Goal: Information Seeking & Learning: Find specific page/section

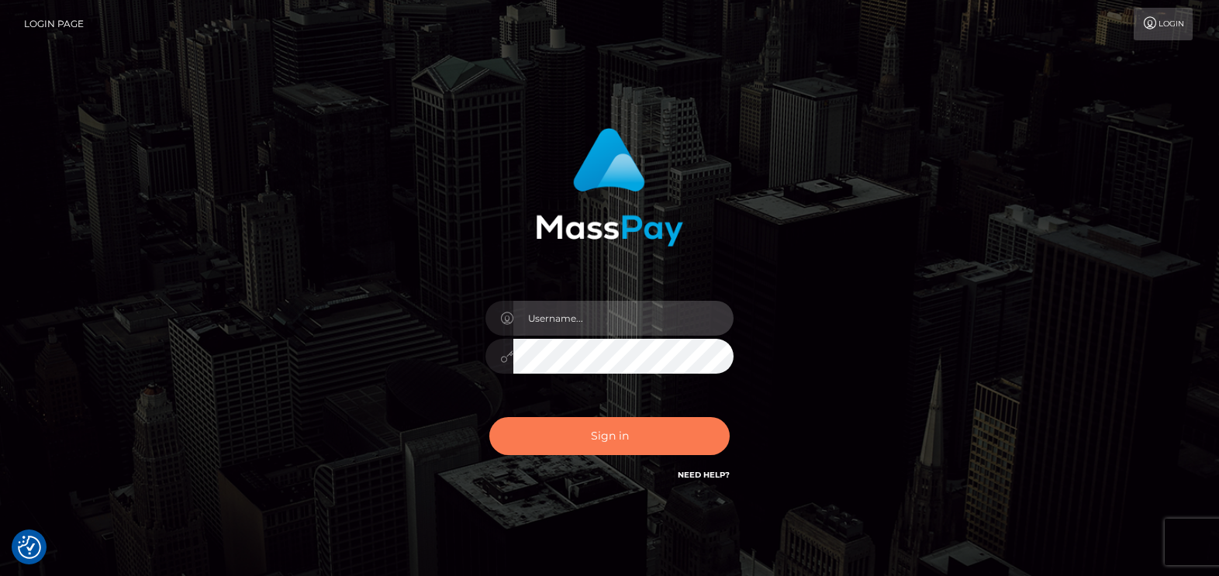
type input "vlad"
click at [589, 427] on button "Sign in" at bounding box center [609, 436] width 240 height 38
type input "vlad"
click at [630, 447] on button "Sign in" at bounding box center [609, 436] width 240 height 38
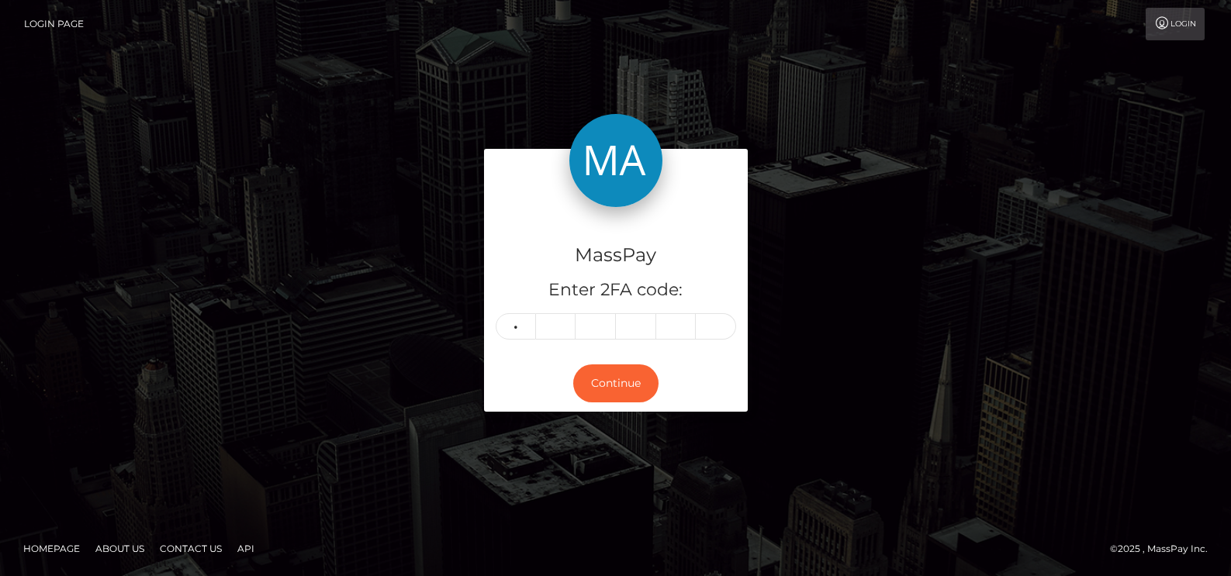
type input "0"
type input "4"
type input "5"
type input "2"
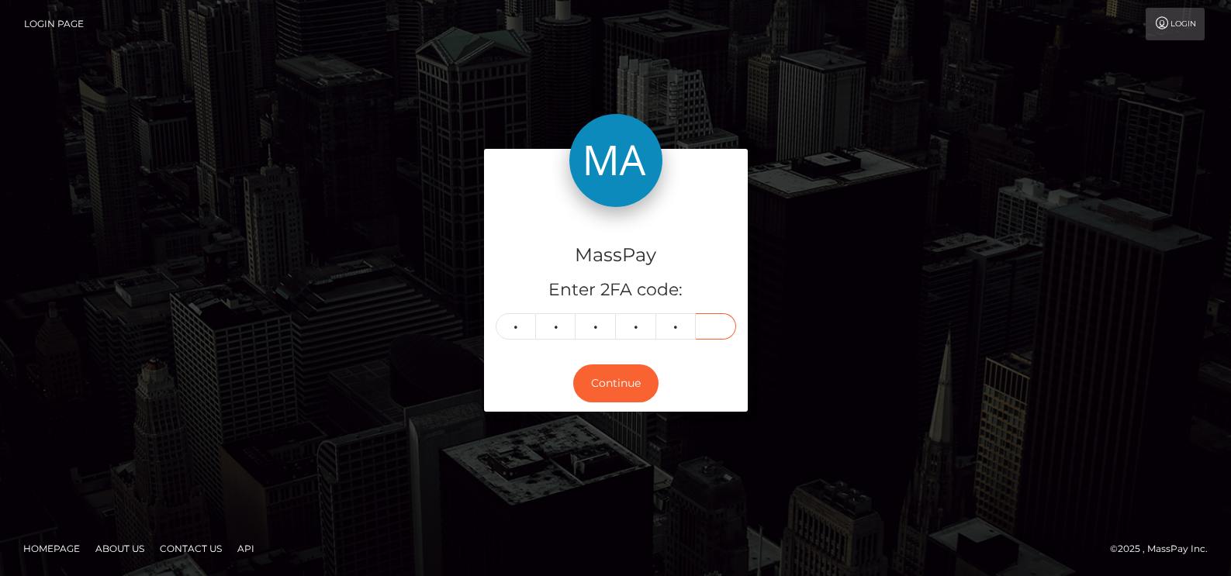
type input "8"
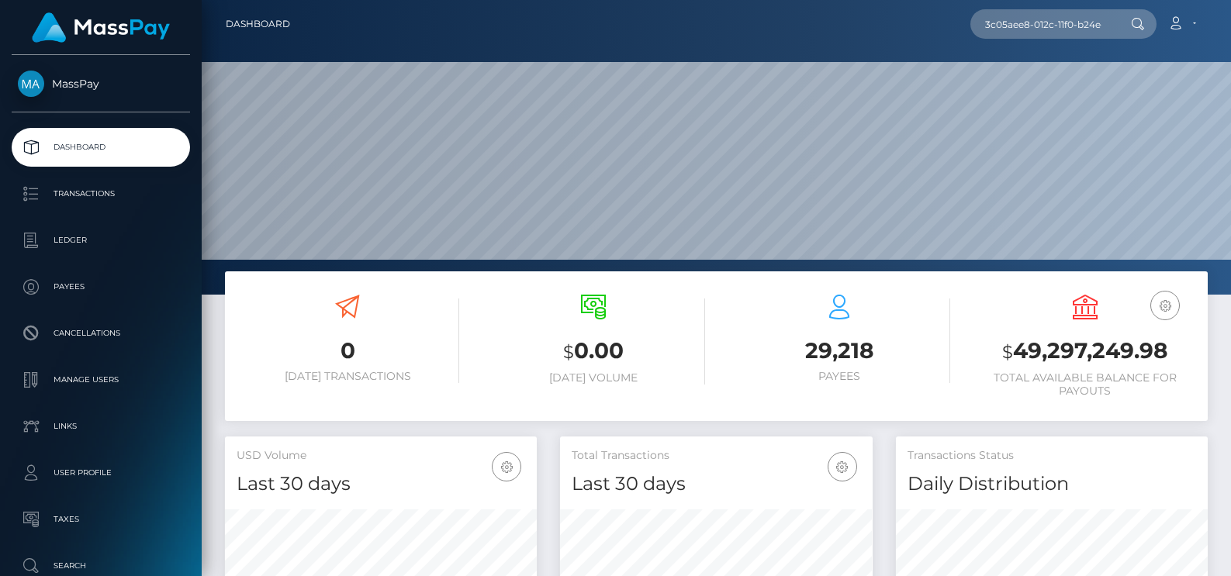
scroll to position [275, 313]
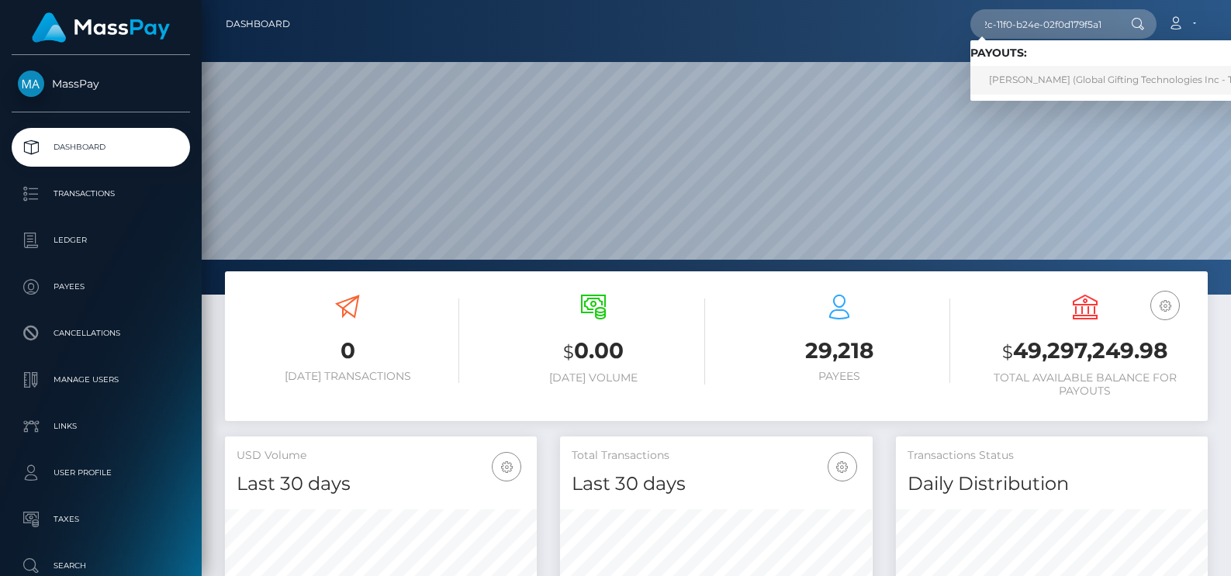
type input "3c05aee8-012c-11f0-b24e-02f0d179f5a1"
click at [1088, 82] on link "ELLA TEPPER (Global Gifting Technologies Inc - Throne)" at bounding box center [1126, 80] width 313 height 29
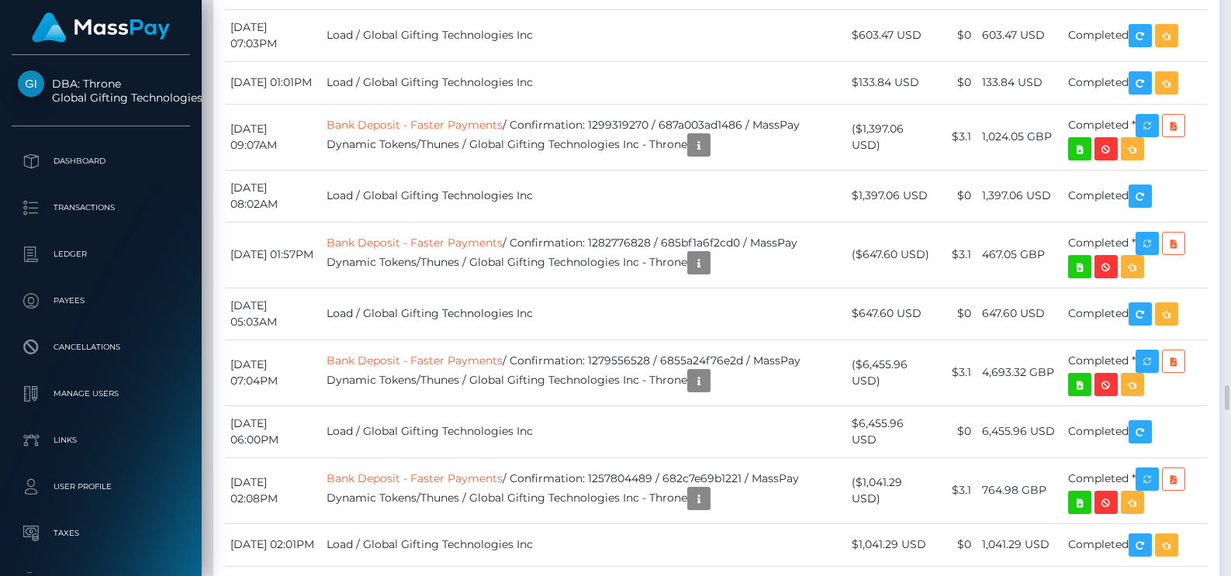
scroll to position [4699, 0]
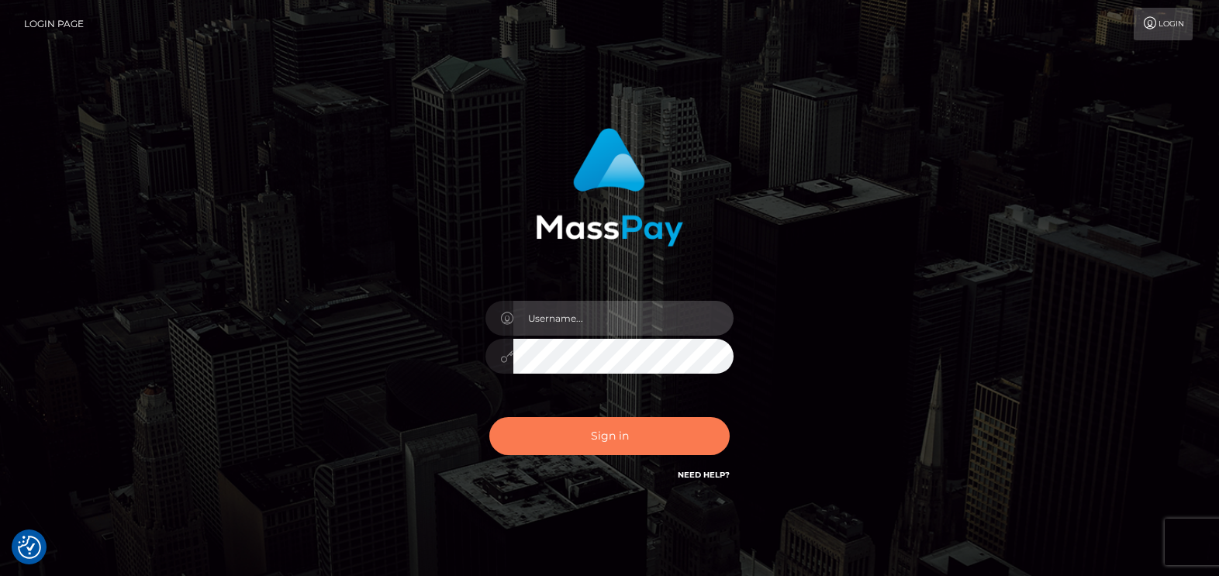
type input "vlad"
click at [564, 434] on button "Sign in" at bounding box center [609, 436] width 240 height 38
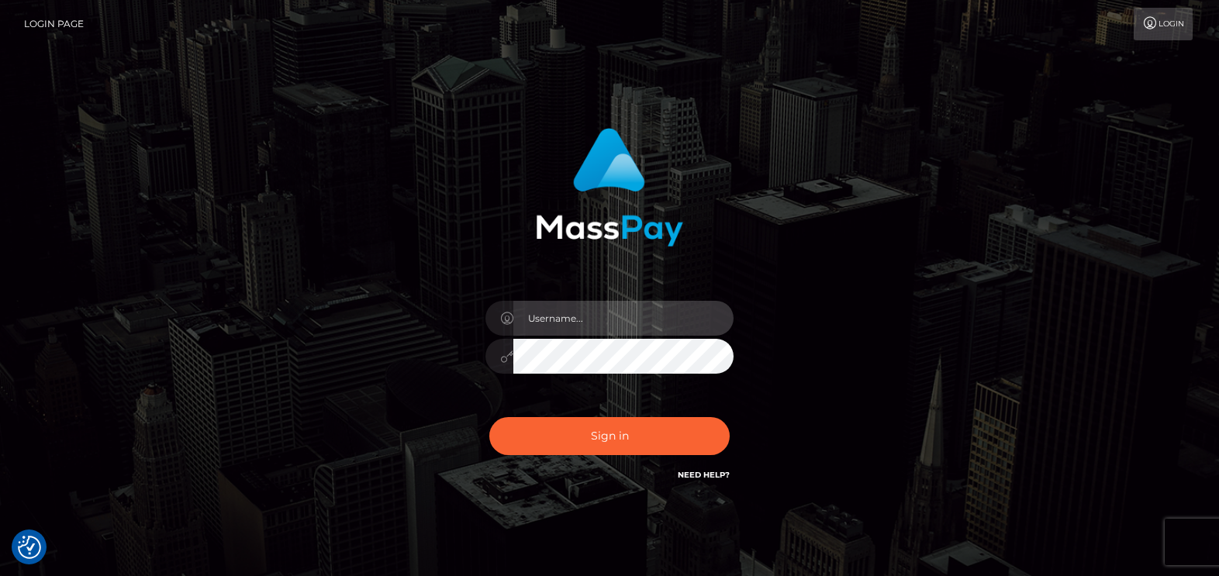
type input "vlad"
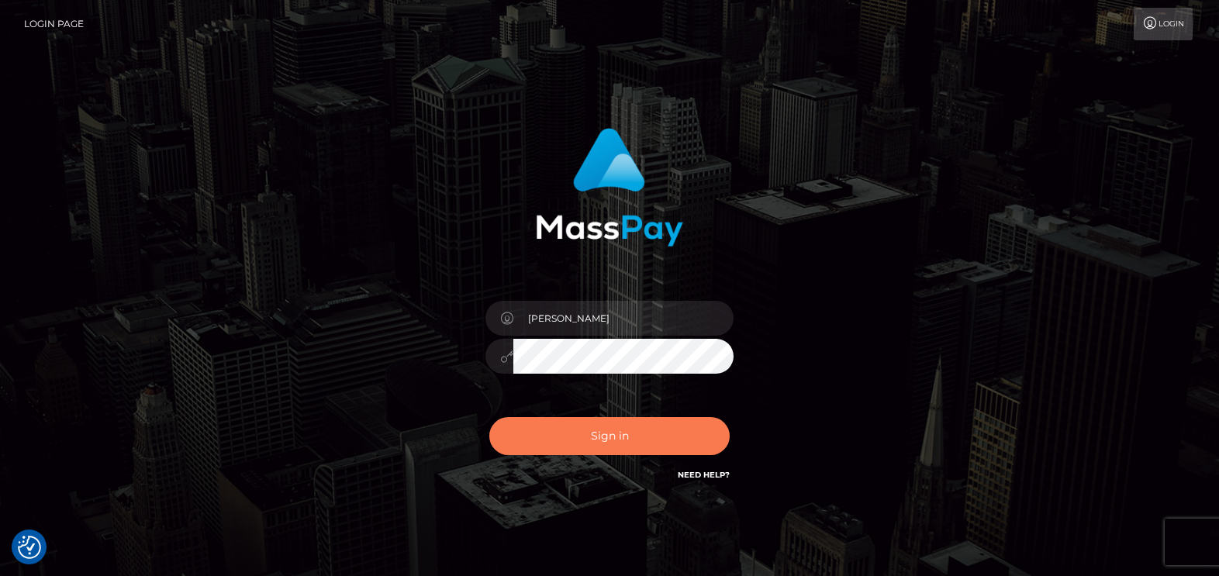
click at [564, 434] on button "Sign in" at bounding box center [609, 436] width 240 height 38
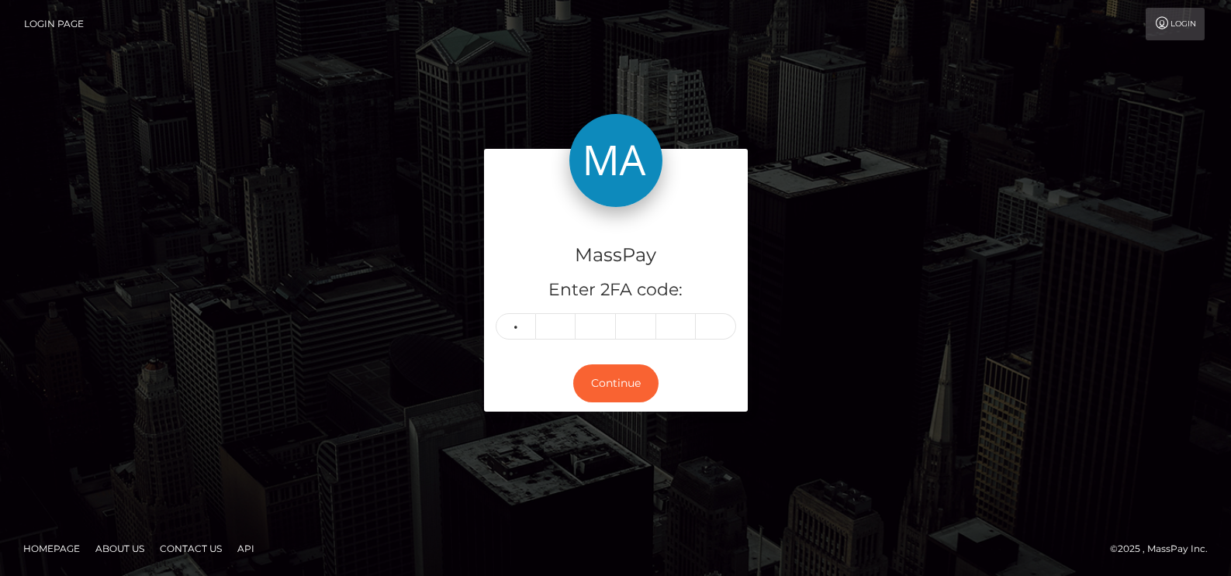
type input "1"
type input "0"
type input "9"
type input "7"
type input "1"
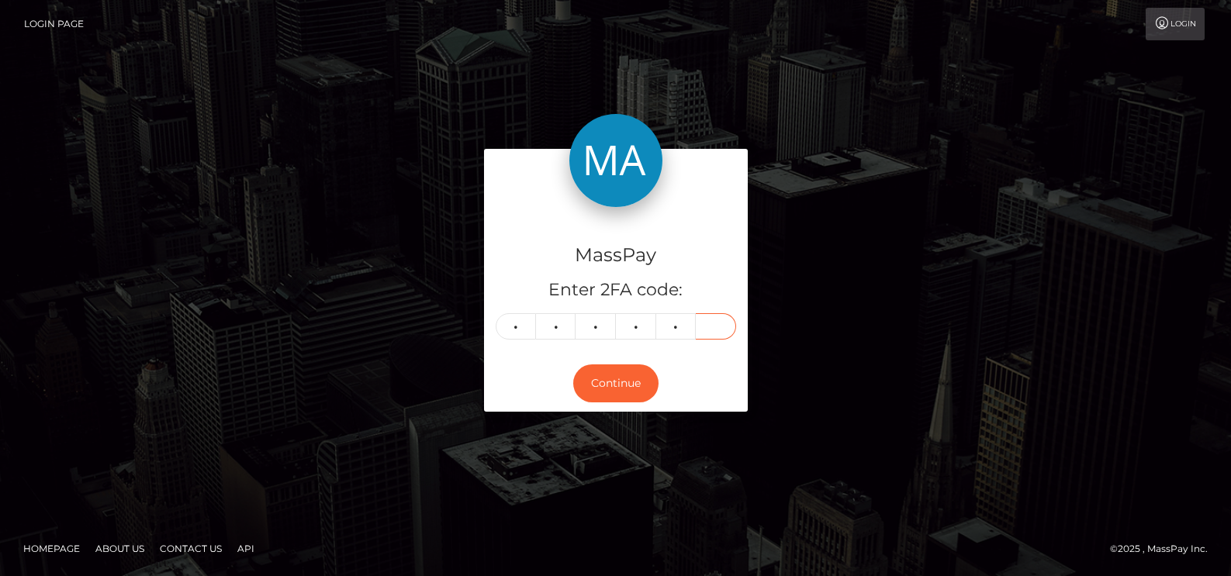
type input "9"
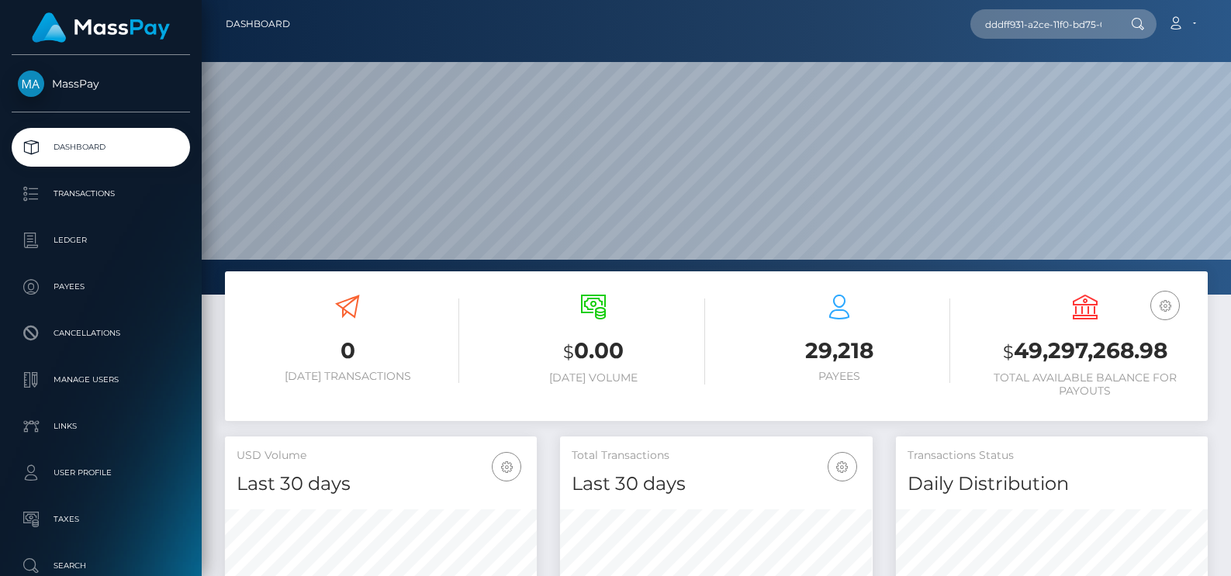
scroll to position [275, 313]
type input "dddff931-a2ce-11f0-bd75-060e06e9f077"
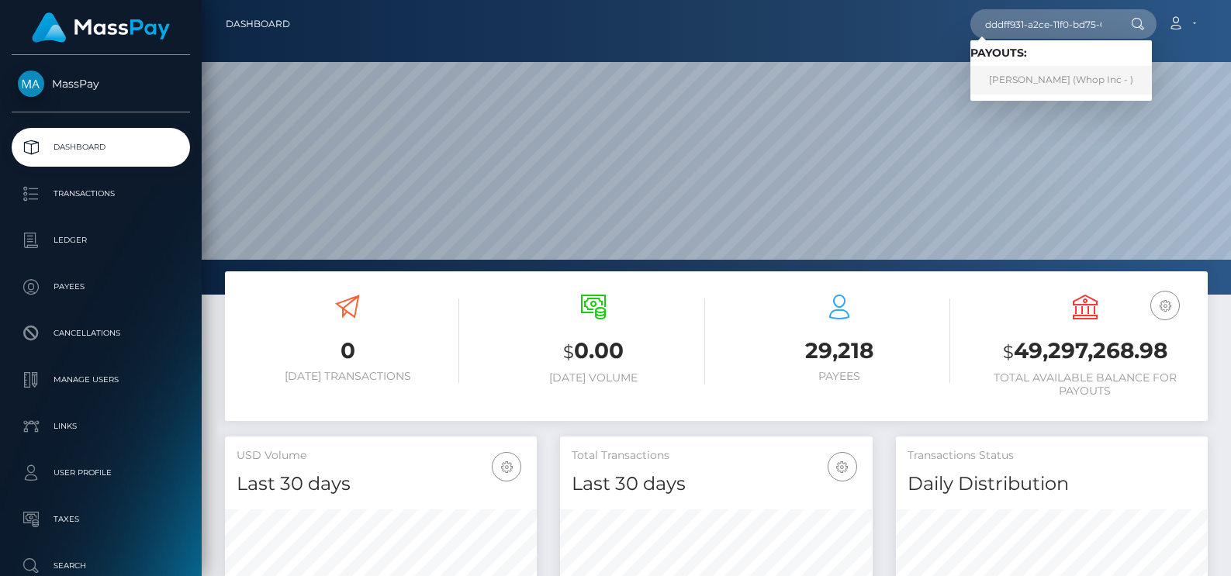
click at [1054, 78] on link "LARA DE FREITAS (Whop Inc - )" at bounding box center [1061, 80] width 182 height 29
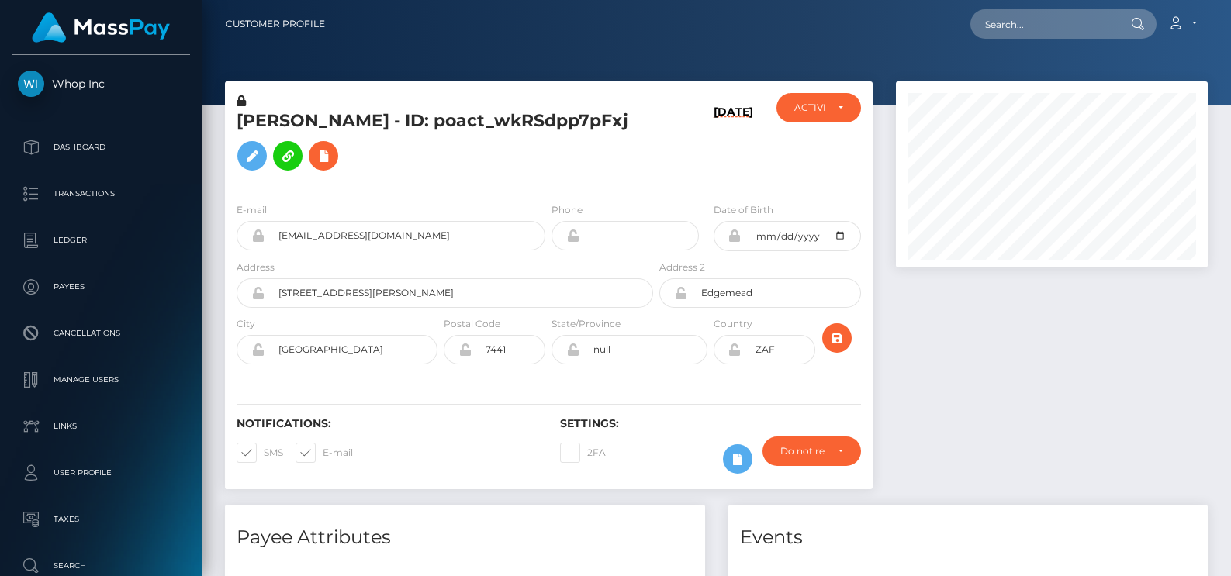
click at [240, 121] on h5 "[PERSON_NAME] - ID: poact_wkRSdpp7pFxj" at bounding box center [441, 143] width 408 height 69
drag, startPoint x: 258, startPoint y: 227, endPoint x: 220, endPoint y: 227, distance: 38.0
click at [220, 227] on div "LARA DE FREITAS - ID: poact_wkRSdpp7pFxj 10/06/25 CLOSED" at bounding box center [548, 293] width 671 height 424
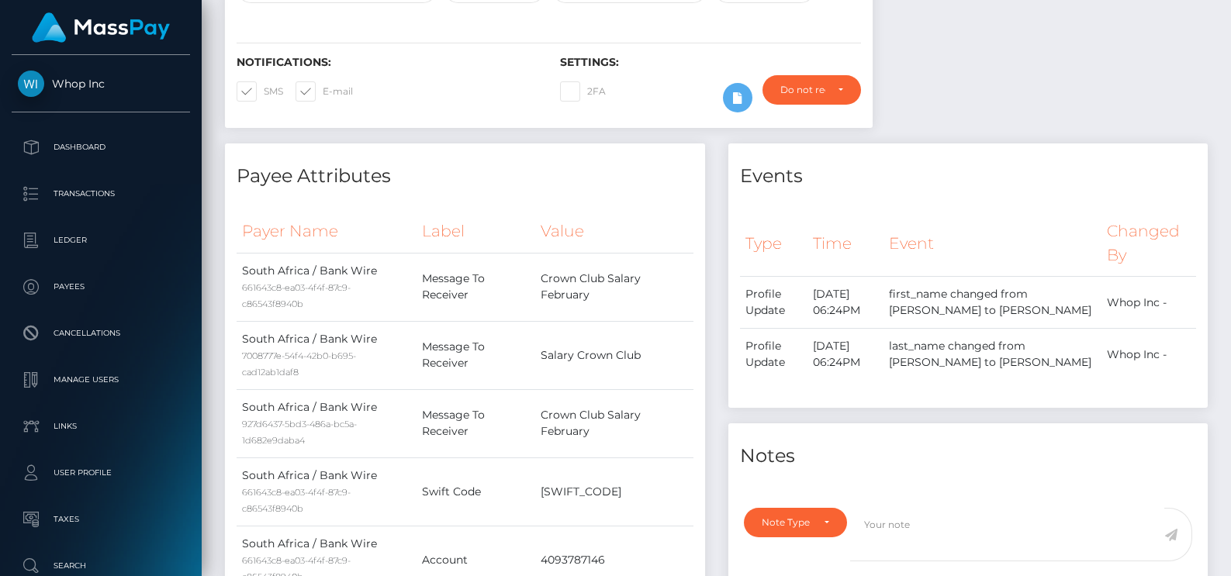
scroll to position [0, 0]
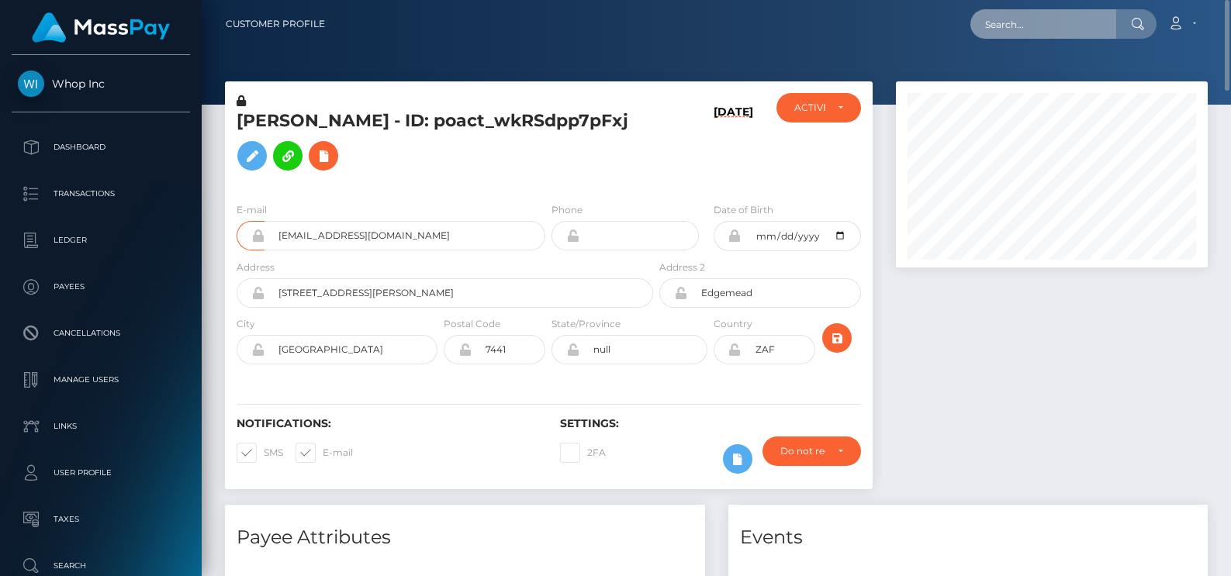
click at [1018, 27] on input "text" at bounding box center [1043, 23] width 146 height 29
paste input "a2cf-11f0-bd75-060e06e9f077"
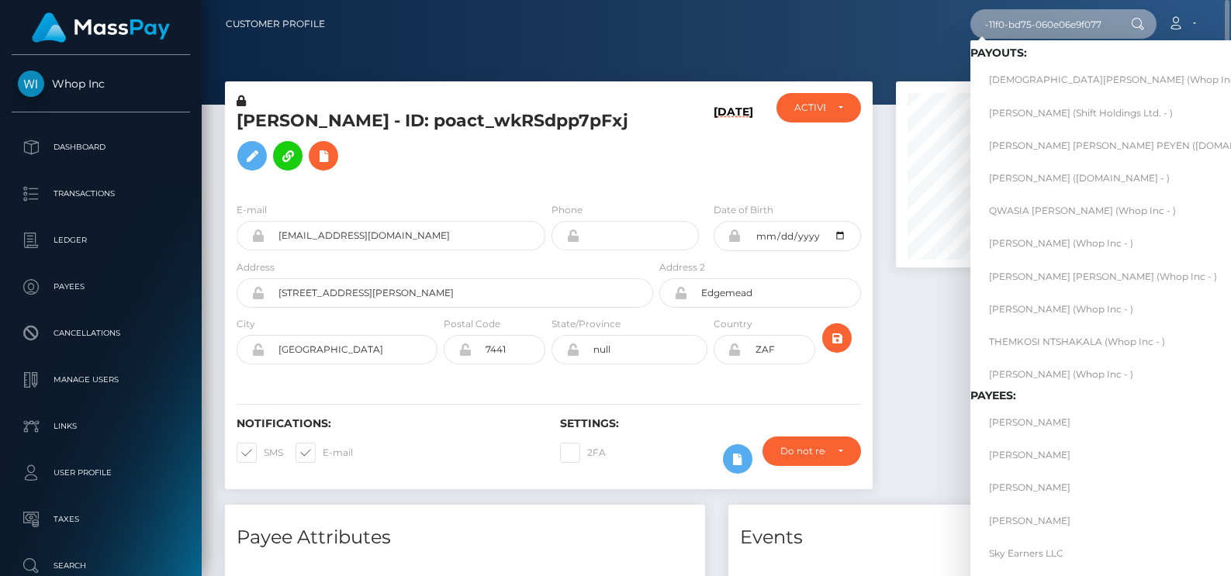
type input "a2cf-11f0-bd75-060e06e9f077"
click at [1067, 342] on link "THEMKOSI NTSHAKALA (Whop Inc - )" at bounding box center [1138, 341] width 337 height 29
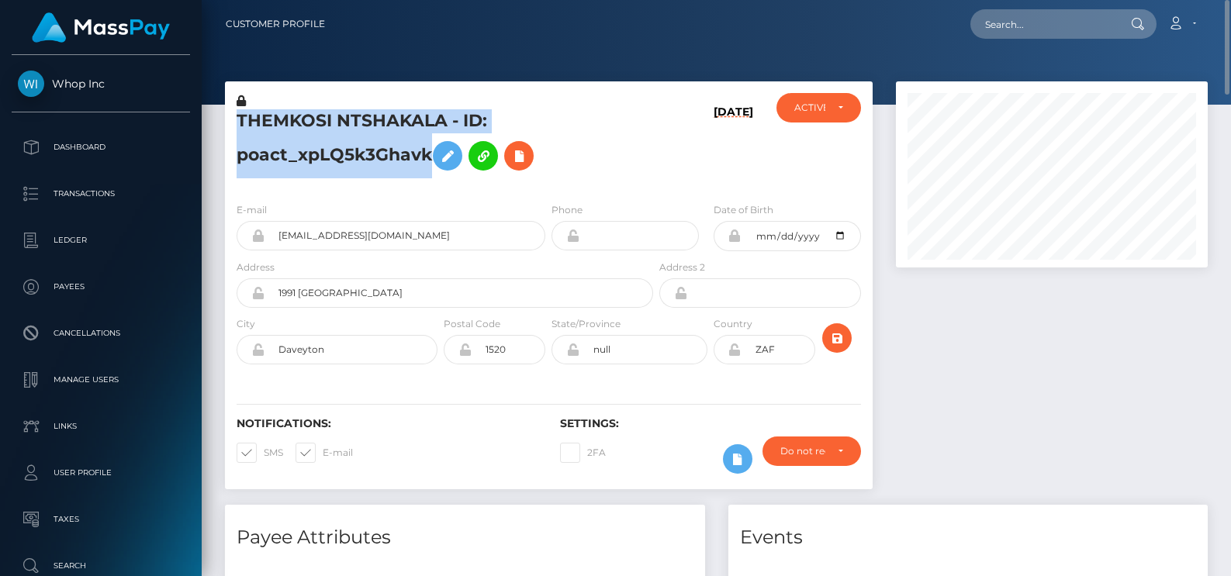
drag, startPoint x: 428, startPoint y: 152, endPoint x: 237, endPoint y: 119, distance: 194.5
click at [237, 119] on h5 "THEMKOSI NTSHAKALA - ID: poact_xpLQ5k3Ghavk" at bounding box center [441, 143] width 408 height 69
copy h5 "THEMKOSI NTSHAKALA - ID: poact_xpLQ5k3Ghavk"
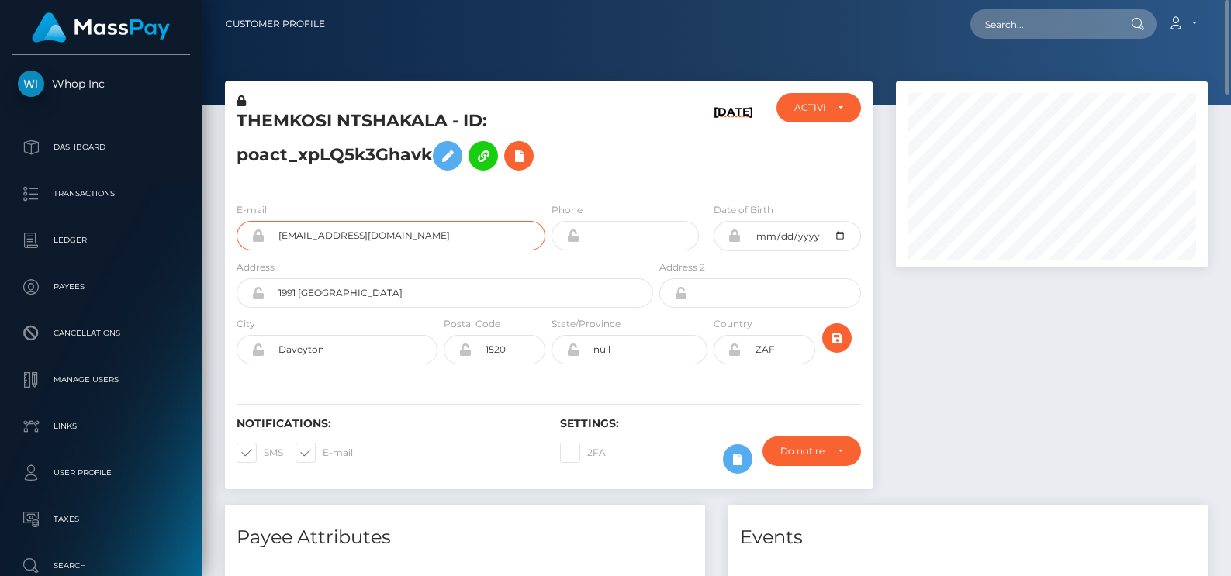
drag, startPoint x: 467, startPoint y: 234, endPoint x: 224, endPoint y: 222, distance: 243.1
click at [224, 222] on div "THEMKOSI NTSHAKALA - ID: poact_xpLQ5k3Ghavk 10/06/25" at bounding box center [548, 293] width 671 height 424
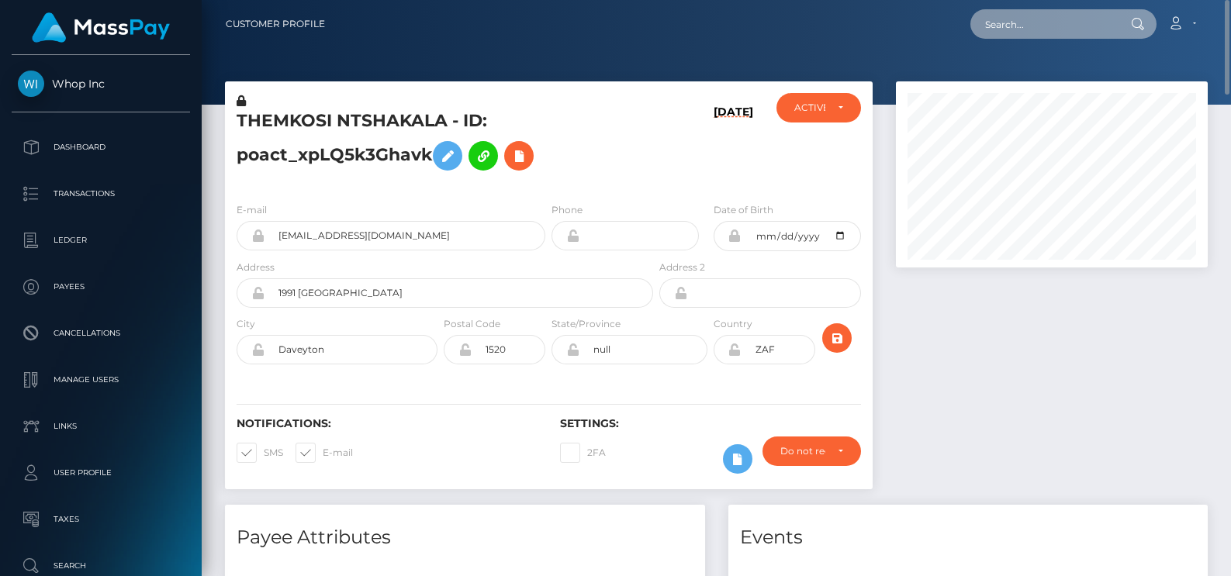
click at [1005, 29] on input "text" at bounding box center [1043, 23] width 146 height 29
paste input "a4a80d14-a2e9-11f0-bd75-060e06e9f077"
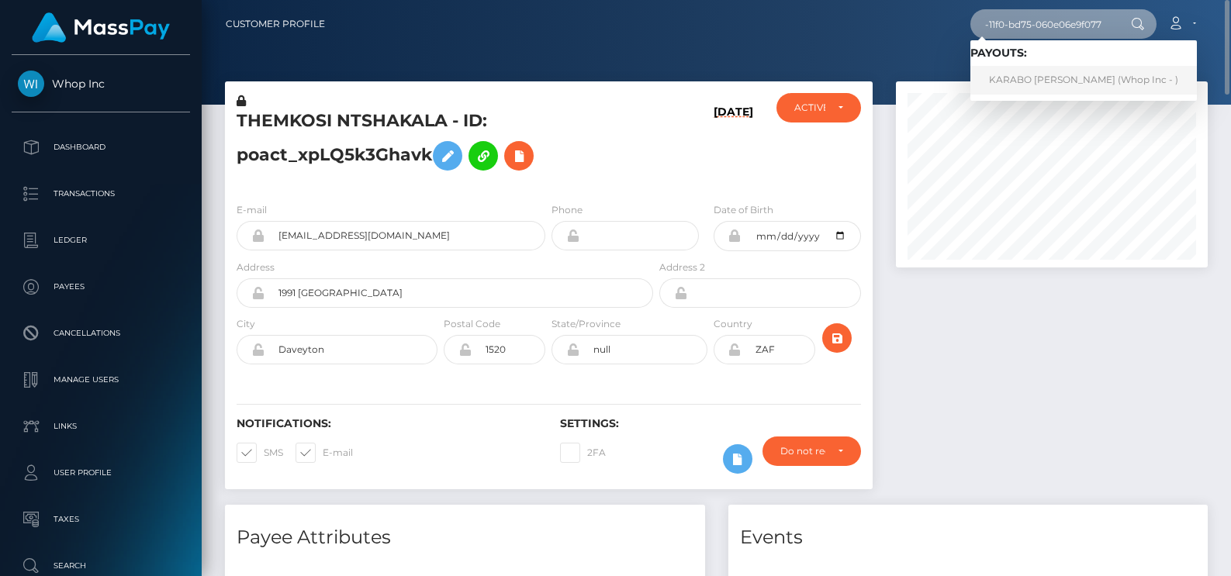
type input "a4a80d14-a2e9-11f0-bd75-060e06e9f077"
click at [1039, 79] on link "KARABO JOSEPH SHIRINETA (Whop Inc - )" at bounding box center [1083, 80] width 227 height 29
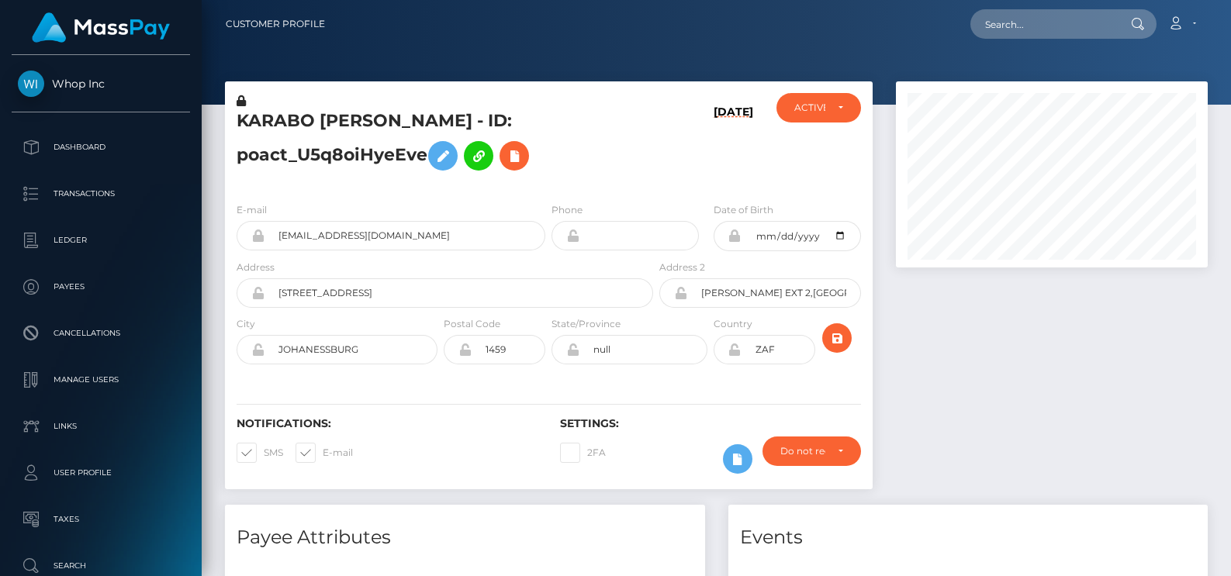
scroll to position [186, 313]
drag, startPoint x: 424, startPoint y: 161, endPoint x: 232, endPoint y: 126, distance: 195.5
click at [232, 126] on div "KARABO JOSEPH SHIRINETA - ID: poact_U5q8oiHyeEve" at bounding box center [440, 141] width 431 height 97
copy h5 "KARABO JOSEPH SHIRINETA - ID: poact_U5q8oiHyeEve"
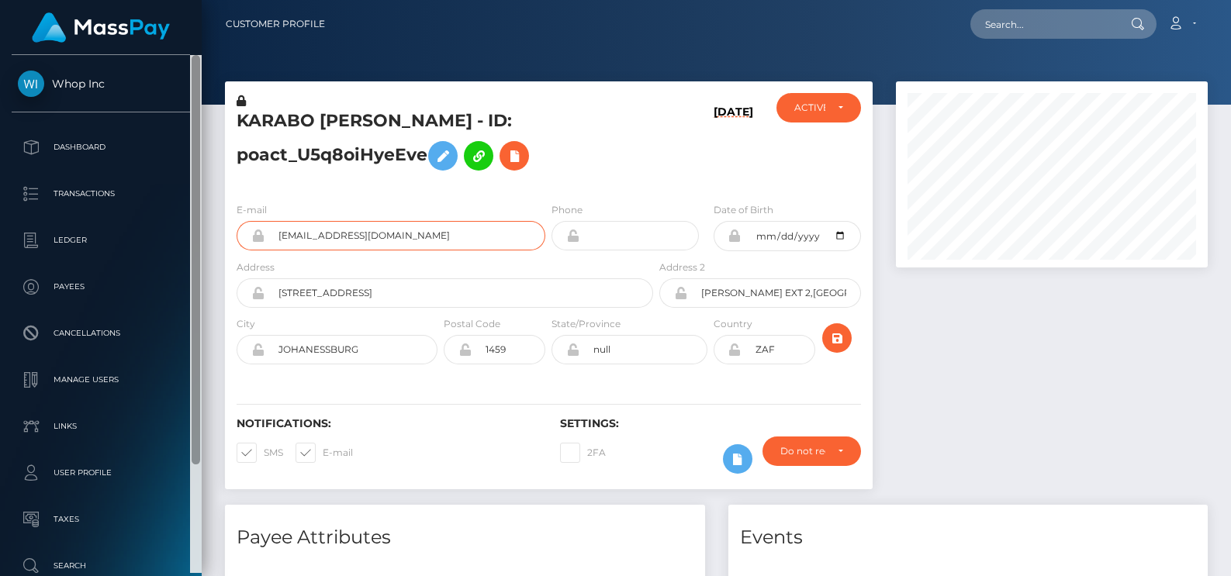
drag, startPoint x: 406, startPoint y: 240, endPoint x: 197, endPoint y: 224, distance: 210.1
click at [197, 224] on div "Whop Inc Dashboard Transactions Ledger Payees" at bounding box center [615, 288] width 1231 height 576
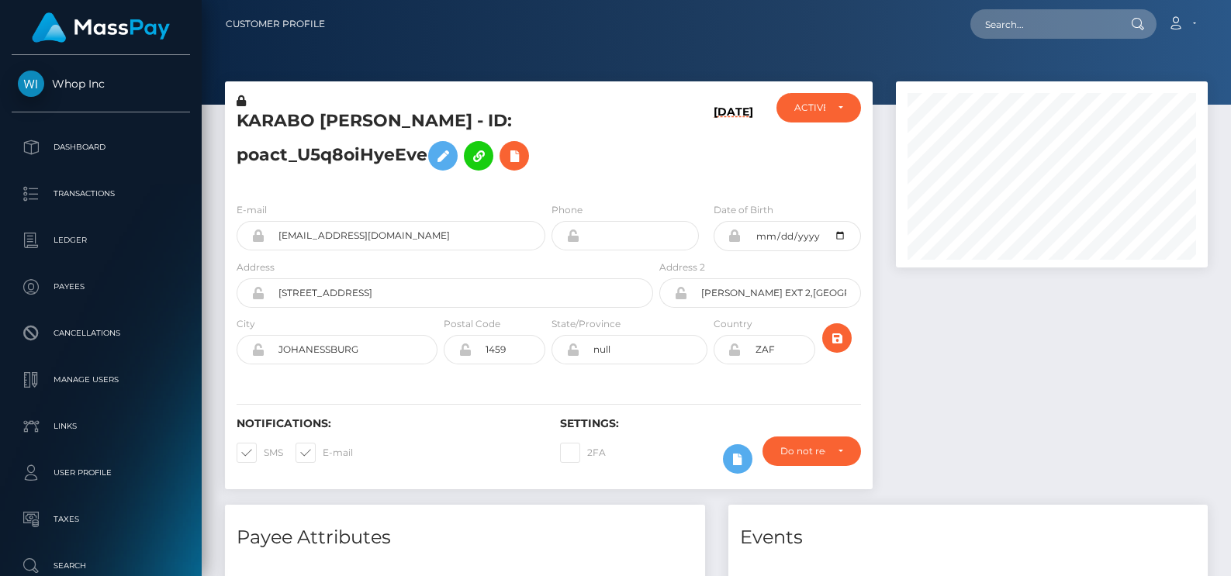
click at [221, 171] on div "KARABO JOSEPH SHIRINETA - ID: poact_U5q8oiHyeEve 10/06/25" at bounding box center [548, 293] width 671 height 424
click at [1025, 15] on input "text" at bounding box center [1043, 23] width 146 height 29
paste input "a29b-11f0-bd75-060e06e9f077"
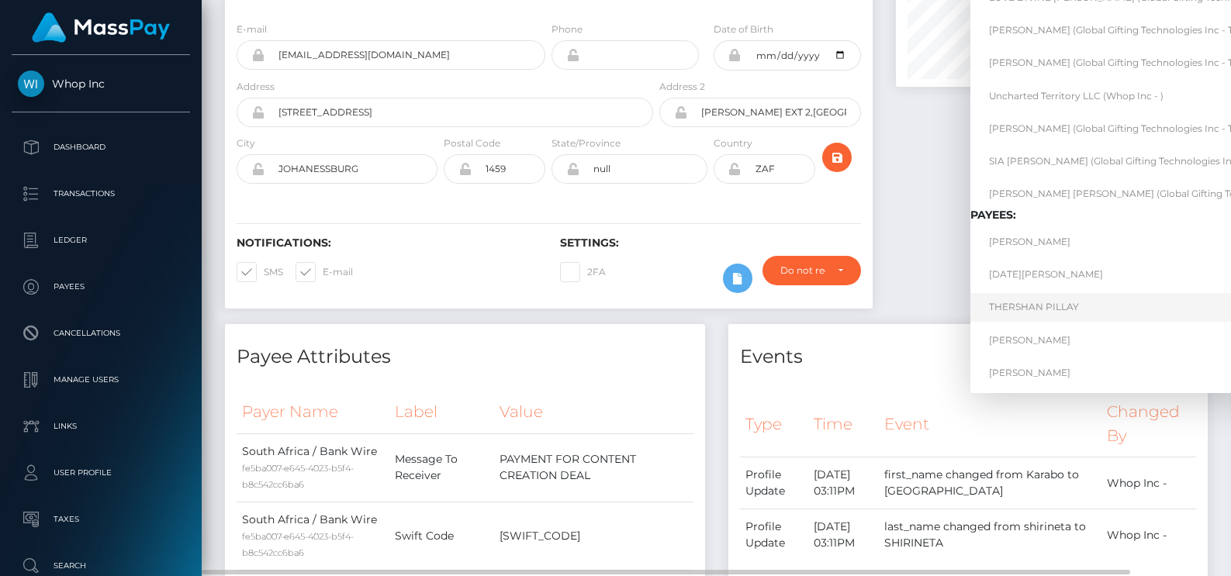
scroll to position [0, 0]
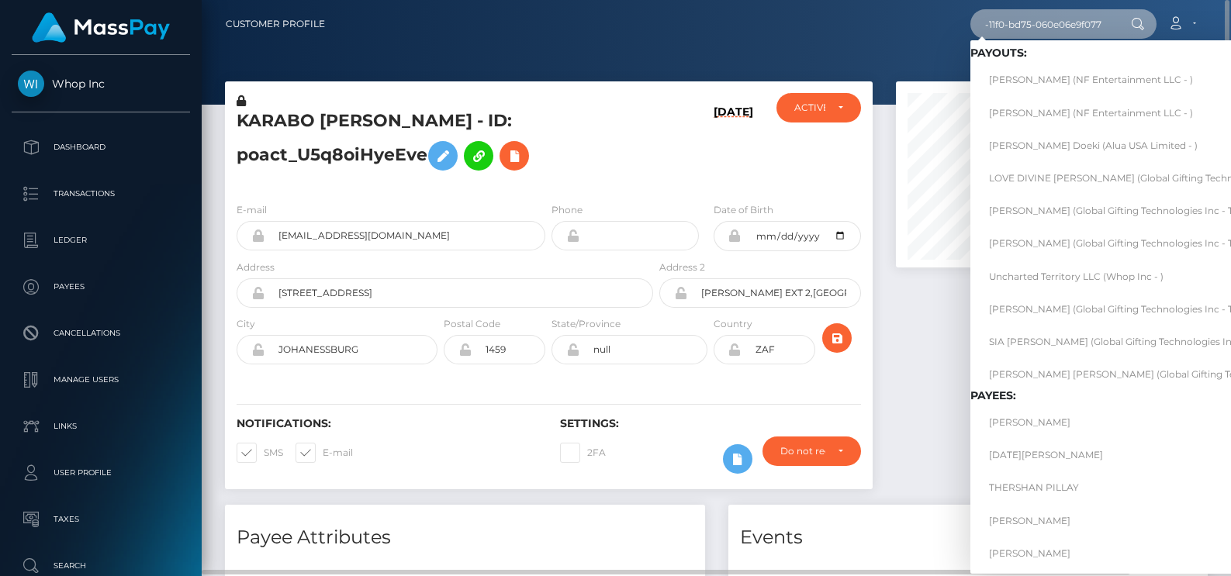
type input "a29b-11f0-bd75-060e06e9f077"
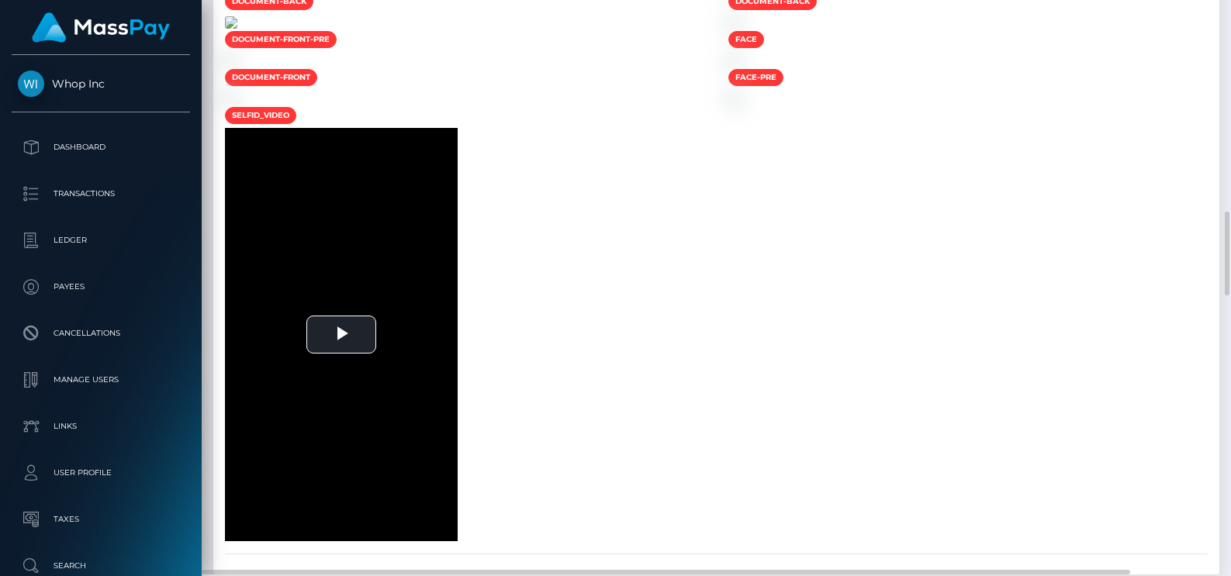
scroll to position [1988, 0]
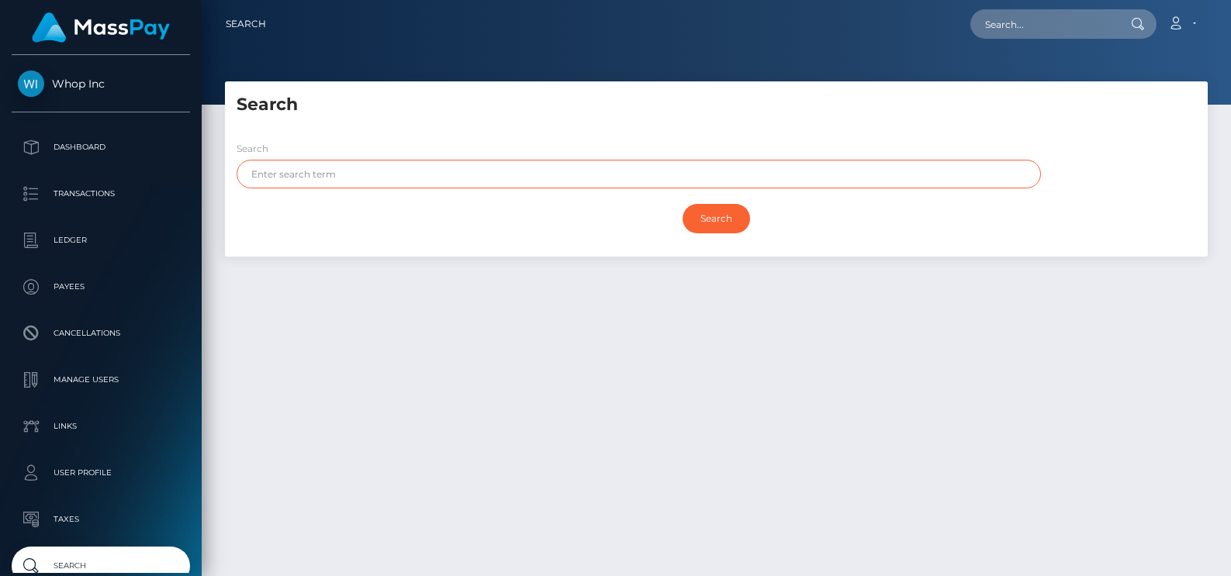
click at [386, 164] on input "text" at bounding box center [639, 174] width 804 height 29
paste input "a29b-11f0-bd75-060e06e9f077"
type input "a29b-11f0-bd75-060e06e9f077"
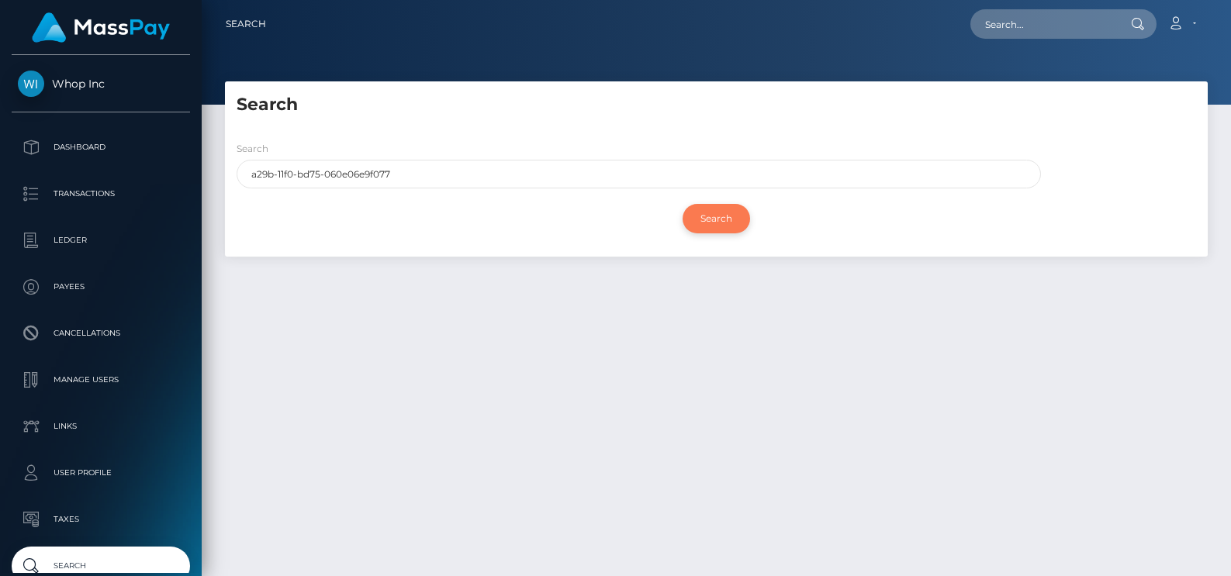
click at [710, 230] on input "Search" at bounding box center [716, 218] width 67 height 29
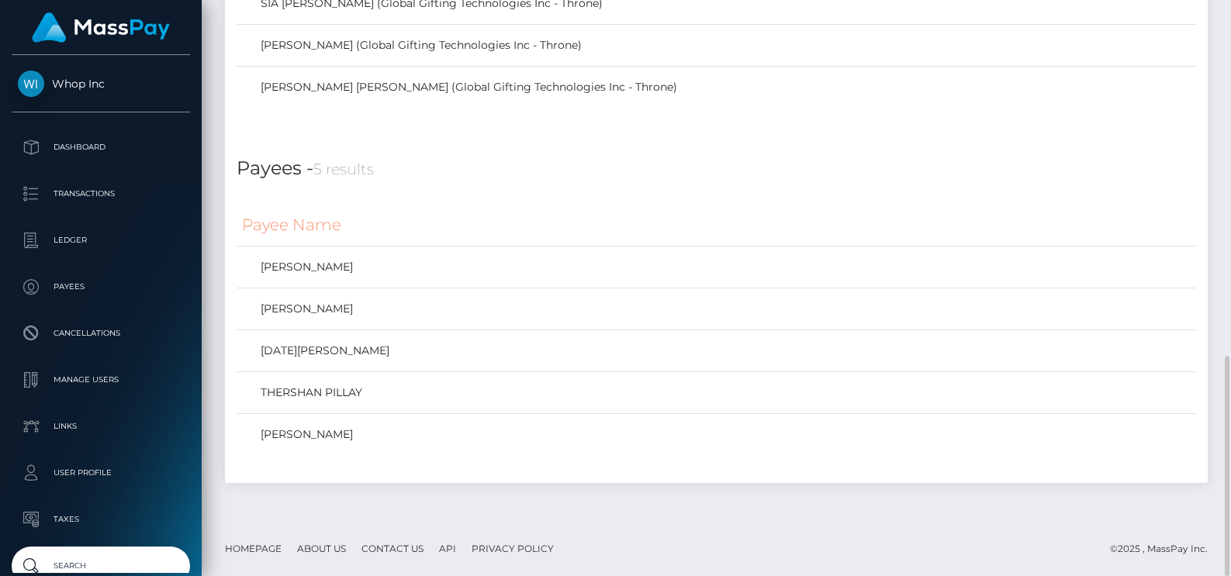
scroll to position [568, 0]
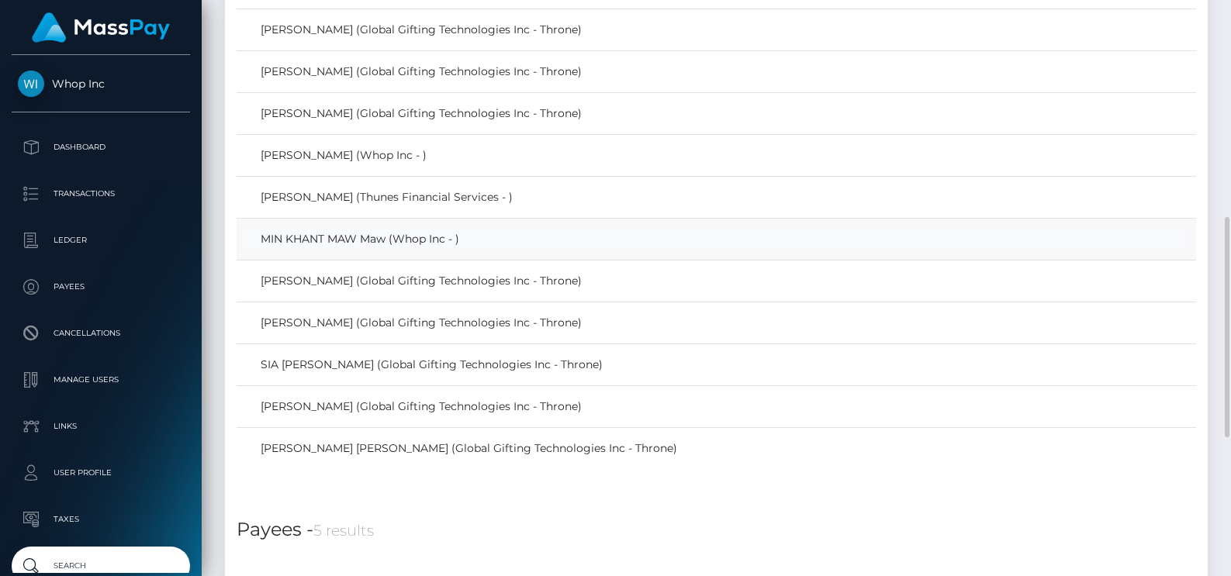
click at [303, 241] on link "MIN KHANT MAW Maw (Whop Inc - )" at bounding box center [716, 239] width 949 height 22
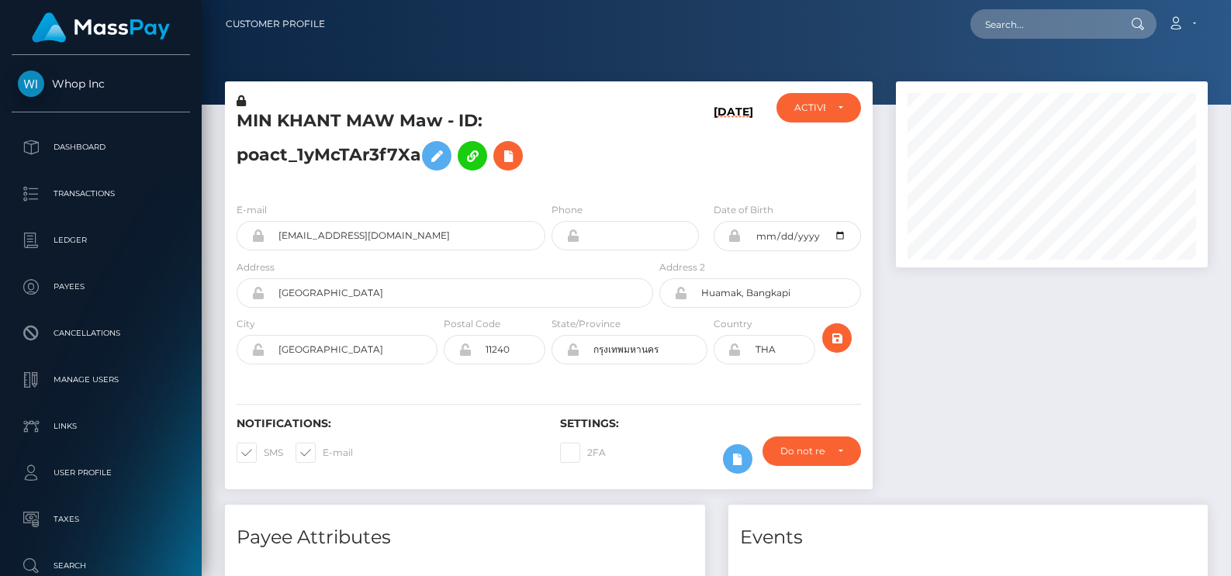
scroll to position [186, 313]
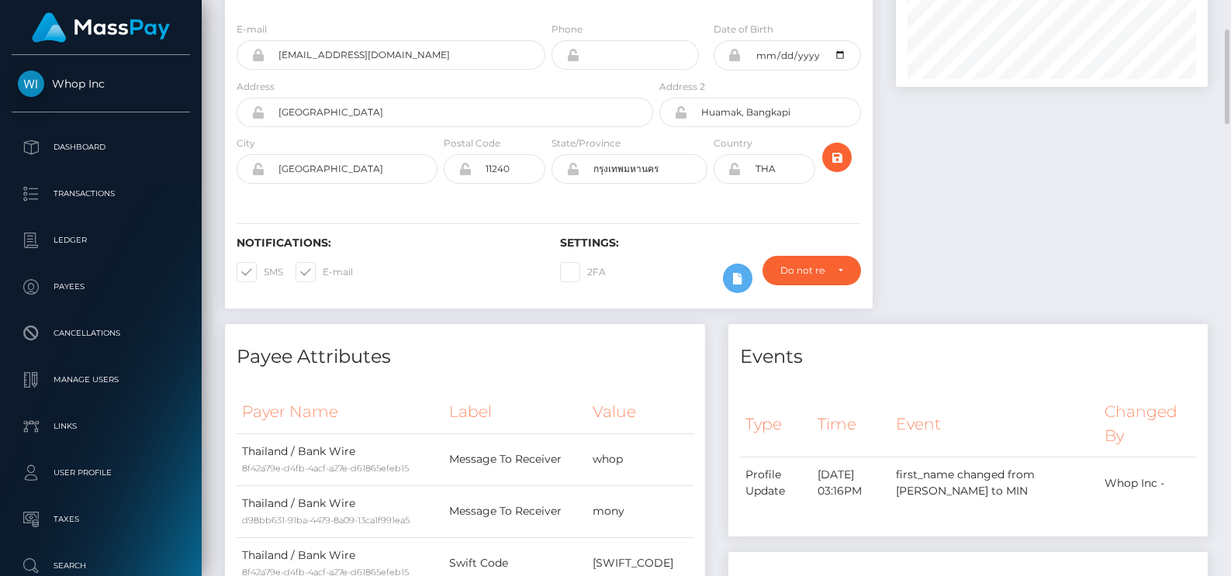
scroll to position [0, 0]
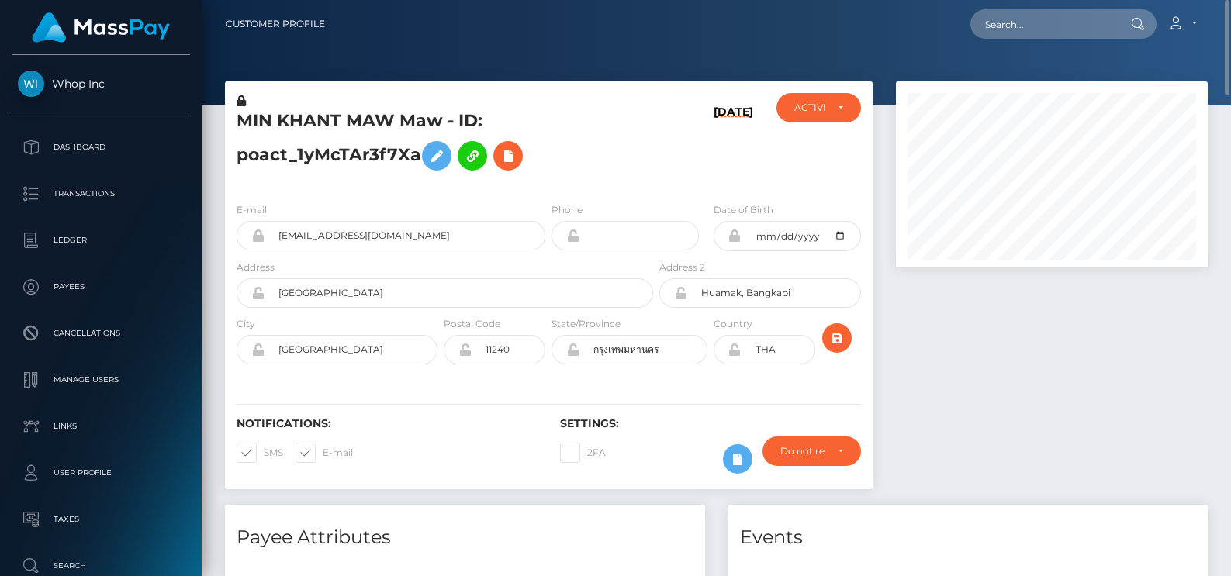
click at [243, 99] on icon at bounding box center [241, 100] width 9 height 11
click at [433, 148] on icon at bounding box center [436, 156] width 19 height 19
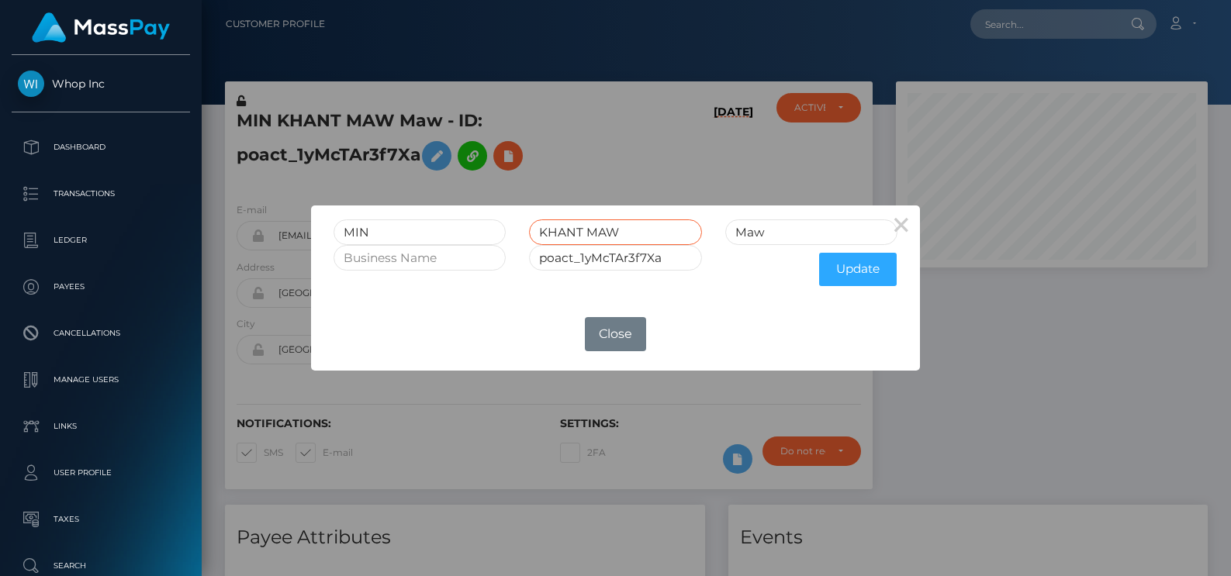
click at [604, 227] on input "KHANT MAW" at bounding box center [615, 233] width 172 height 26
type input "KHANT"
drag, startPoint x: 816, startPoint y: 240, endPoint x: 680, endPoint y: 240, distance: 135.7
click at [680, 240] on div "MIN KHANT Maw" at bounding box center [615, 233] width 587 height 26
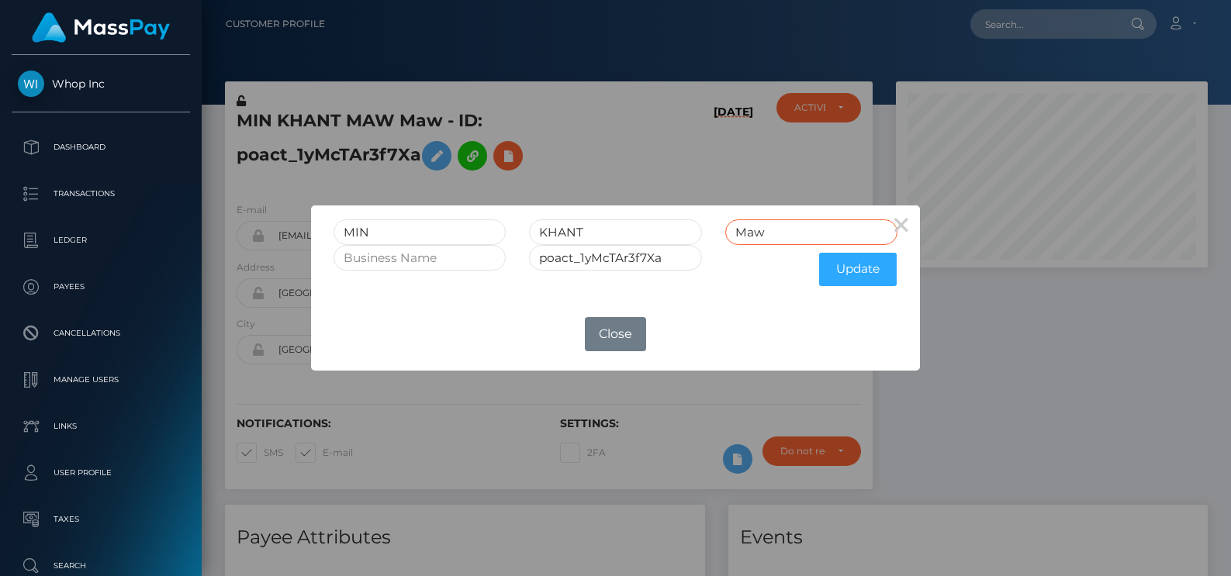
paste input "AW"
type input "MAW"
click at [853, 275] on button "Update" at bounding box center [858, 269] width 78 height 33
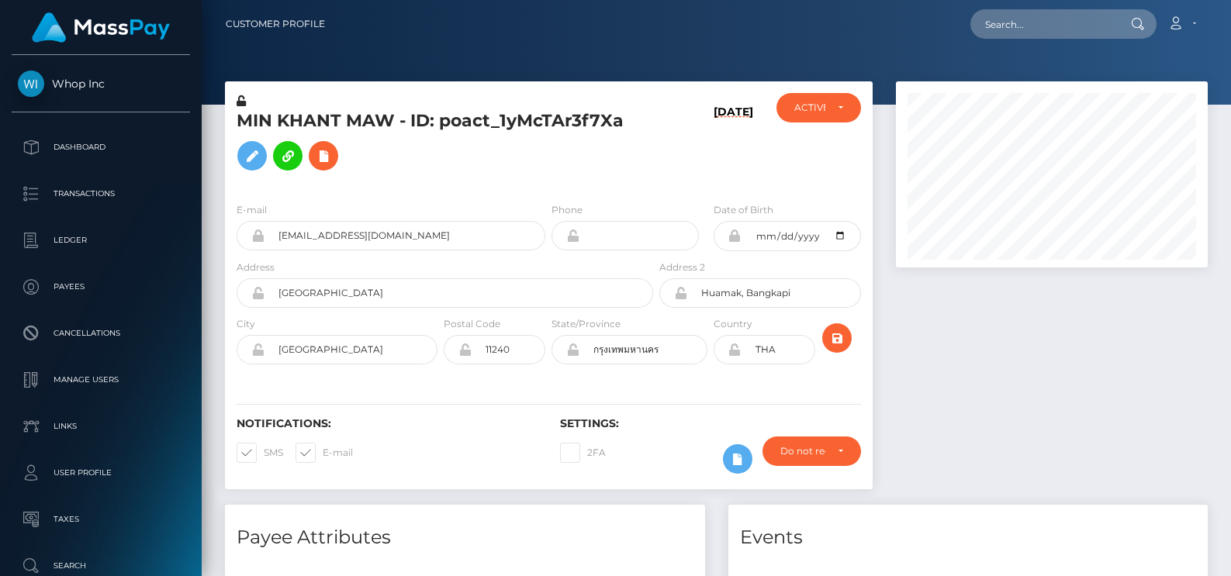
scroll to position [186, 313]
click at [240, 100] on icon at bounding box center [241, 100] width 9 height 11
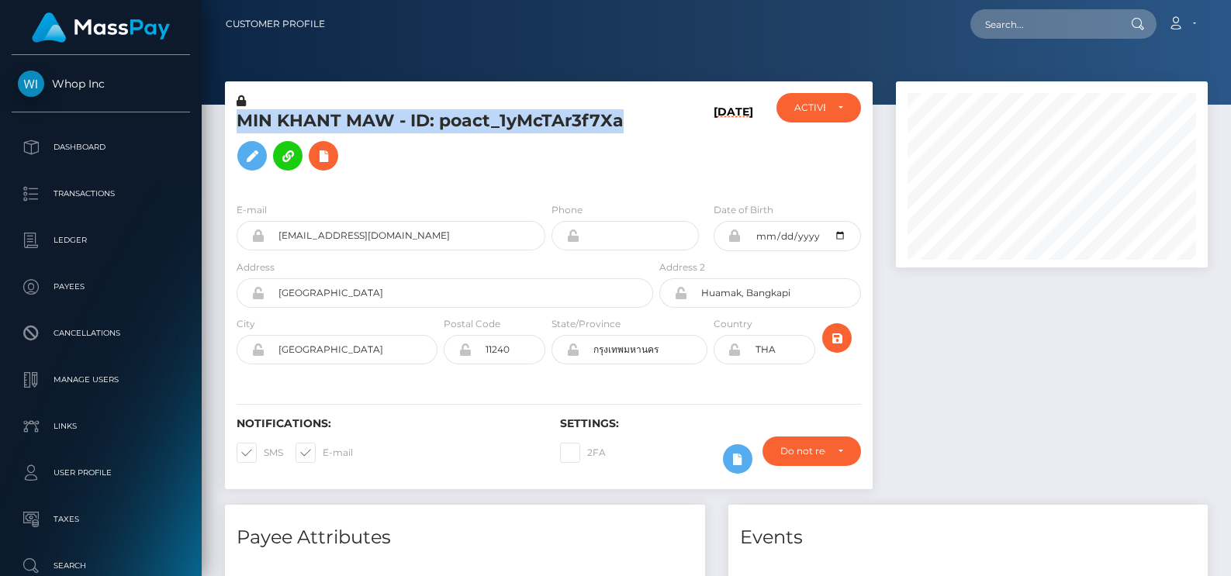
drag, startPoint x: 635, startPoint y: 128, endPoint x: 235, endPoint y: 121, distance: 399.6
click at [235, 121] on div "MIN KHANT MAW - ID: poact_1yMcTAr3f7Xa" at bounding box center [440, 141] width 431 height 97
copy h5 "MIN KHANT MAW - ID: poact_1yMcTAr3f7Xa"
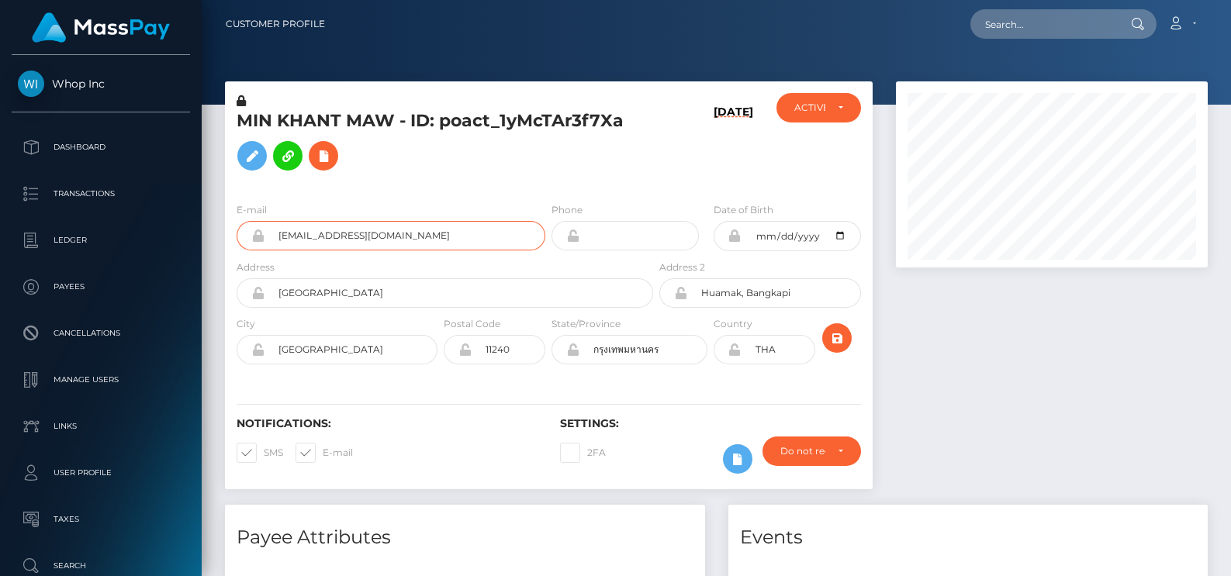
drag, startPoint x: 470, startPoint y: 242, endPoint x: 252, endPoint y: 232, distance: 218.2
click at [252, 232] on div "monythegamer+f33e23f27a@gmail.com" at bounding box center [391, 235] width 309 height 29
click at [398, 234] on input "monythegamer+f33e23f27a@gmail.com" at bounding box center [405, 235] width 281 height 29
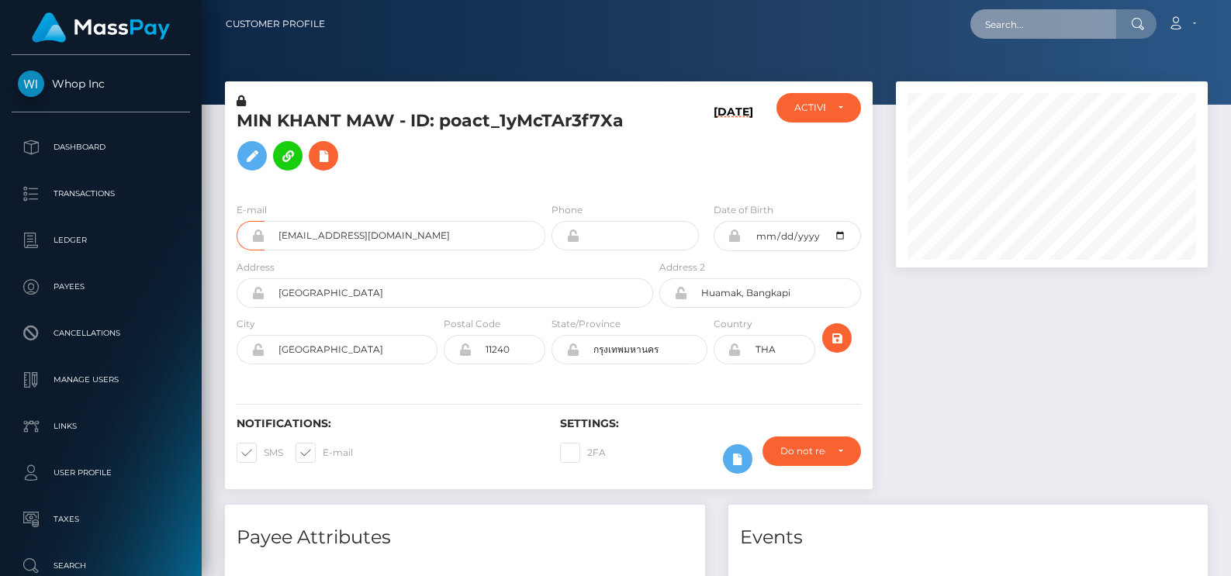
click at [1019, 28] on input "text" at bounding box center [1043, 23] width 146 height 29
paste input "a2b8-11f0-bd75-060e06e9f077"
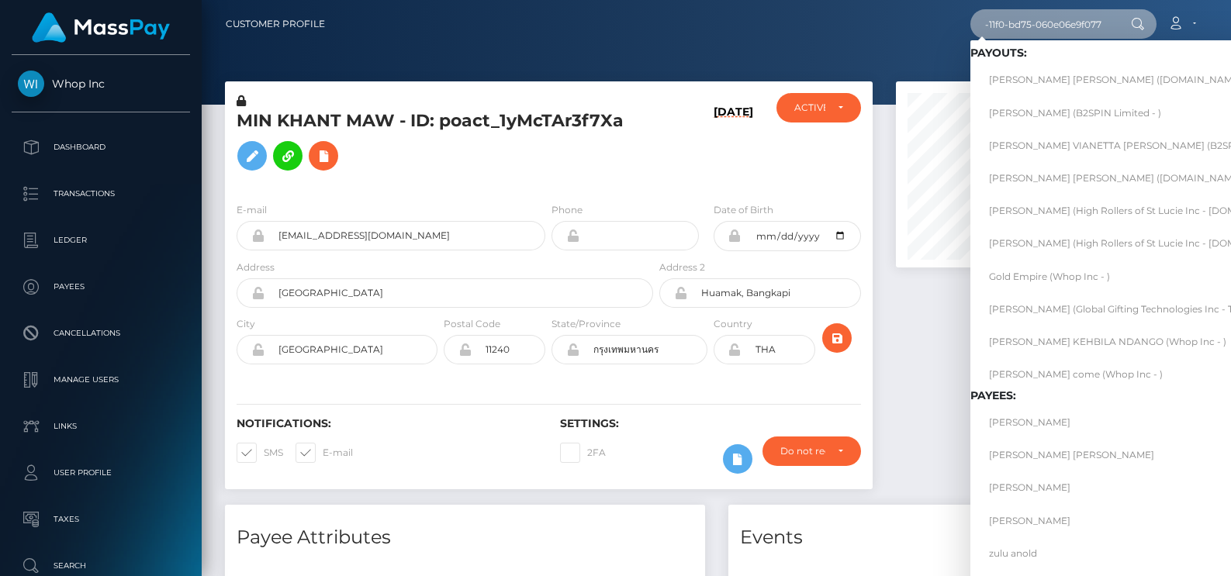
type input "a2b8-11f0-bd75-060e06e9f077"
click at [1090, 341] on link "LIONEL WANDILE KEHBILA NDANGO (Whop Inc - )" at bounding box center [1142, 341] width 344 height 29
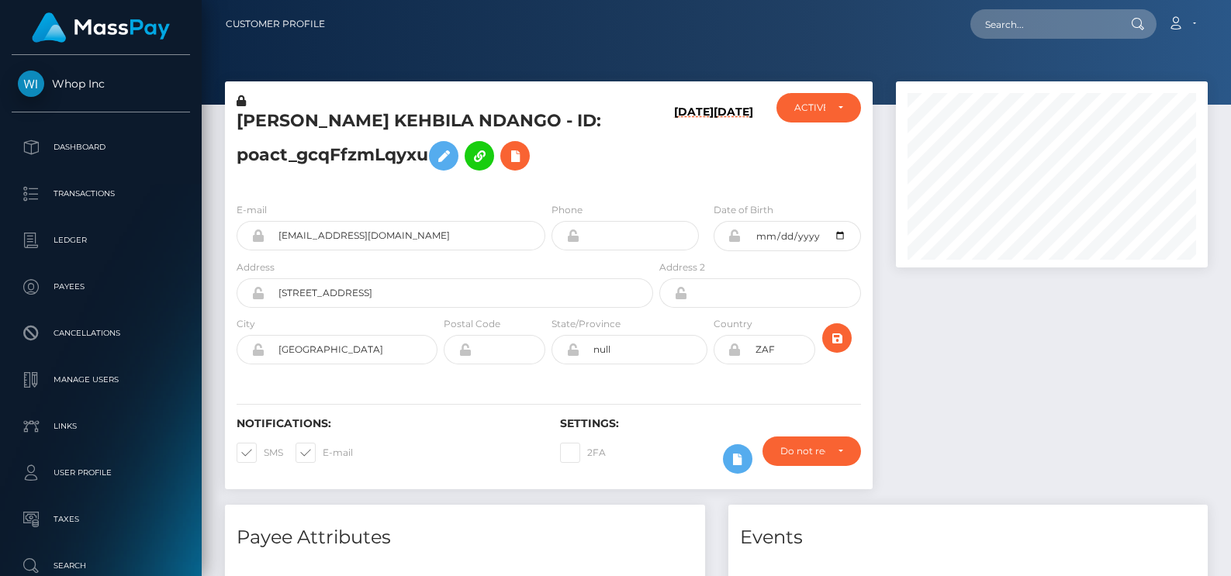
scroll to position [186, 313]
drag, startPoint x: 430, startPoint y: 158, endPoint x: 237, endPoint y: 124, distance: 195.4
click at [237, 124] on h5 "[PERSON_NAME] KEHBILA NDANGO - ID: poact_gcqFfzmLqyxu" at bounding box center [441, 143] width 408 height 69
copy h5 "[PERSON_NAME] KEHBILA NDANGO - ID: poact_gcqFfzmLqyxu"
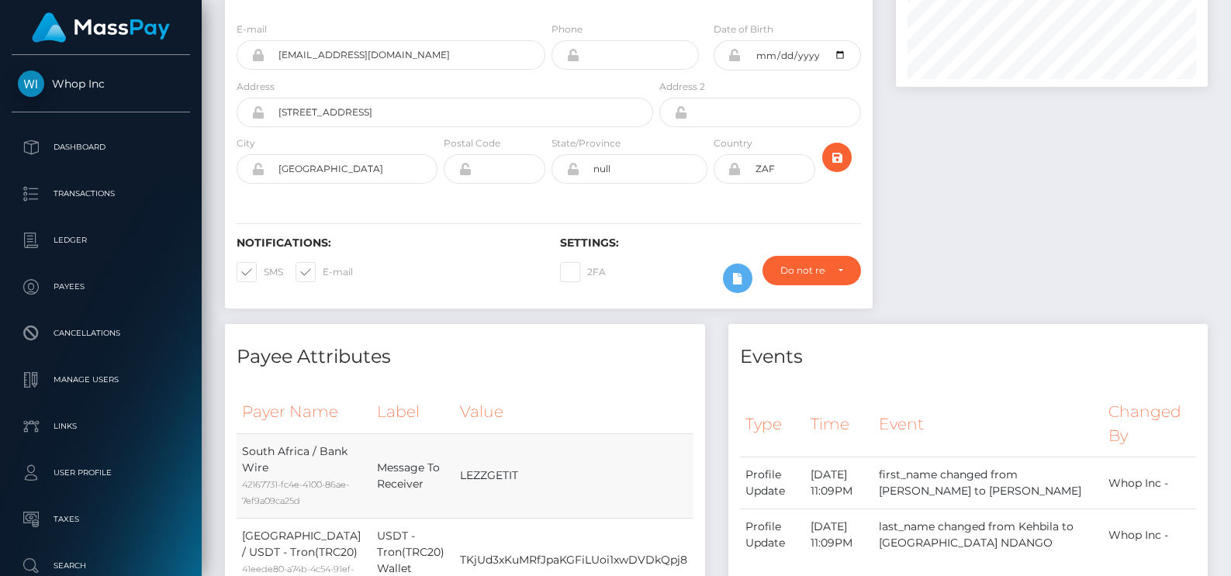
scroll to position [0, 0]
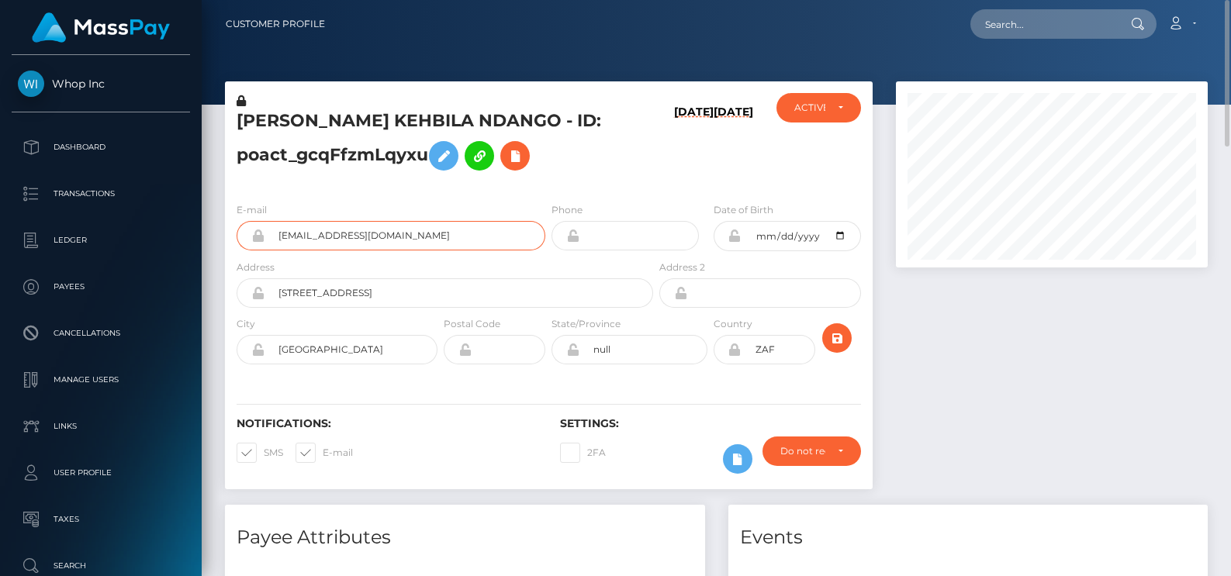
drag, startPoint x: 328, startPoint y: 246, endPoint x: 271, endPoint y: 246, distance: 57.4
click at [271, 246] on input "[EMAIL_ADDRESS][DOMAIN_NAME]" at bounding box center [405, 235] width 281 height 29
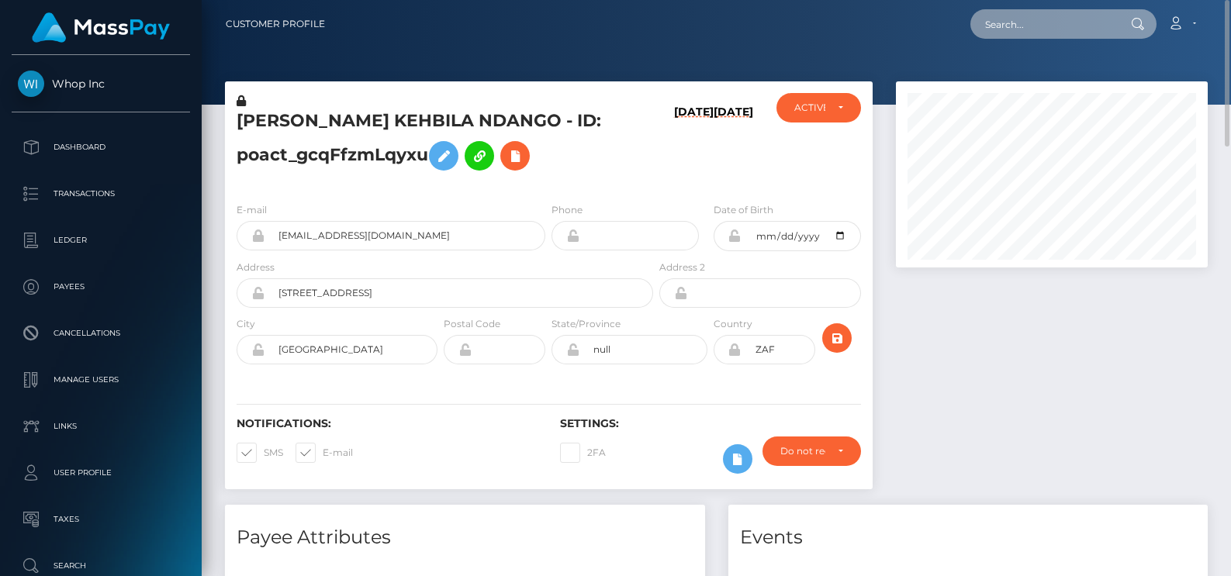
click at [1012, 22] on input "text" at bounding box center [1043, 23] width 146 height 29
paste input "a29b-11f0-bd75-060e06e9f077"
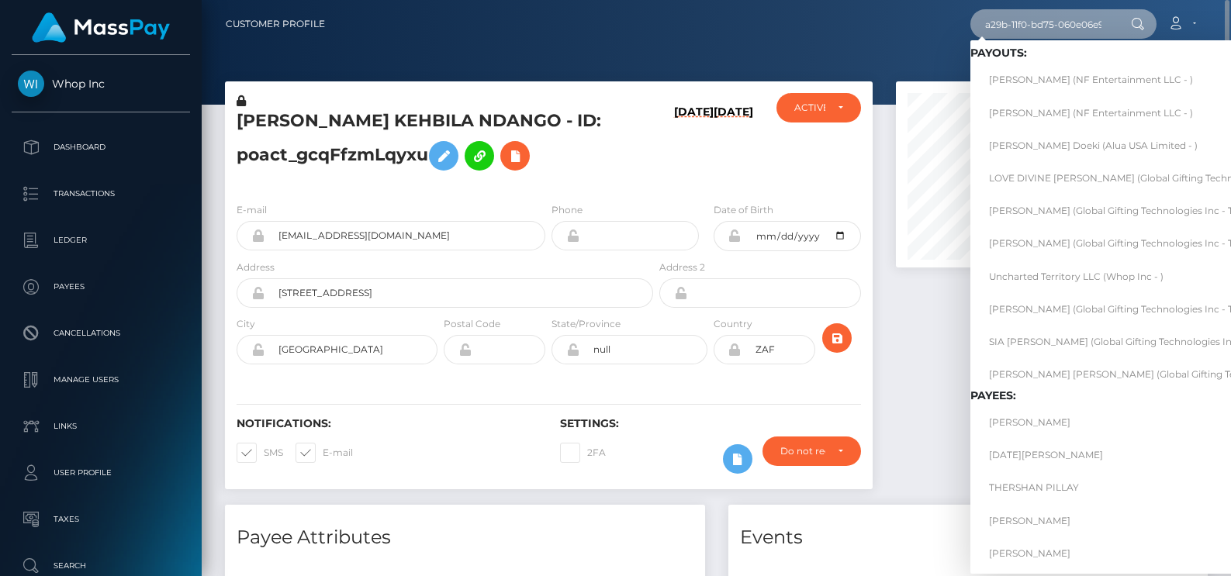
click at [1046, 22] on input "a29b-11f0-bd75-060e06e9f077" at bounding box center [1043, 23] width 146 height 29
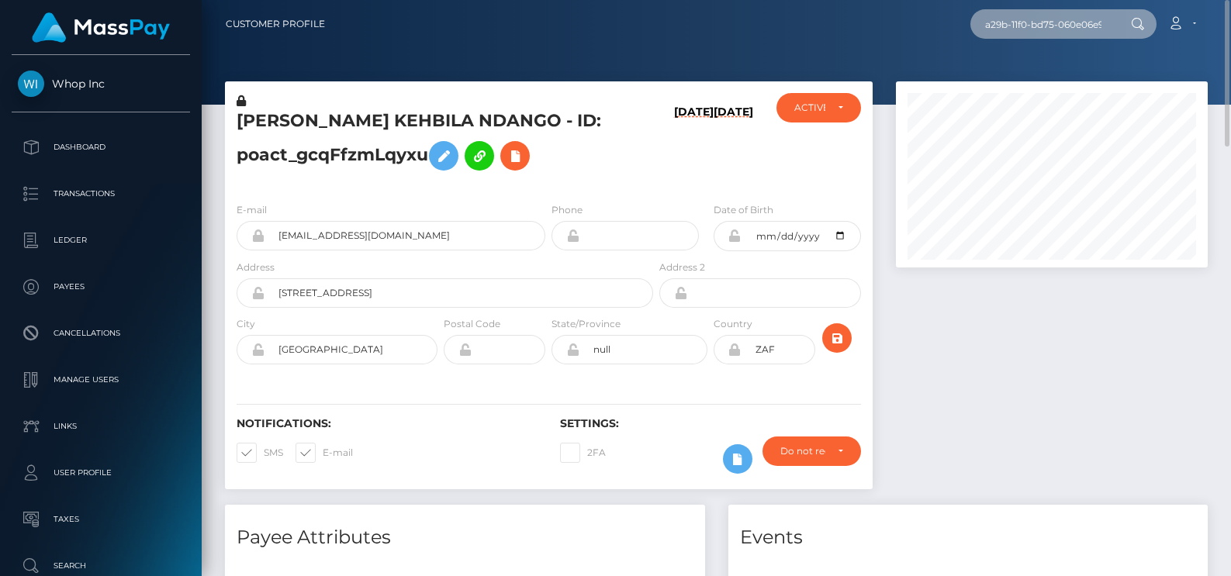
click at [1049, 19] on input "a29b-11f0-bd75-060e06e9f077" at bounding box center [1043, 23] width 146 height 29
paste input "0c6-11f0-93b3-026f69db09b1"
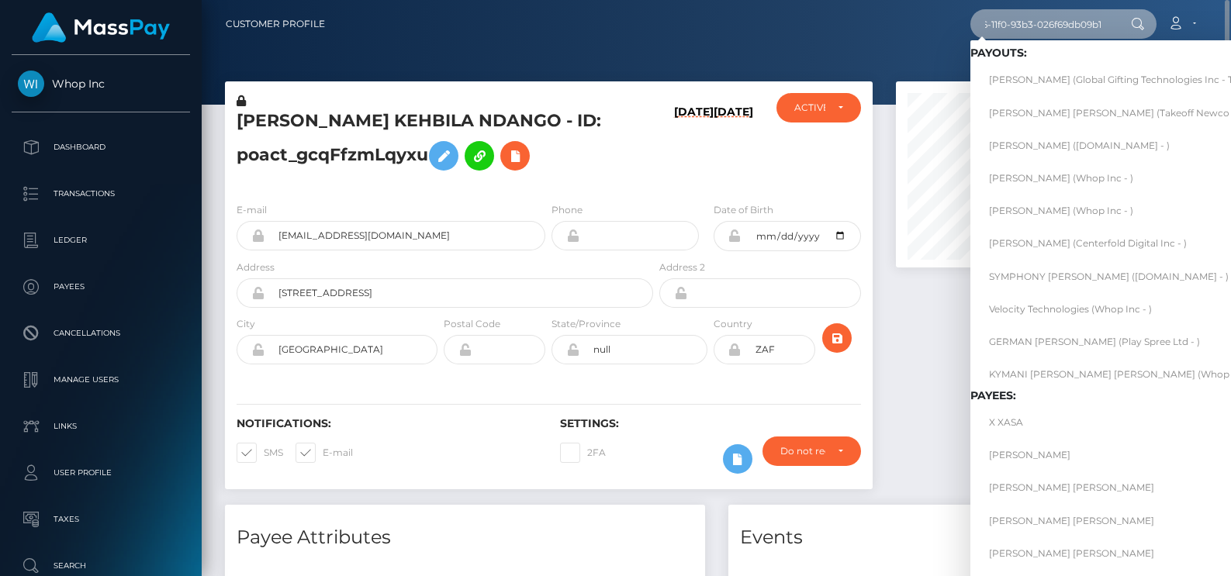
type input "a0c6-11f0-93b3-026f69db09b1"
click at [1095, 182] on link "[PERSON_NAME] (Whop Inc - )" at bounding box center [1146, 178] width 353 height 29
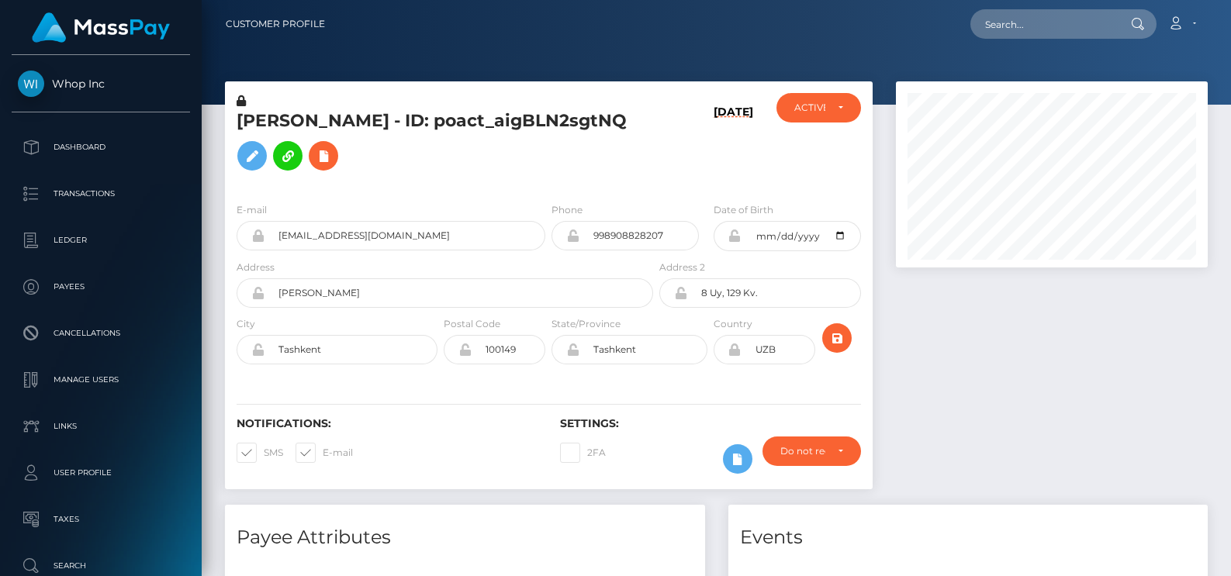
scroll to position [186, 313]
click at [1024, 31] on input "text" at bounding box center [1043, 23] width 146 height 29
paste input "78c4e348-a217-11f0-bd75-060e06e9f077"
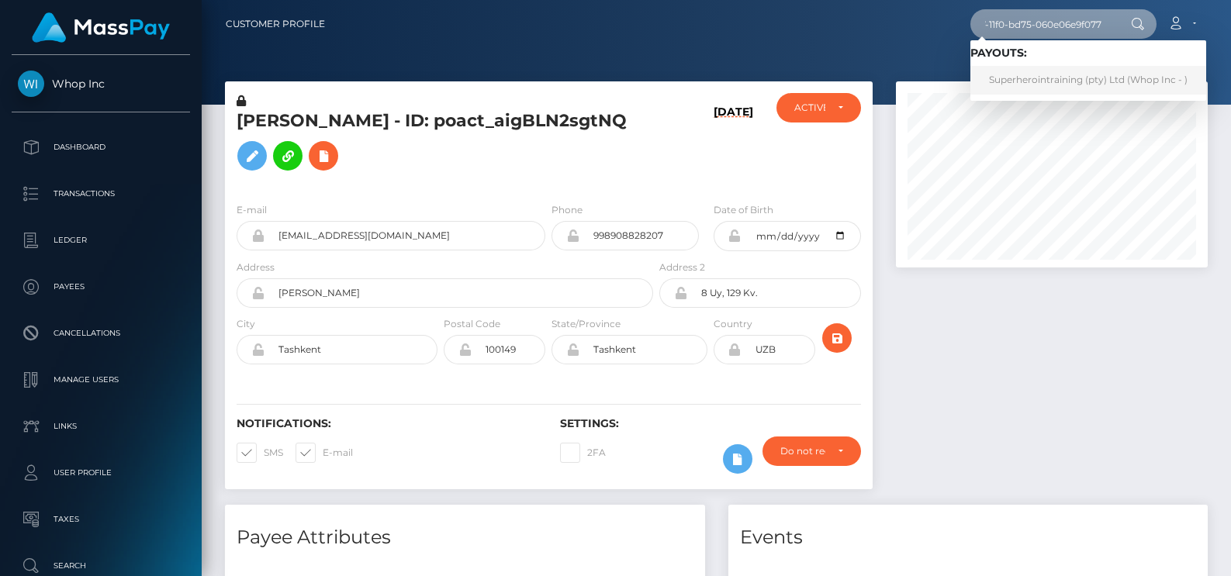
type input "78c4e348-a217-11f0-bd75-060e06e9f077"
click at [1037, 85] on link "Superherointraining (pty) Ltd (Whop Inc - )" at bounding box center [1088, 80] width 236 height 29
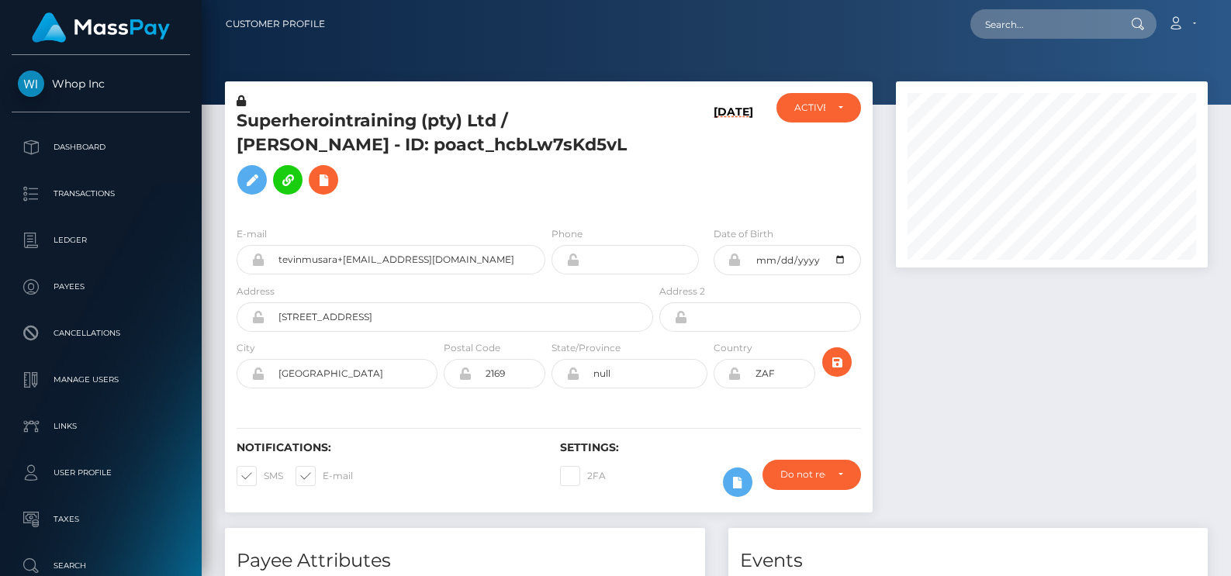
scroll to position [186, 313]
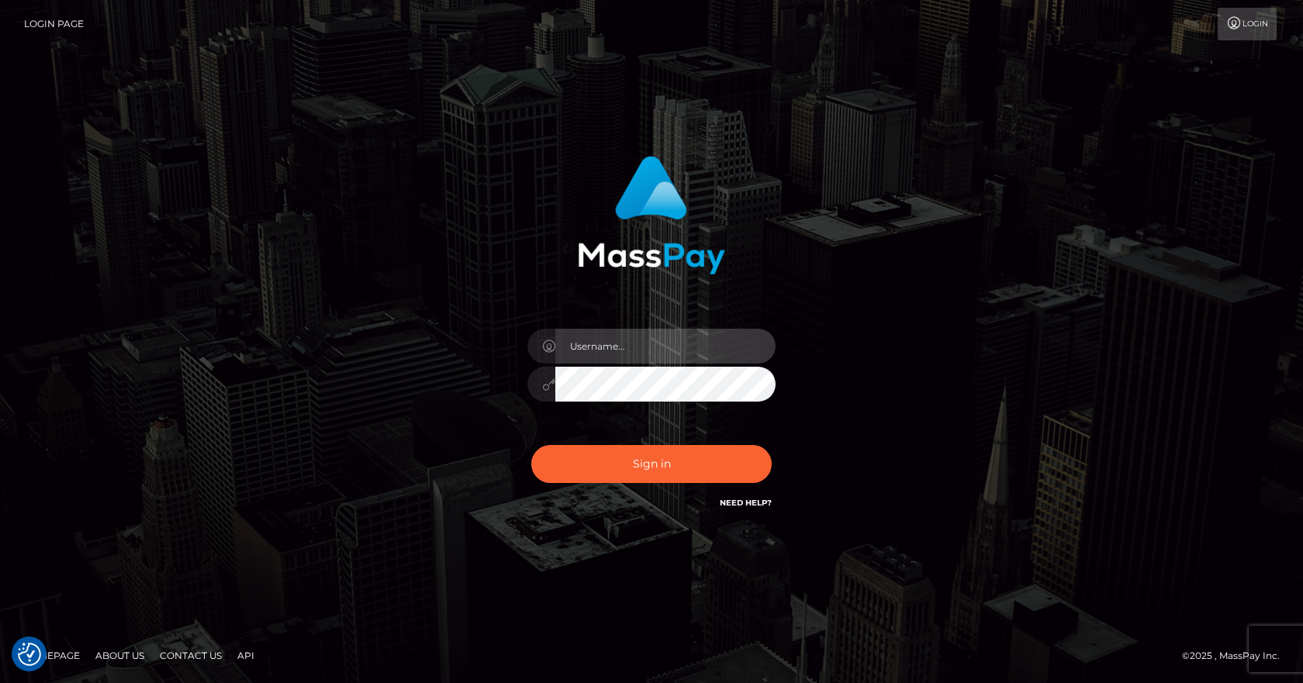
type input "vlad"
click at [623, 489] on div "Sign in Need Help?" at bounding box center [651, 470] width 271 height 69
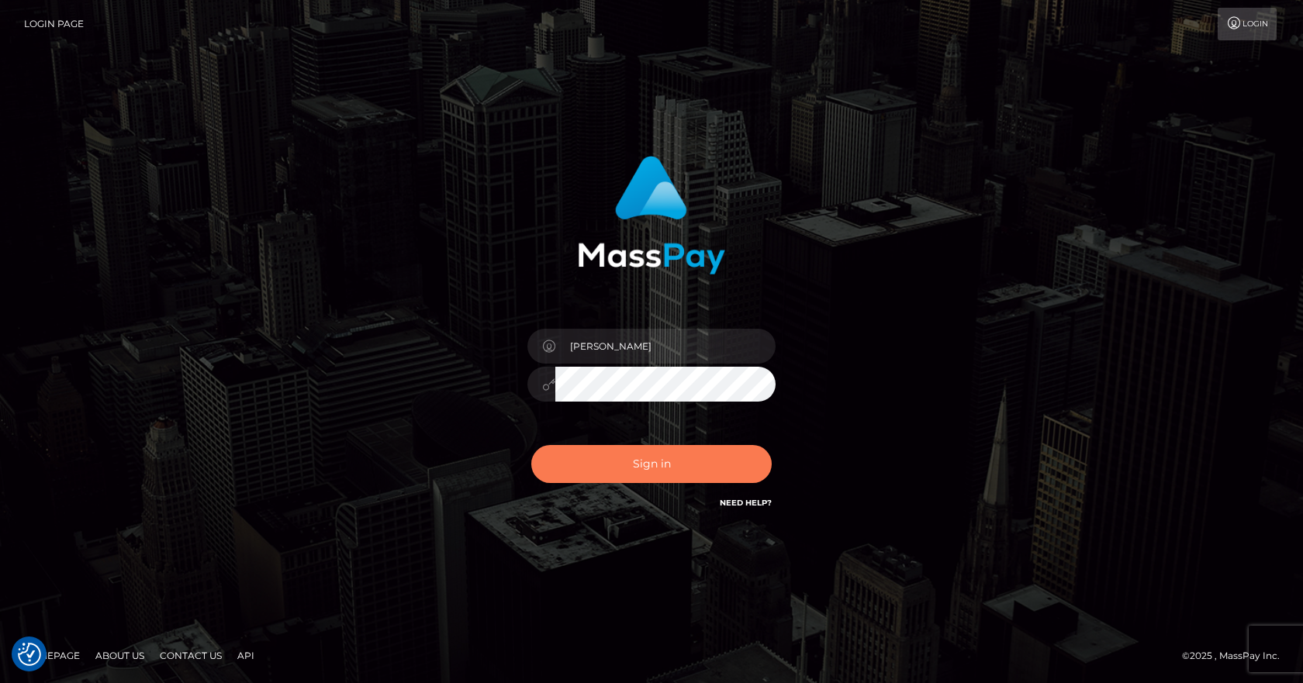
click at [628, 479] on button "Sign in" at bounding box center [651, 464] width 240 height 38
type input "[PERSON_NAME]"
click at [569, 482] on button "Sign in" at bounding box center [651, 464] width 240 height 38
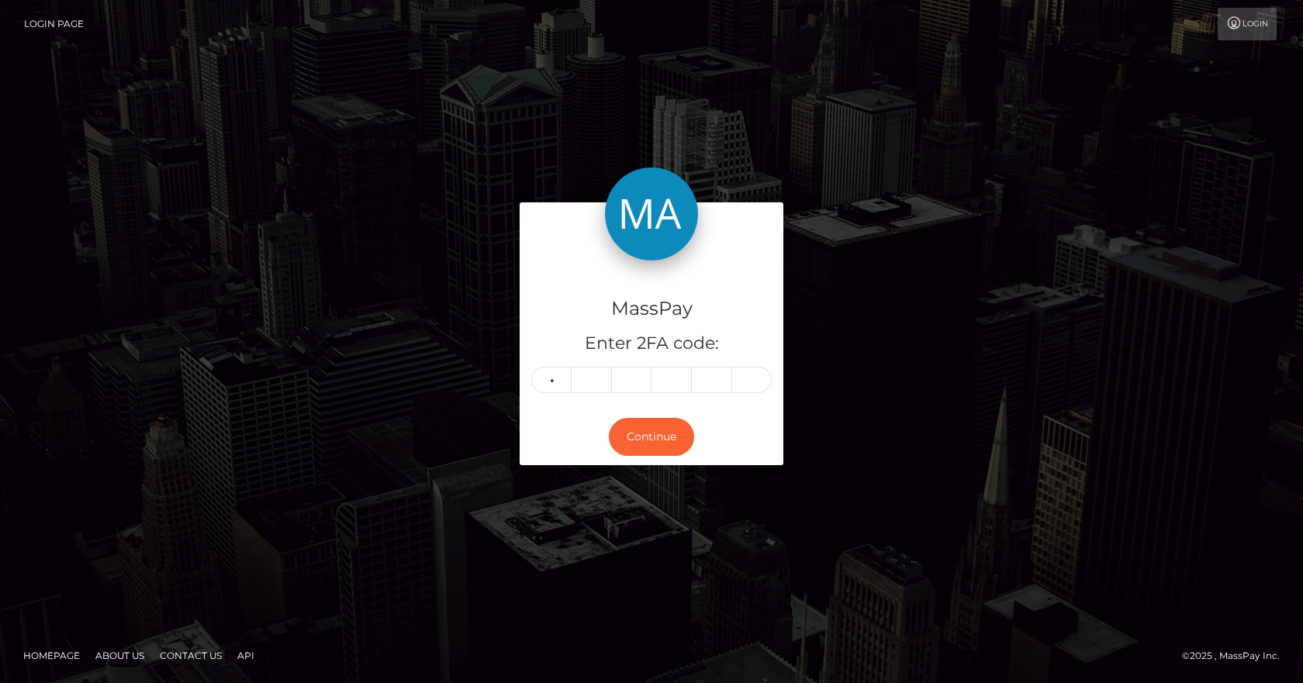
type input "0"
type input "9"
type input "7"
type input "6"
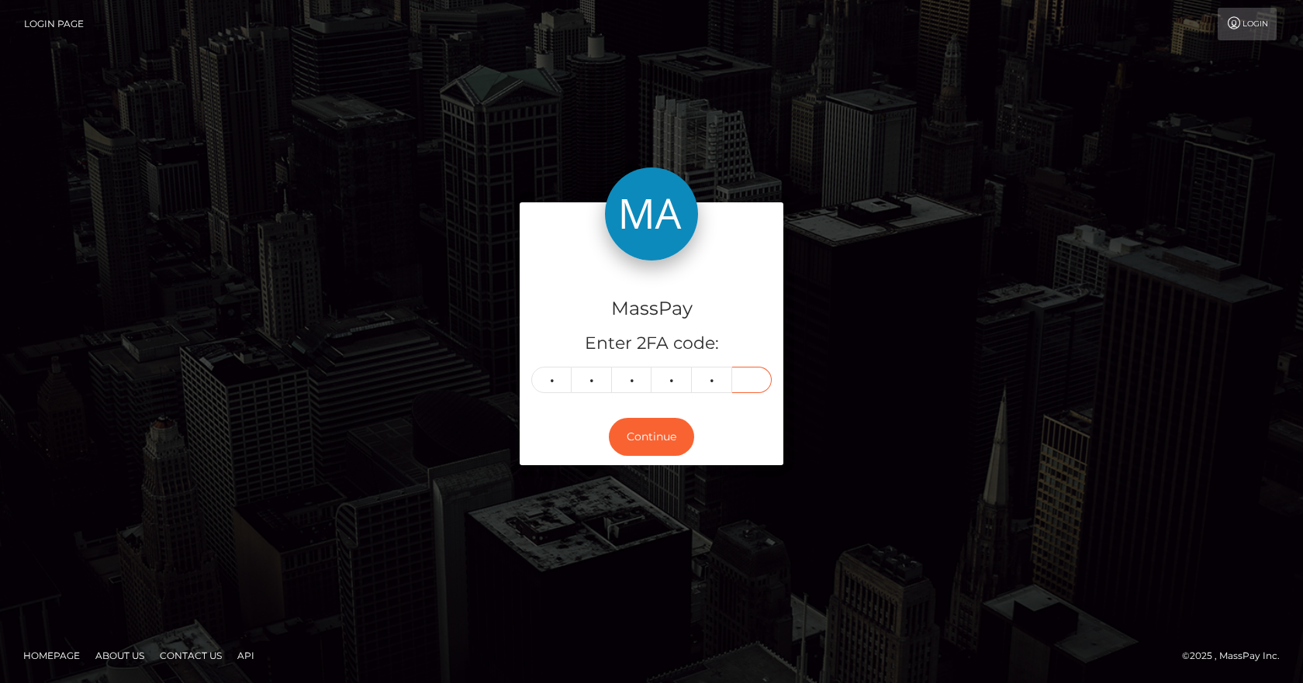
type input "6"
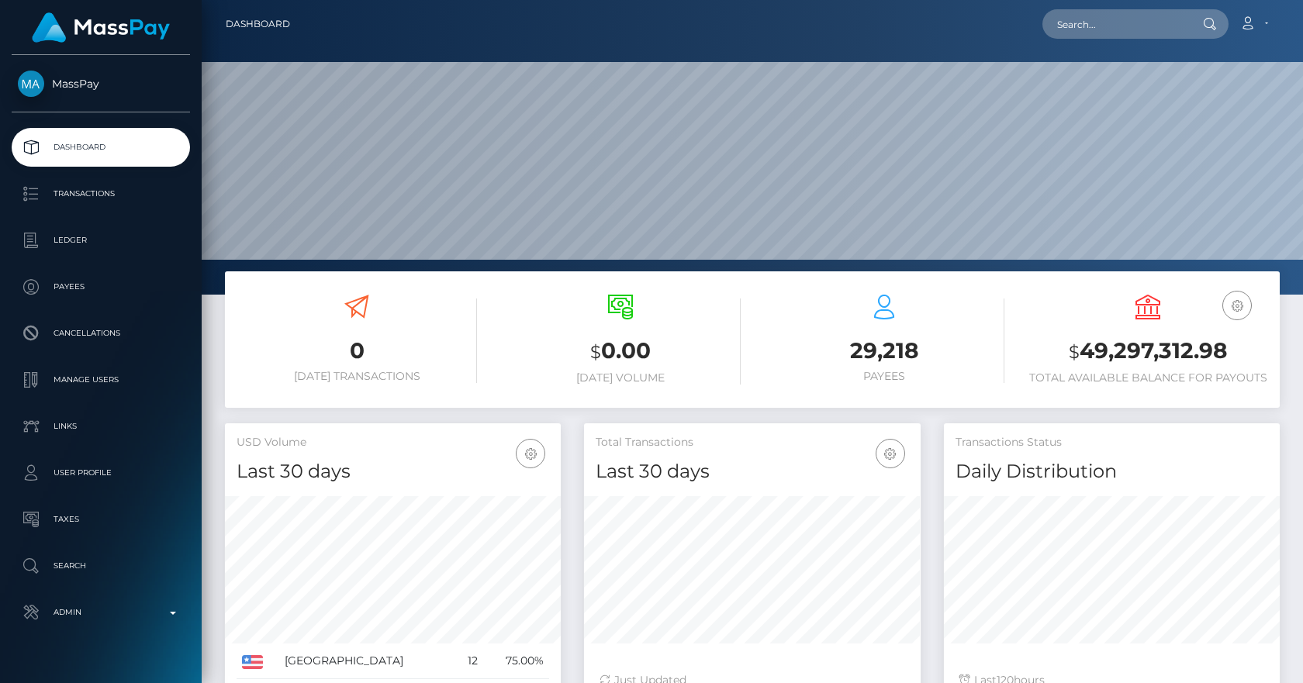
scroll to position [275, 337]
click at [1087, 34] on input "text" at bounding box center [1116, 23] width 146 height 29
paste input "0652efe9-9f96-11f0-b1e8-026f69db09b1"
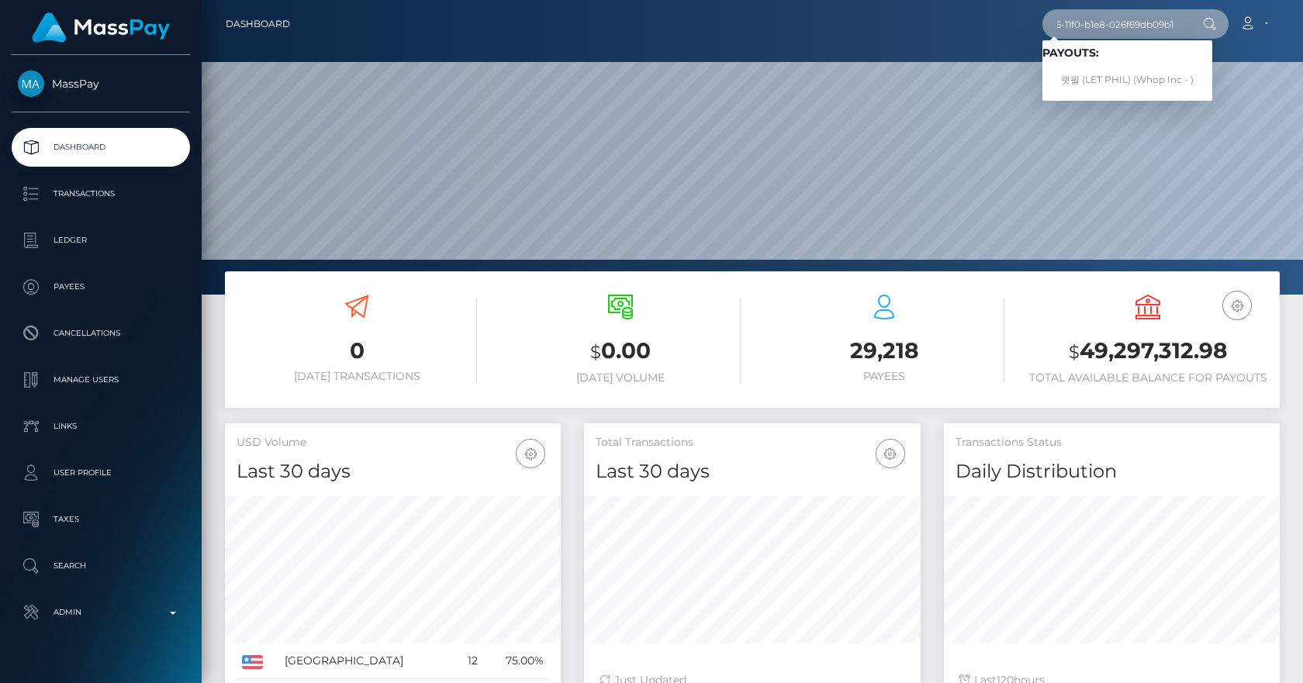
type input "0652efe9-9f96-11f0-b1e8-026f69db09b1"
drag, startPoint x: 1107, startPoint y: 74, endPoint x: 1113, endPoint y: 80, distance: 8.2
click at [1113, 80] on link "렛필 (LET PHIL) (Whop Inc - )" at bounding box center [1128, 80] width 170 height 29
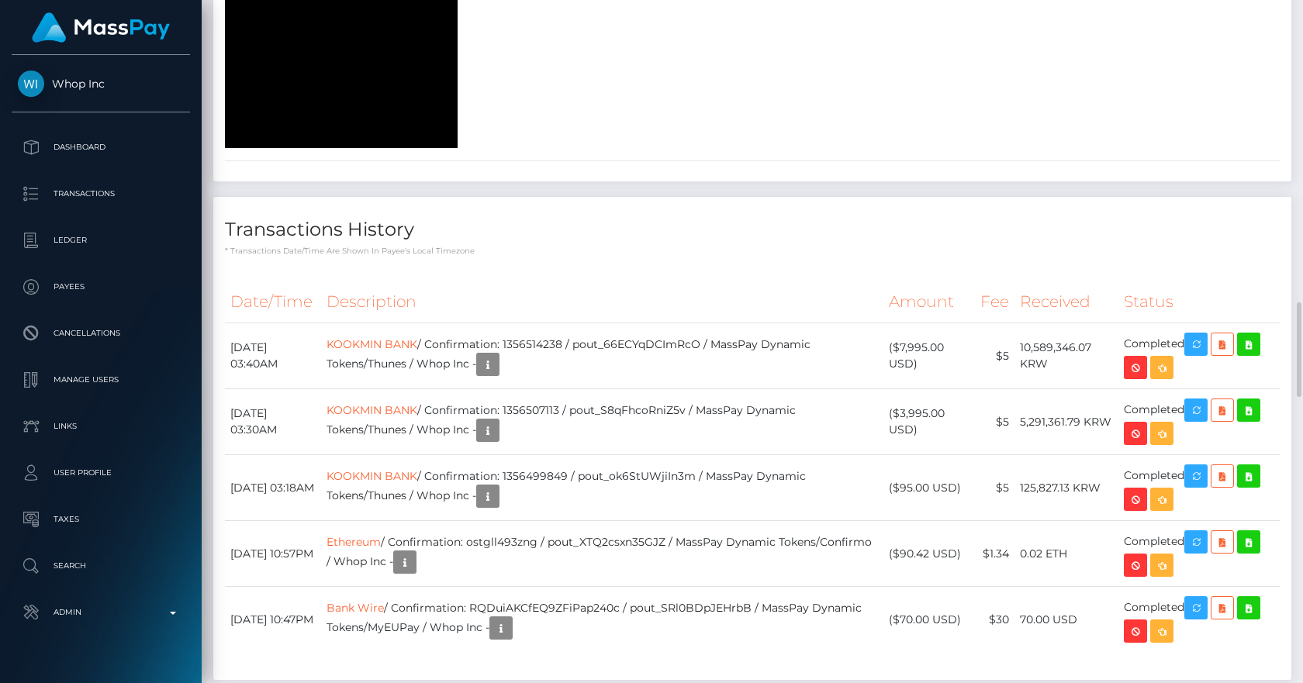
scroll to position [2350, 0]
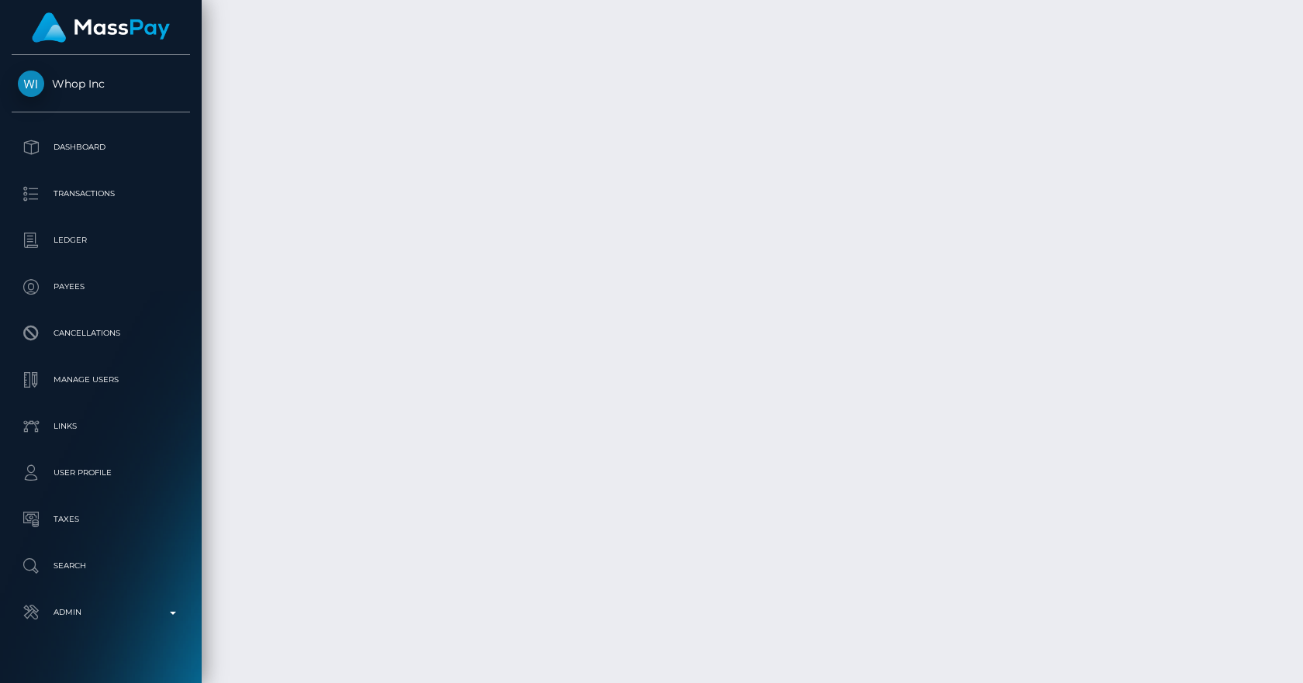
scroll to position [4158, 0]
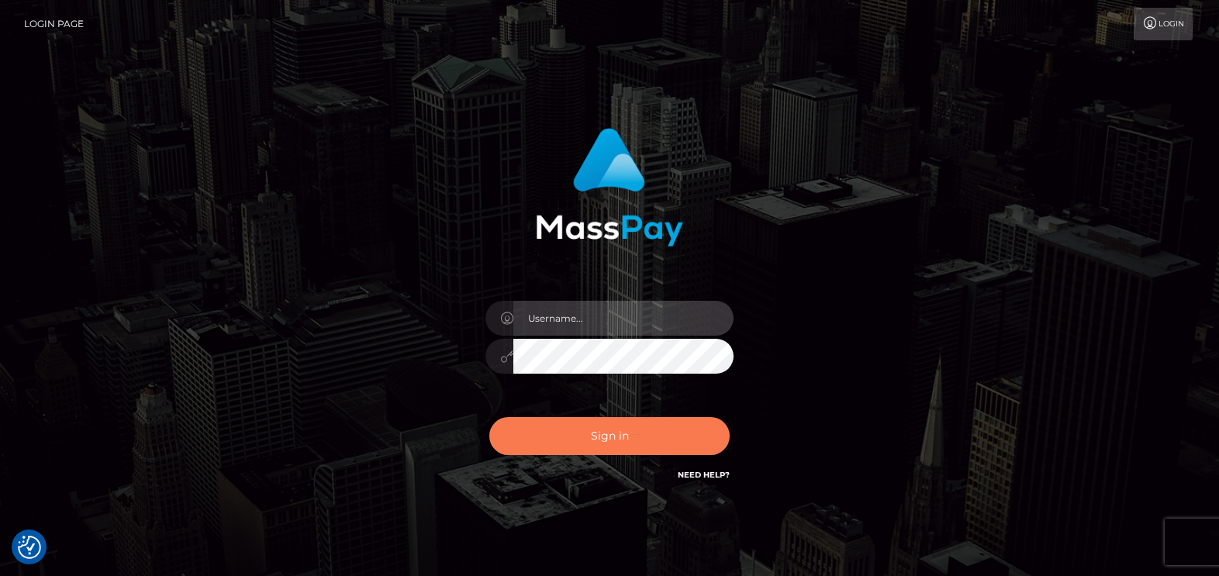
type input "vlad"
click at [550, 435] on button "Sign in" at bounding box center [609, 436] width 240 height 38
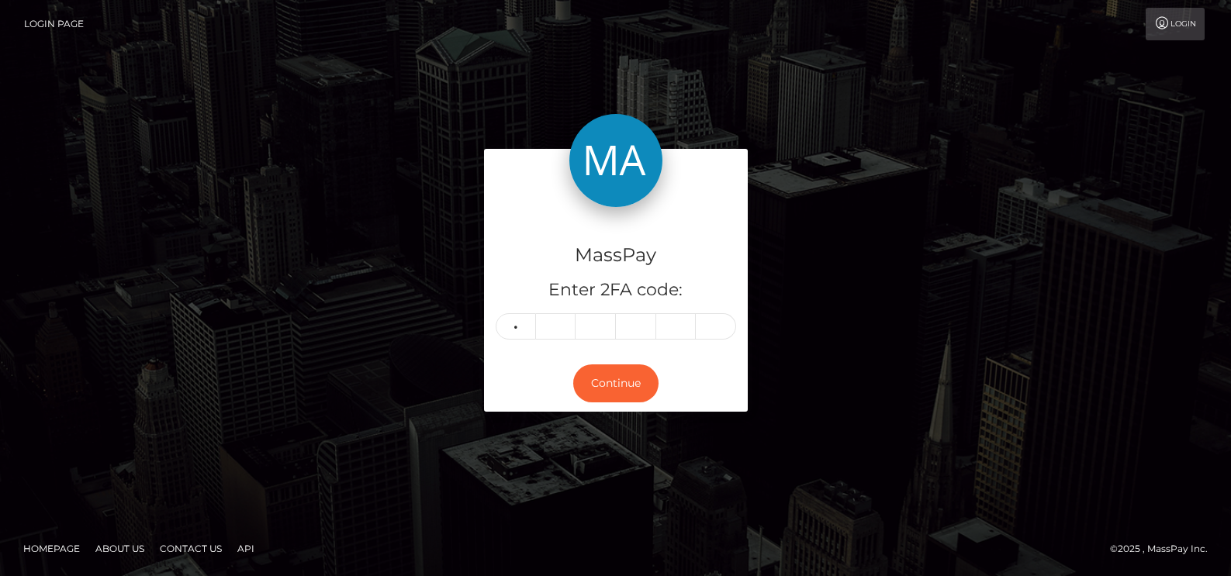
type input "5"
type input "7"
type input "4"
type input "3"
type input "5"
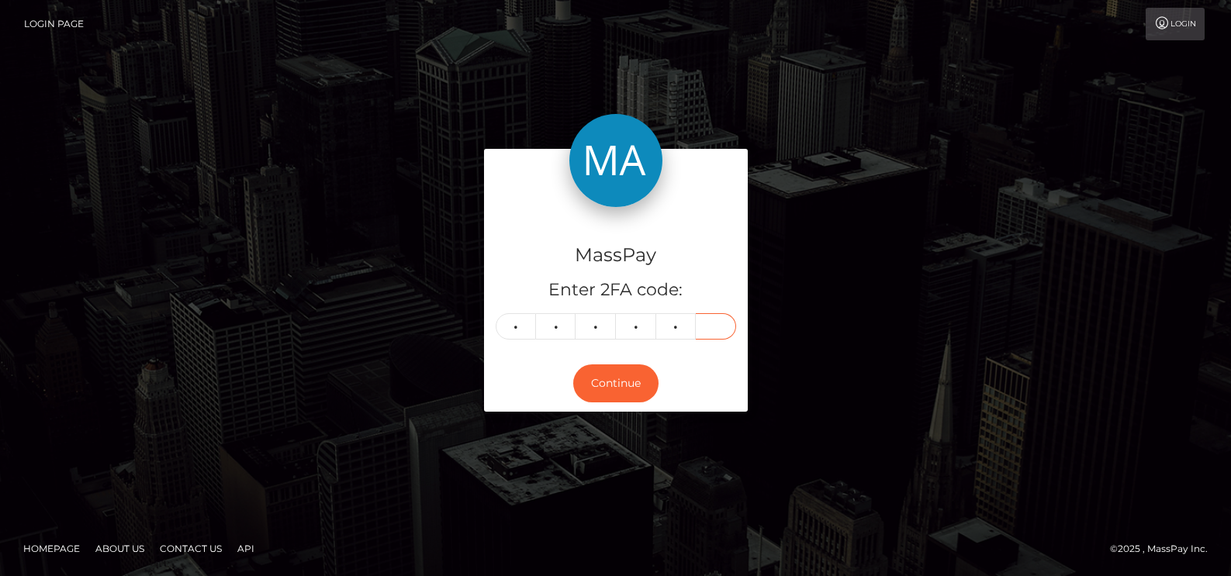
type input "6"
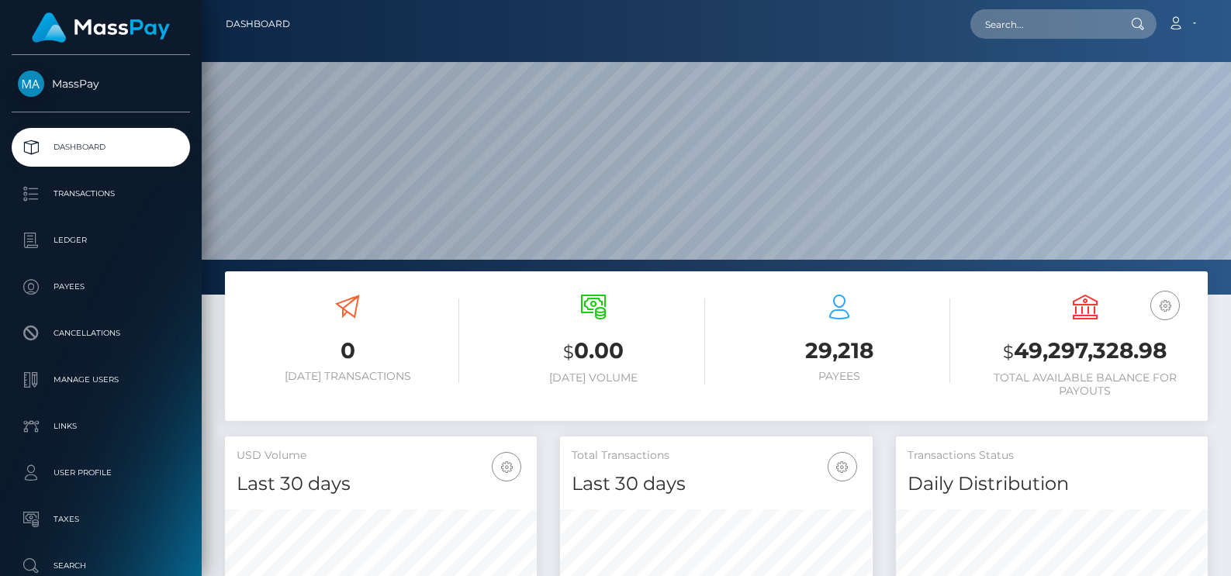
scroll to position [275, 313]
click at [1019, 47] on nav "Dashboard Loading... Loading... Account Edit Profile" at bounding box center [716, 24] width 1029 height 48
click at [1025, 36] on input "text" at bounding box center [1043, 23] width 146 height 29
paste input "0652efe9-9f96-11f0-b1e8-026f69db09b1"
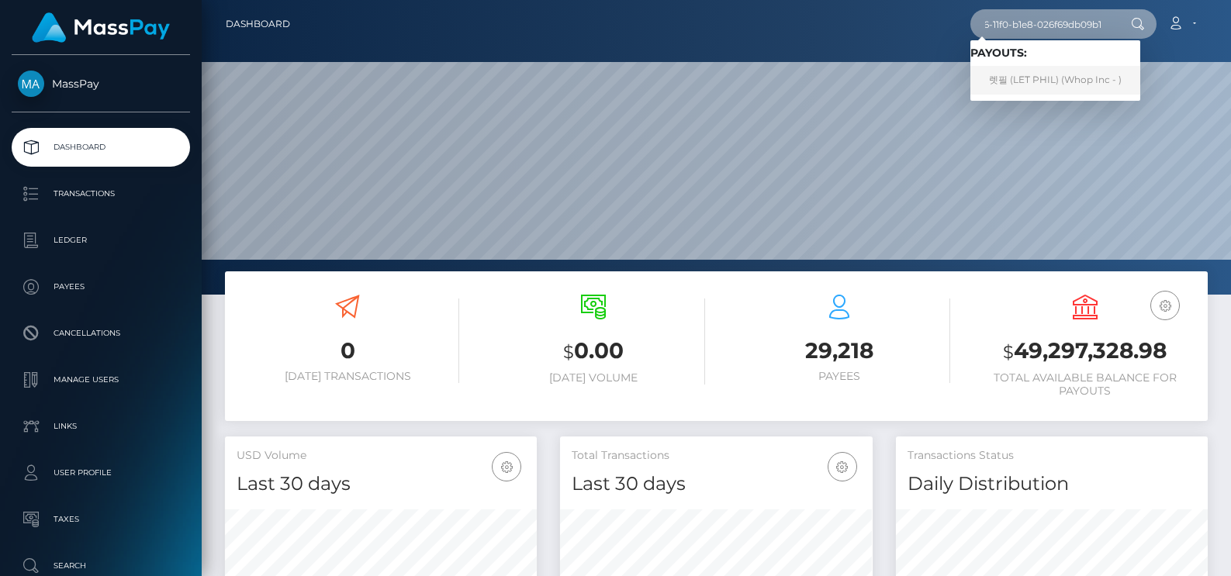
type input "0652efe9-9f96-11f0-b1e8-026f69db09b1"
click at [1070, 75] on link "렛필 (LET PHIL) (Whop Inc - )" at bounding box center [1055, 80] width 170 height 29
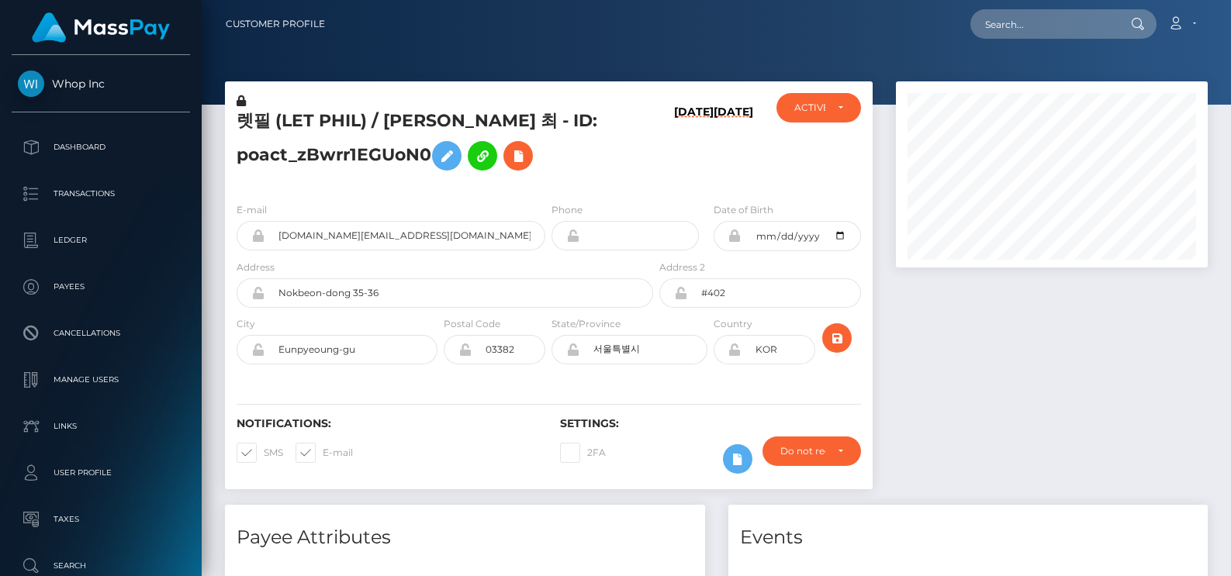
scroll to position [186, 313]
click at [239, 118] on h5 "렛필 (LET PHIL) / [PERSON_NAME] 최 - ID: poact_zBwrr1EGUoN0" at bounding box center [441, 143] width 408 height 69
drag, startPoint x: 489, startPoint y: 237, endPoint x: 270, endPoint y: 229, distance: 218.9
click at [270, 229] on input "letphil.contact+9bc577e162@gmail.com" at bounding box center [405, 235] width 281 height 29
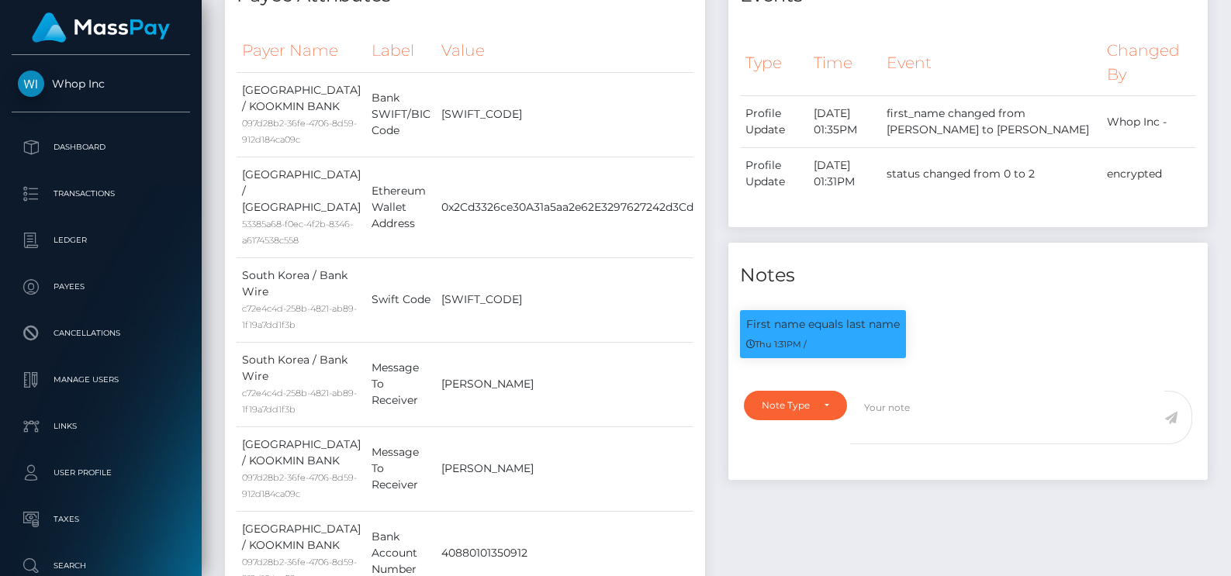
scroll to position [0, 0]
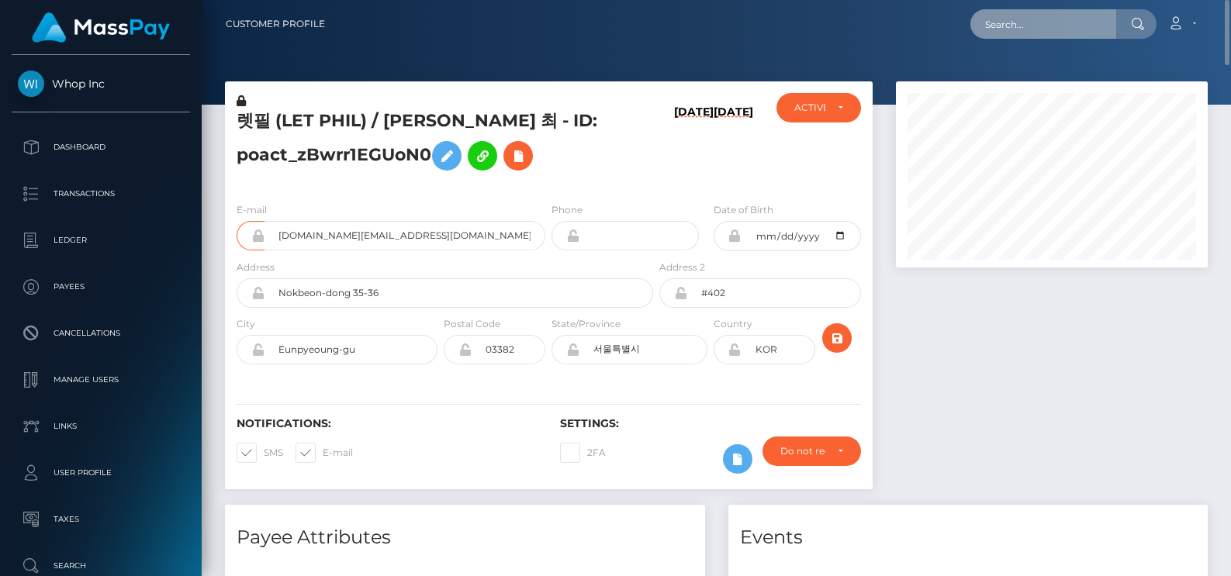
click at [1004, 23] on input "text" at bounding box center [1043, 23] width 146 height 29
paste input "73f46445-9e30-11f0-bd85-0694aced620b"
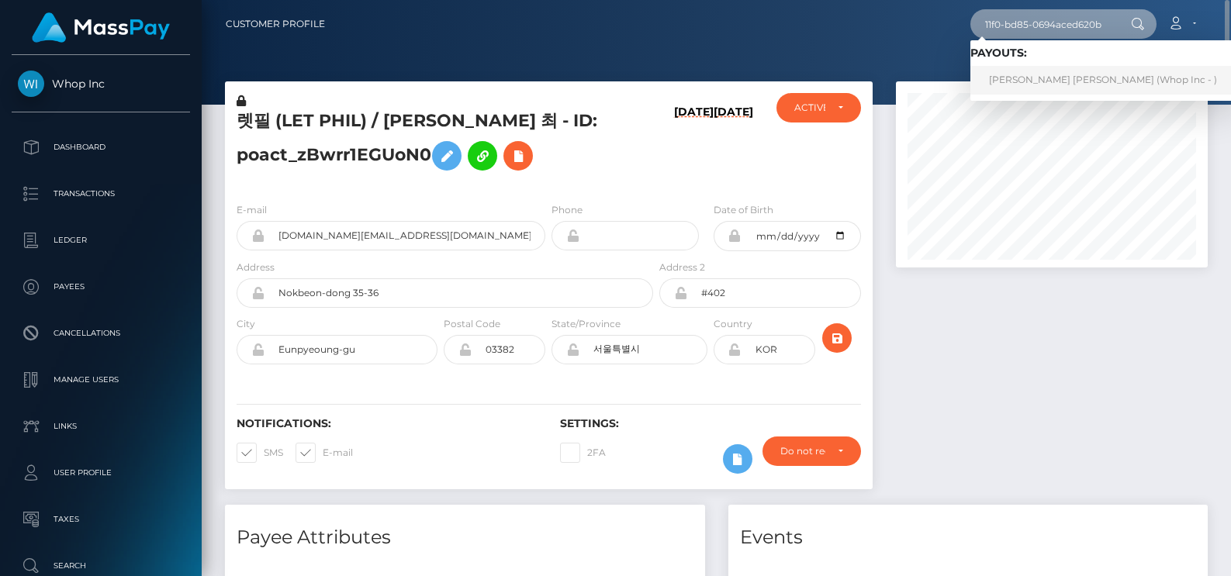
type input "73f46445-9e30-11f0-bd85-0694aced620b"
click at [1076, 72] on link "ROYNE GITAU THUO (Whop Inc - )" at bounding box center [1102, 80] width 265 height 29
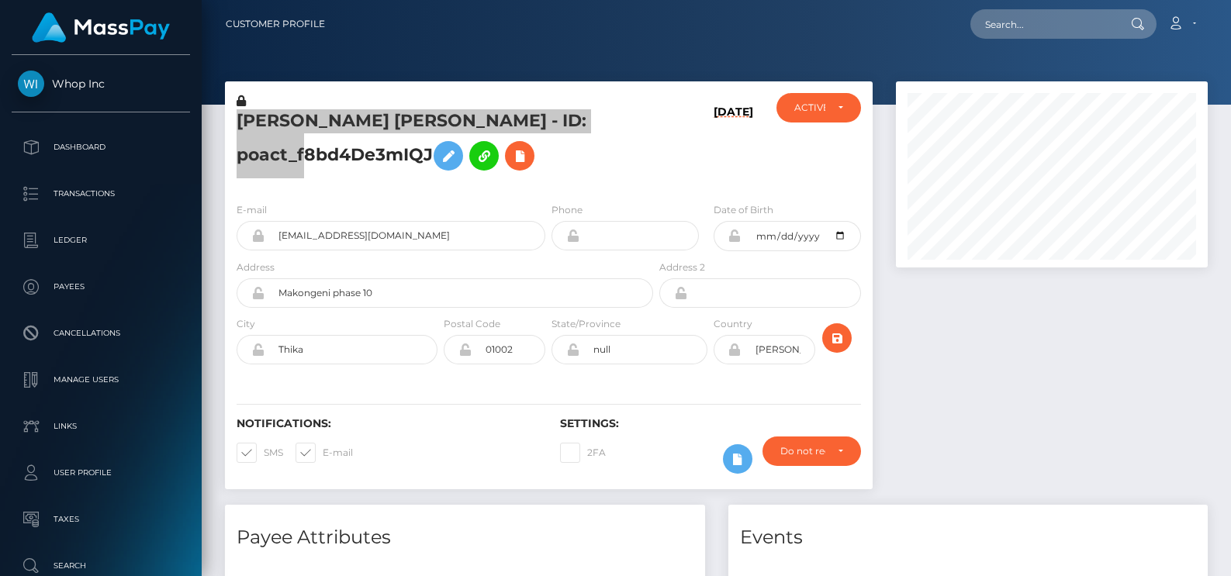
scroll to position [186, 313]
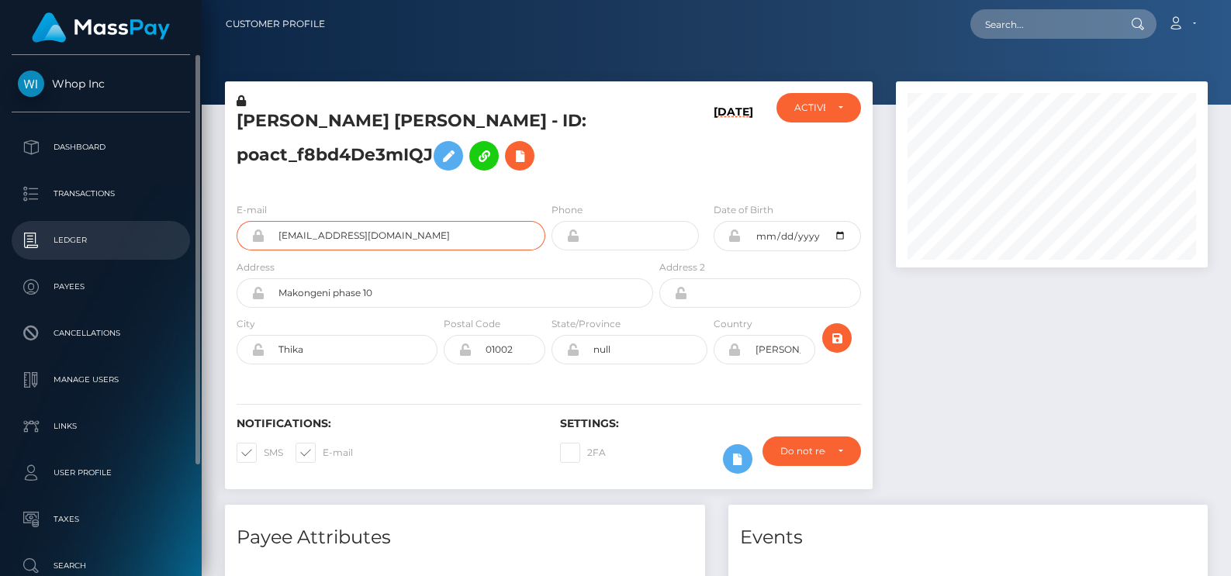
drag, startPoint x: 405, startPoint y: 235, endPoint x: 177, endPoint y: 239, distance: 228.1
click at [177, 239] on div "Whop Inc Dashboard Transactions Ledger Payees" at bounding box center [615, 288] width 1231 height 576
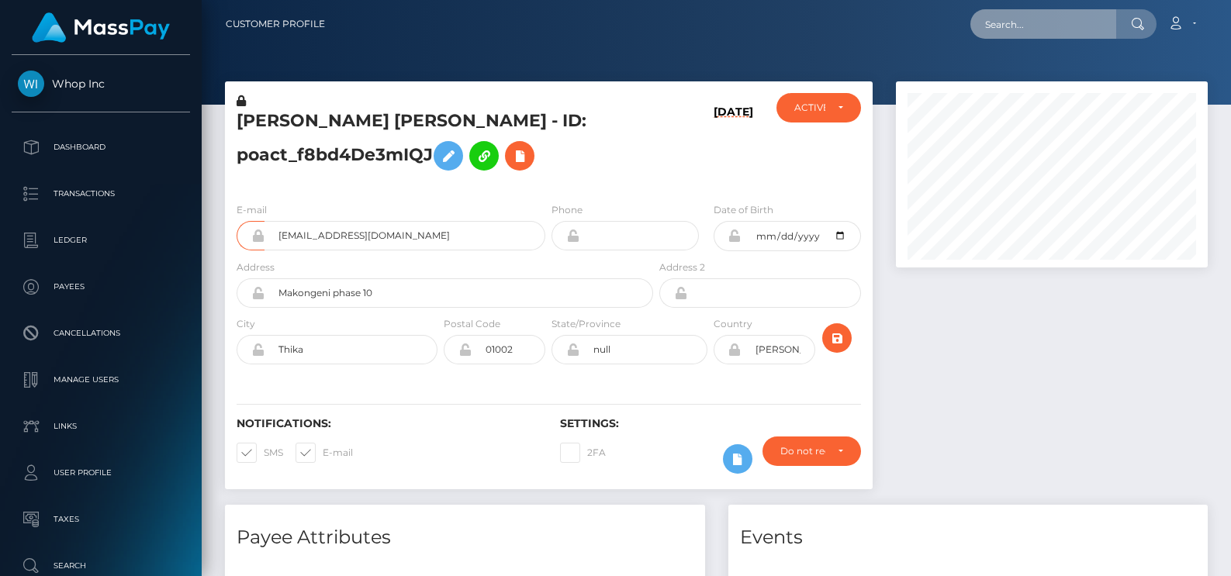
click at [1061, 18] on input "text" at bounding box center [1043, 23] width 146 height 29
paste input "4bdead7c-9d8a-11f0-bd85-0694aced620b"
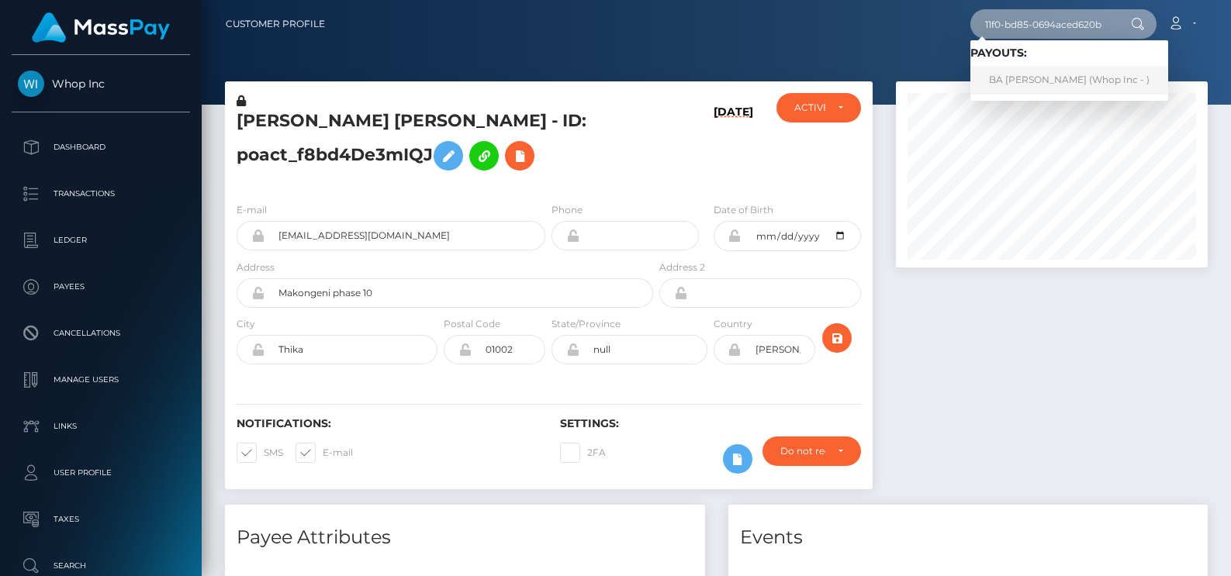
type input "4bdead7c-9d8a-11f0-bd85-0694aced620b"
click at [1042, 80] on link "BA [PERSON_NAME] (Whop Inc - )" at bounding box center [1069, 80] width 198 height 29
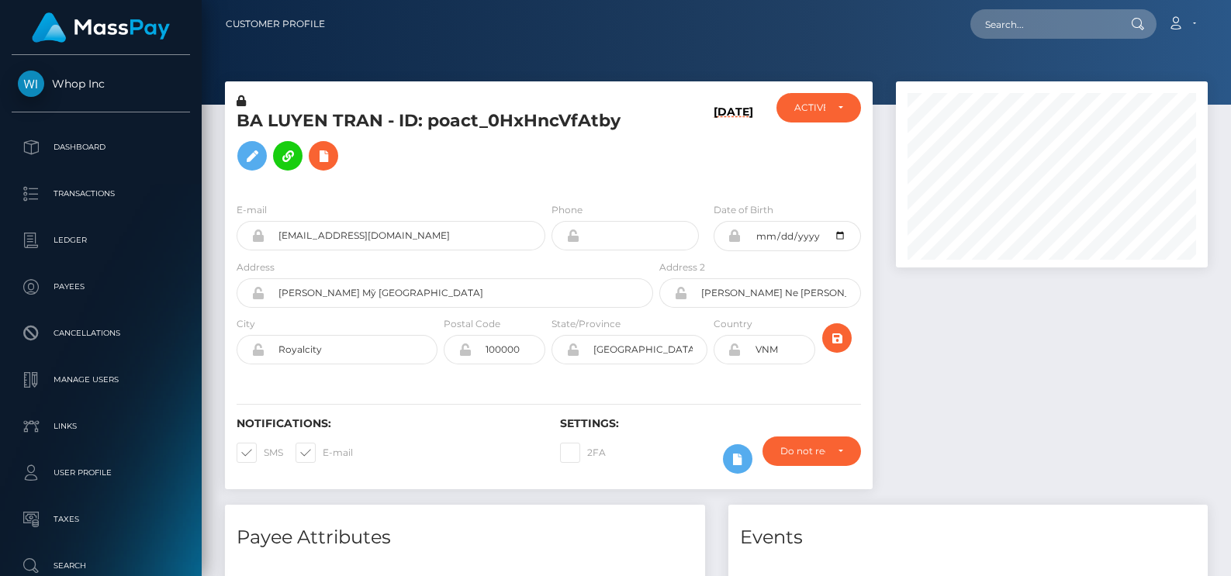
scroll to position [186, 313]
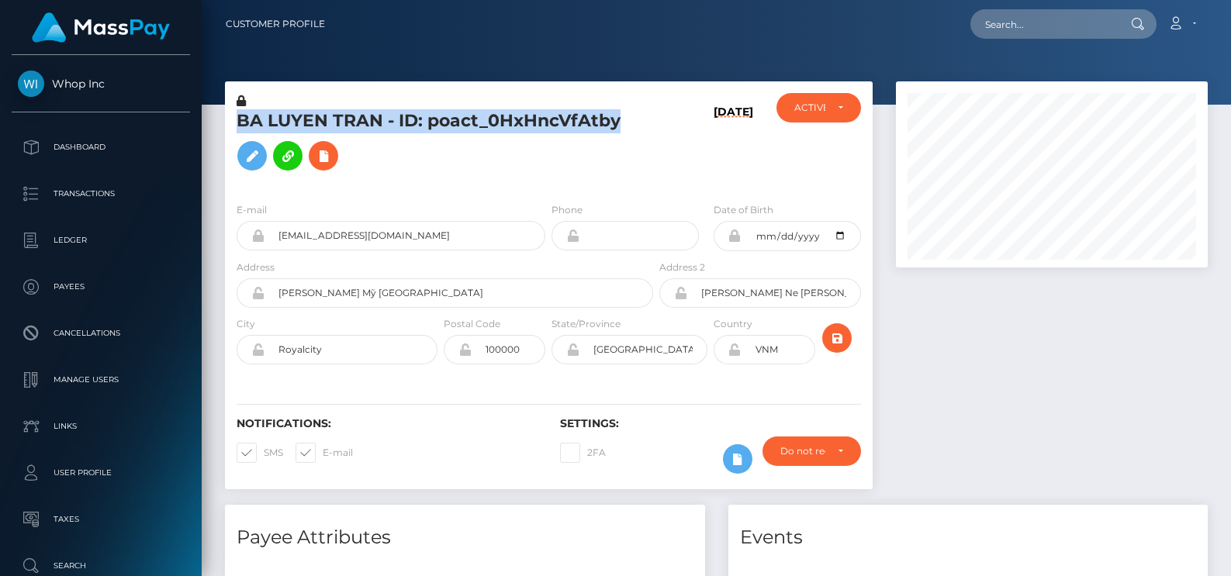
drag, startPoint x: 625, startPoint y: 120, endPoint x: 239, endPoint y: 131, distance: 386.5
click at [239, 131] on h5 "BA LUYEN TRAN - ID: poact_0HxHncVfAtby" at bounding box center [441, 143] width 408 height 69
copy h5 "BA LUYEN TRAN - ID: poact_0HxHncVfAtby"
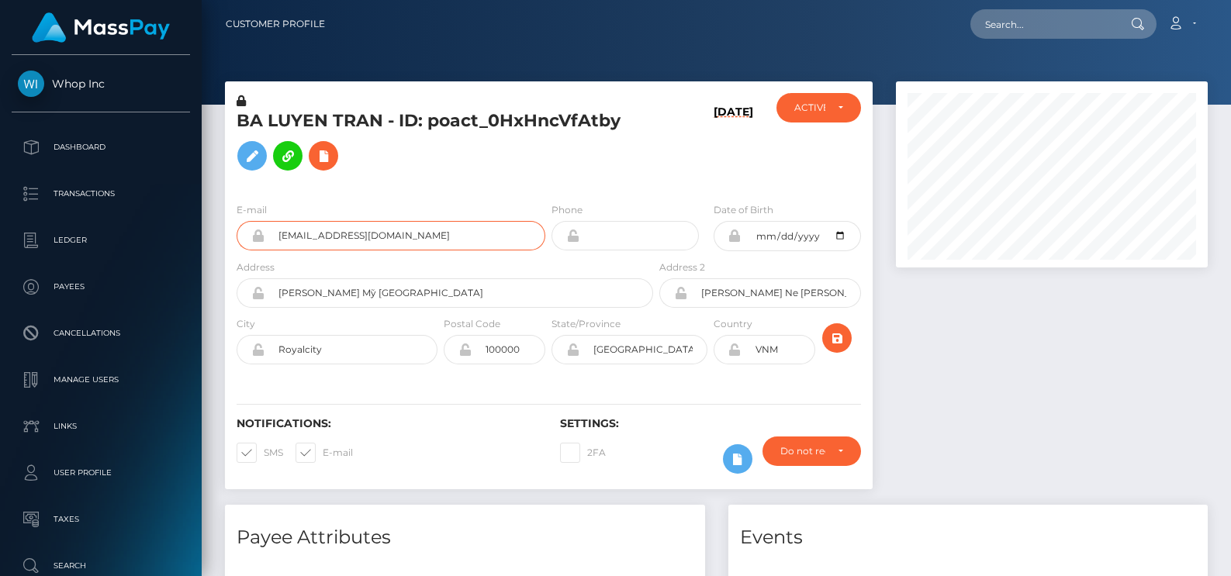
drag, startPoint x: 491, startPoint y: 241, endPoint x: 230, endPoint y: 229, distance: 261.7
click at [230, 229] on div "E-mail [EMAIL_ADDRESS][DOMAIN_NAME]" at bounding box center [386, 230] width 323 height 57
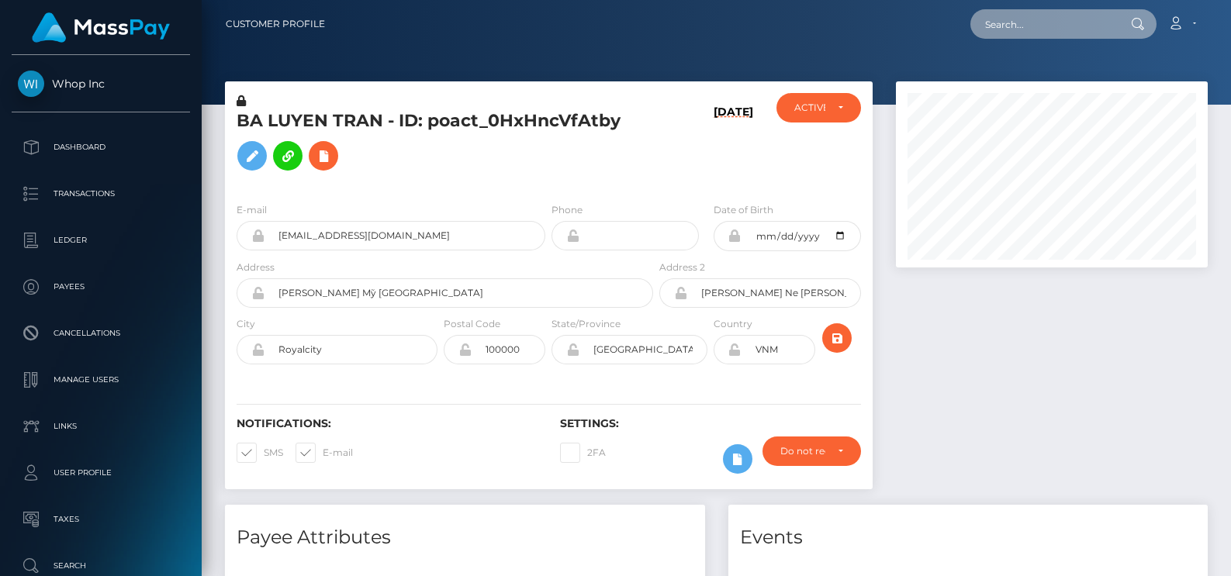
click at [1046, 26] on input "text" at bounding box center [1043, 23] width 146 height 29
paste input "4bdead7c-9d8a-11f0-bd85-0694aced620b"
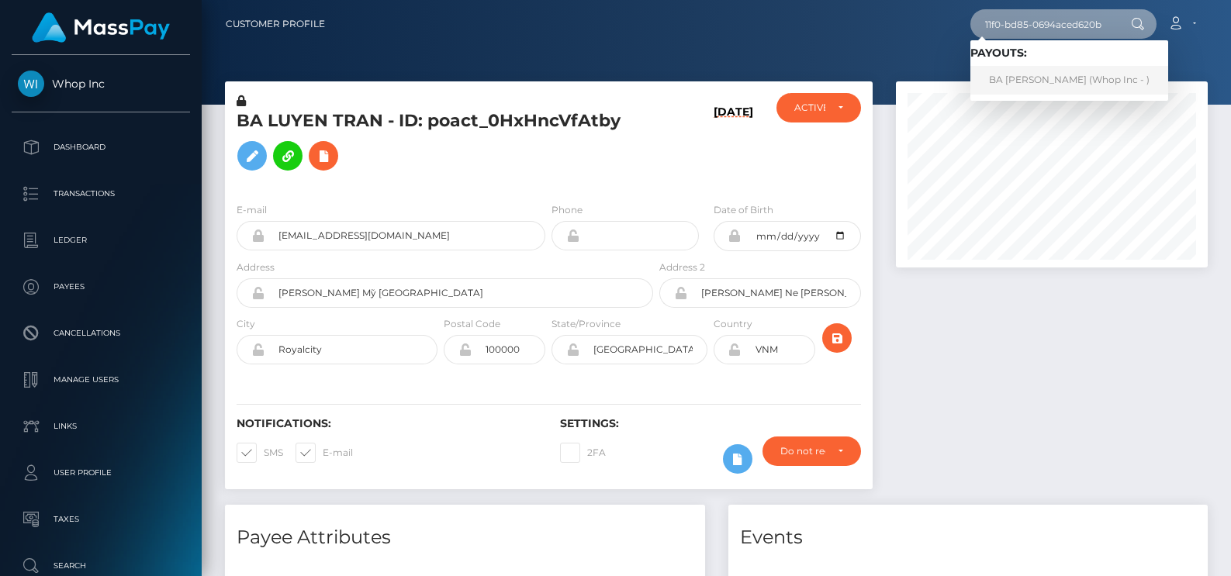
type input "4bdead7c-9d8a-11f0-bd85-0694aced620b"
click at [1042, 85] on link "BA LUYEN TRAN (Whop Inc - )" at bounding box center [1069, 80] width 198 height 29
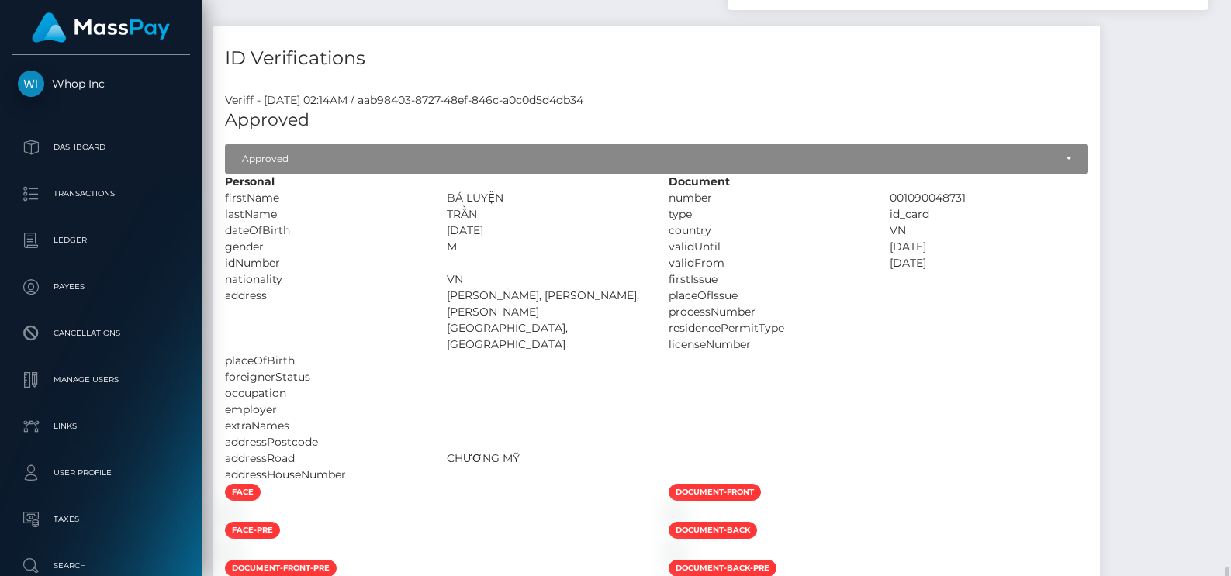
scroll to position [1627, 0]
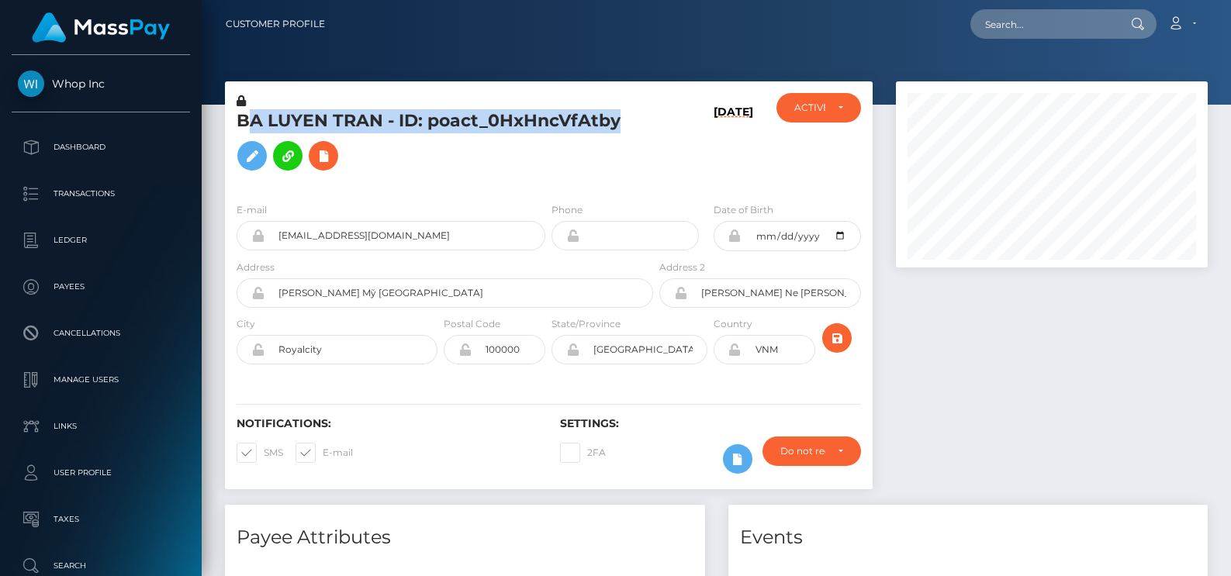
scroll to position [186, 313]
click at [242, 111] on h5 "BA LUYEN TRAN - ID: poact_0HxHncVfAtby" at bounding box center [441, 143] width 408 height 69
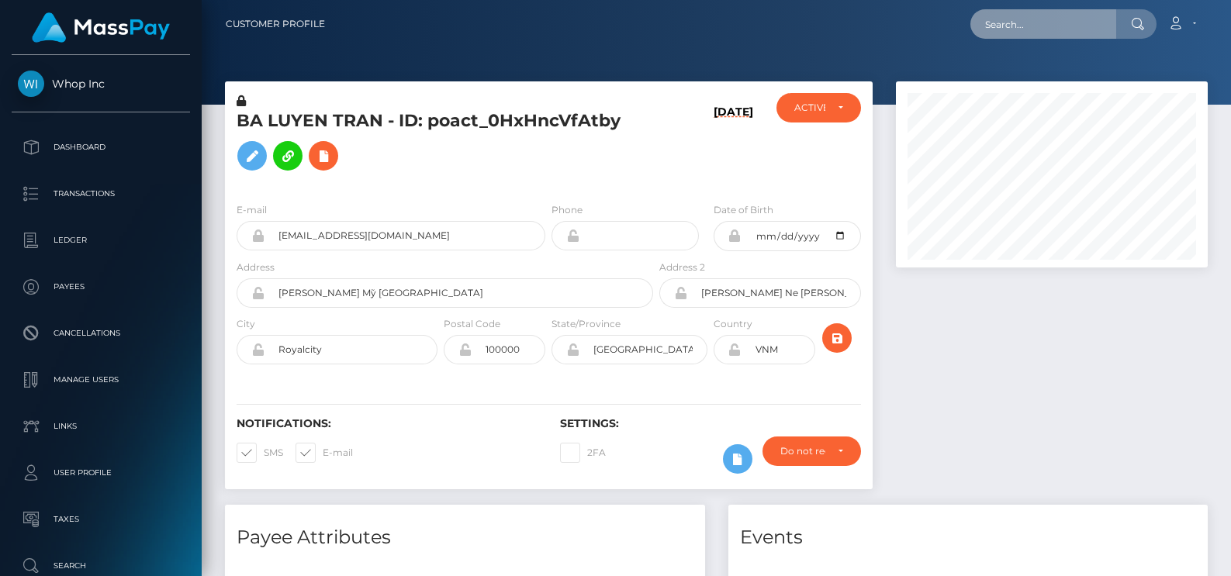
click at [1008, 24] on input "text" at bounding box center [1043, 23] width 146 height 29
paste input "8a860d37-9a24-11f0-bd85-0694aced620b"
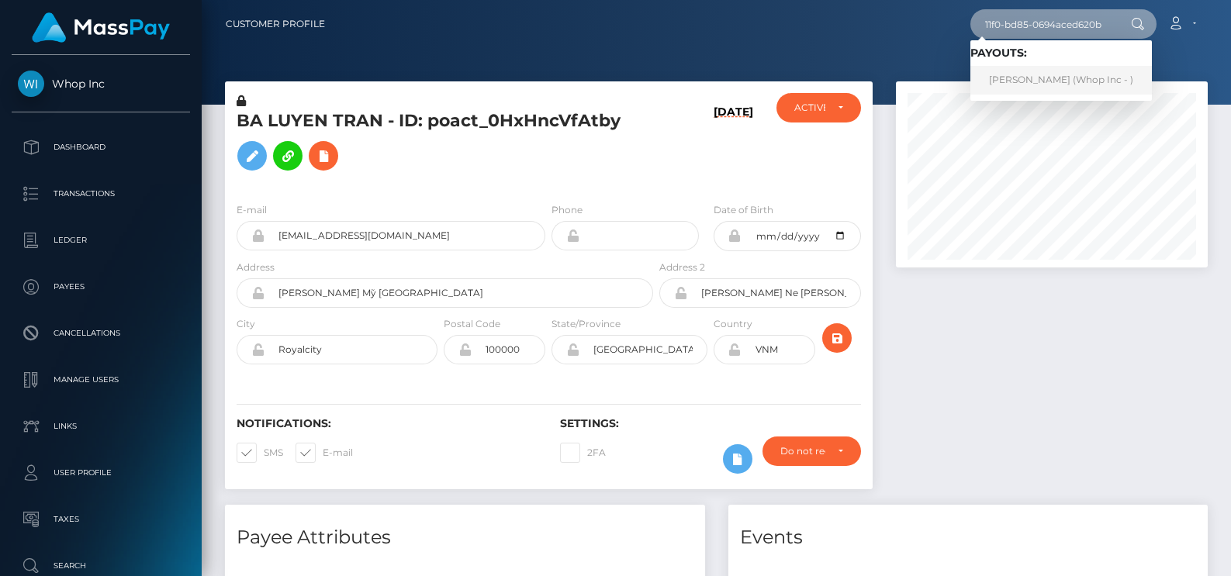
type input "8a860d37-9a24-11f0-bd85-0694aced620b"
click at [1030, 77] on link "IBRAHIMA BANN (Whop Inc - )" at bounding box center [1061, 80] width 182 height 29
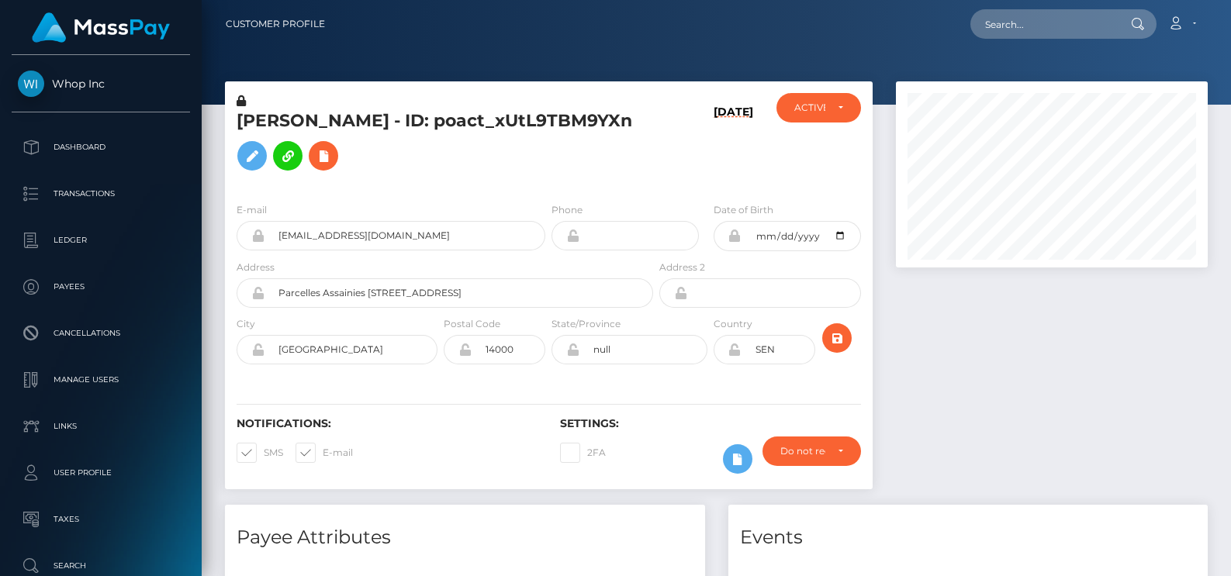
scroll to position [186, 313]
drag, startPoint x: 570, startPoint y: 145, endPoint x: 1015, endPoint y: 50, distance: 455.4
click at [578, 145] on h5 "[PERSON_NAME] - ID: poact_xUtL9TBM9YXn" at bounding box center [441, 143] width 408 height 69
click at [1058, 27] on input "text" at bounding box center [1043, 23] width 146 height 29
paste input "8a860d37-9a24-11f0-bd85-0694aced620b"
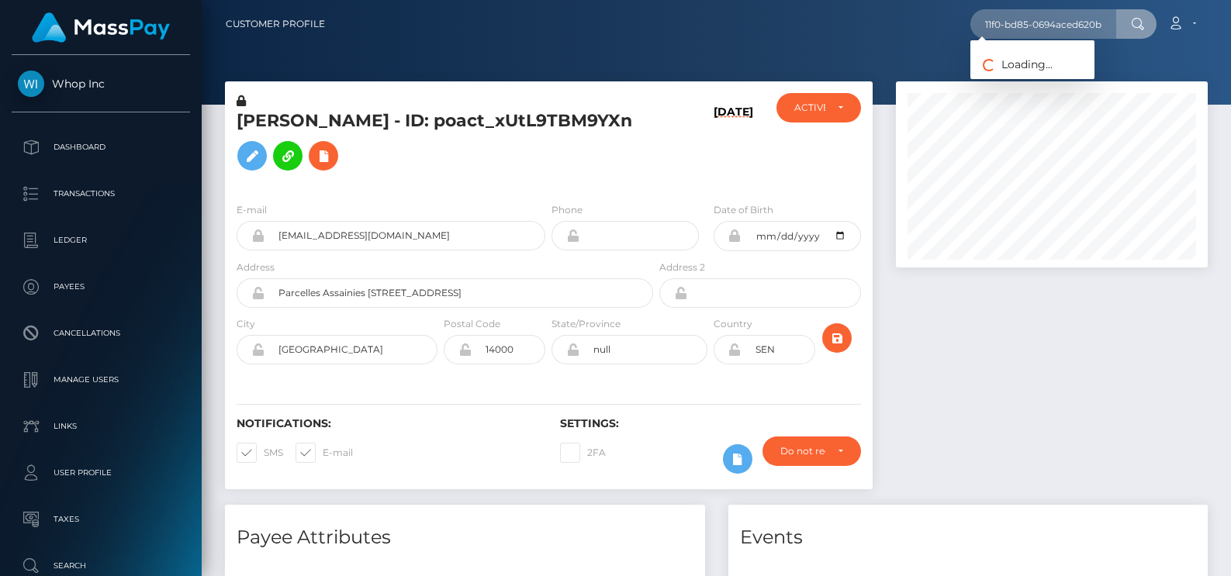
scroll to position [0, 0]
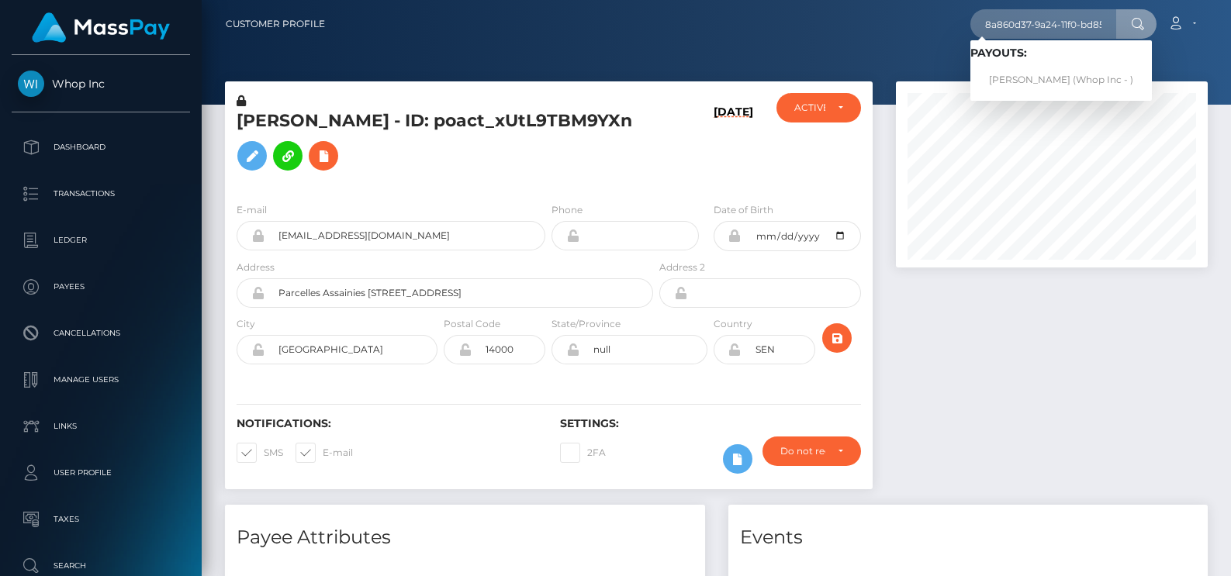
click at [444, 101] on div "IBRAHIMA BANN - ID: poact_xUtL9TBM9YXn" at bounding box center [440, 141] width 431 height 97
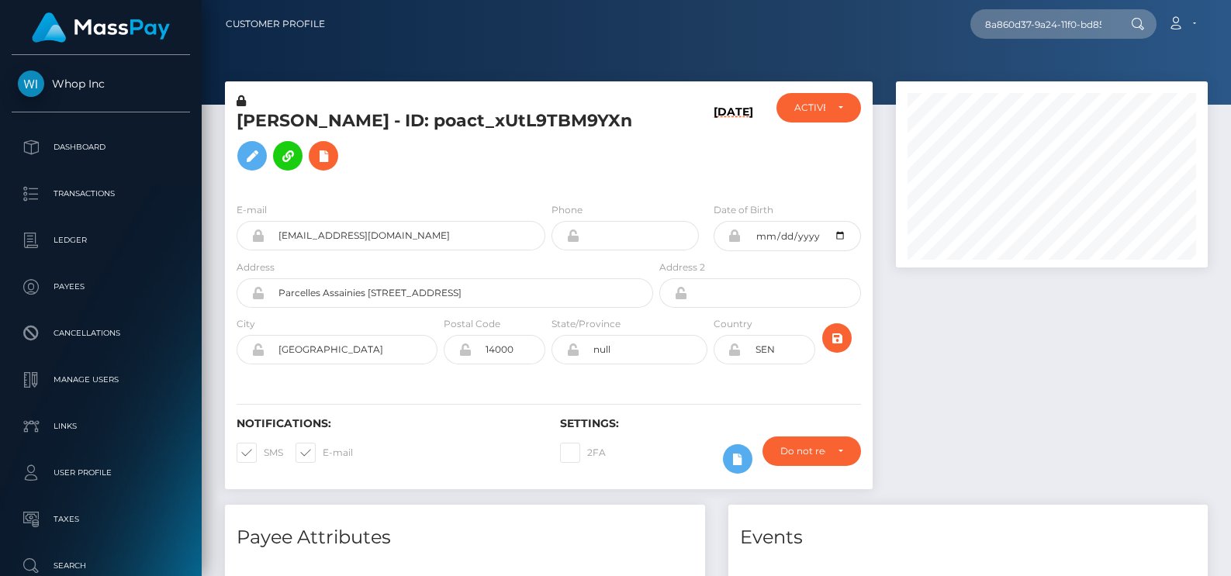
drag, startPoint x: 644, startPoint y: 118, endPoint x: 233, endPoint y: 110, distance: 410.4
click at [233, 110] on div "IBRAHIMA BANN - ID: poact_xUtL9TBM9YXn" at bounding box center [440, 141] width 431 height 97
copy h5 "IBRAHIMA BANN - ID: poact_xUtL9TBM9YXn"
click at [363, 233] on input "farata266+b73333970f@gmail.com" at bounding box center [405, 235] width 281 height 29
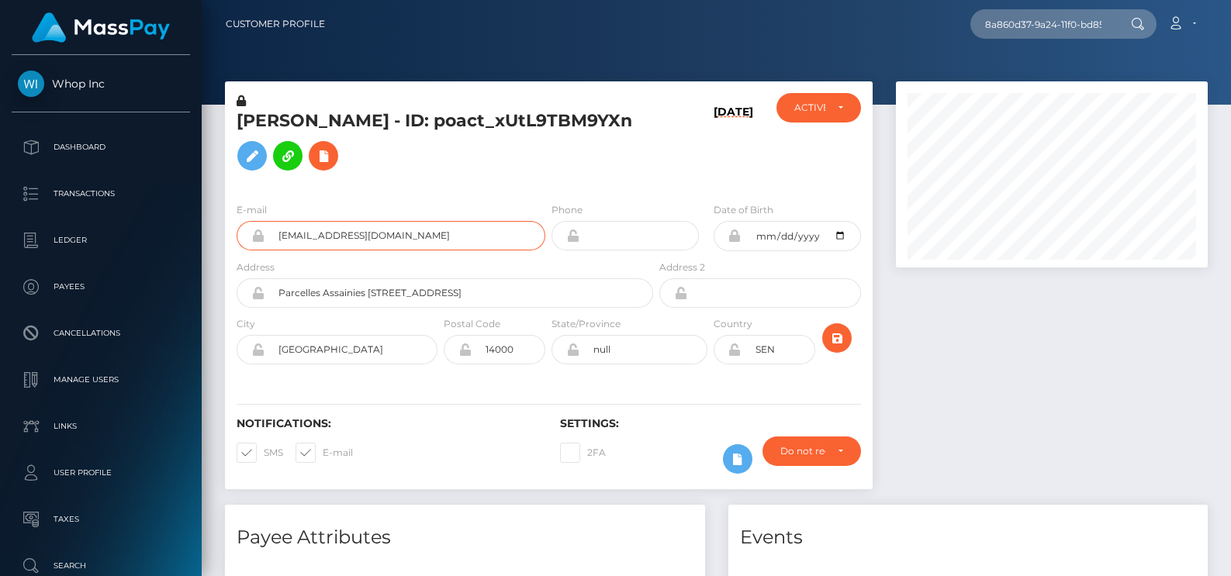
click at [363, 233] on input "farata266+b73333970f@gmail.com" at bounding box center [405, 235] width 281 height 29
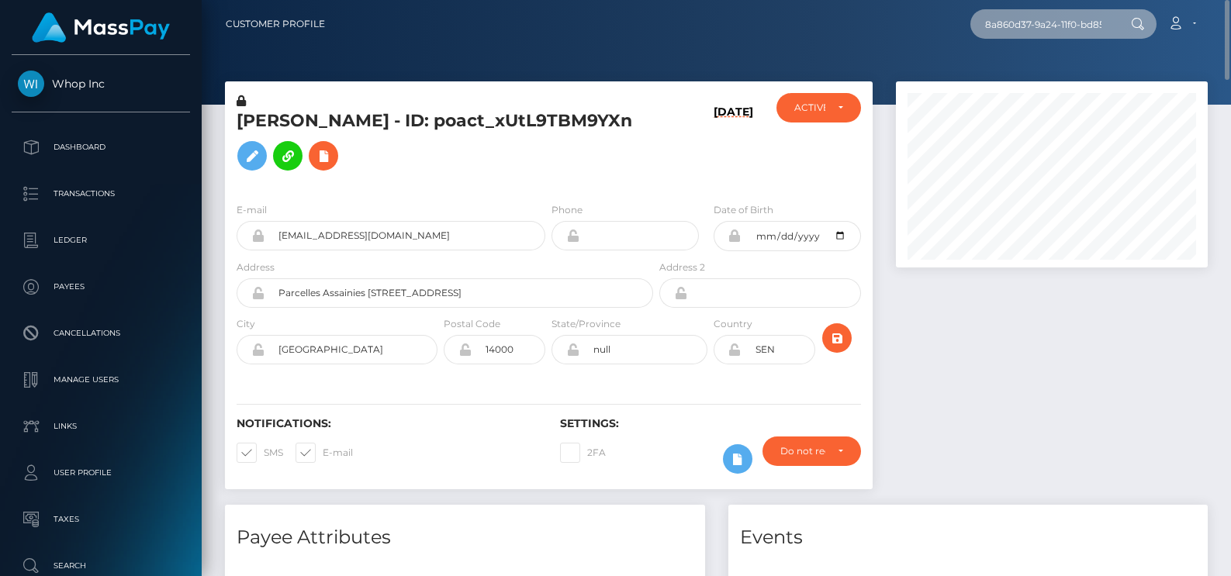
click at [1019, 29] on input "8a860d37-9a24-11f0-bd85-0694aced620b" at bounding box center [1043, 23] width 146 height 29
paste input "a710548e-99cf"
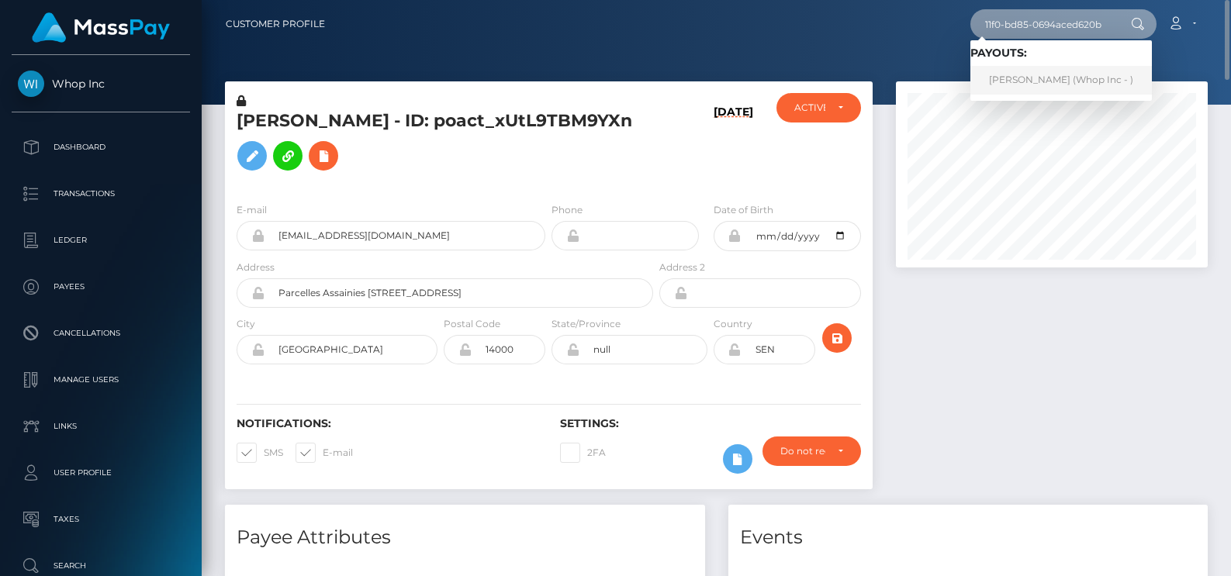
type input "a710548e-99cf-11f0-bd85-0694aced620b"
click at [1019, 75] on link "VICTOR OKOTH OLWEYA (Whop Inc - )" at bounding box center [1061, 80] width 182 height 29
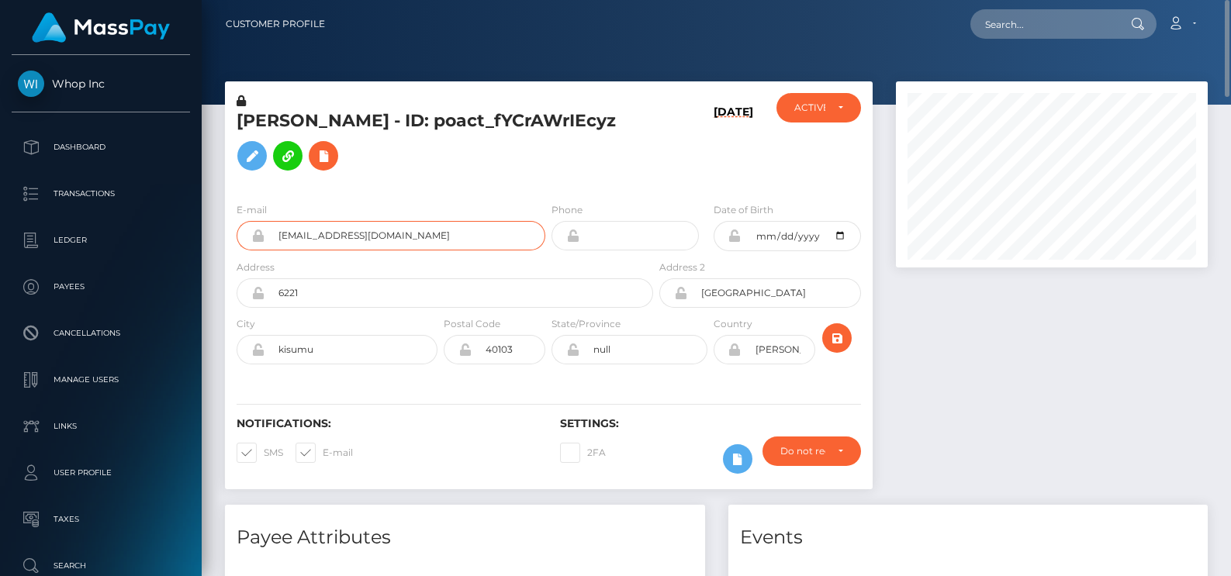
drag, startPoint x: 407, startPoint y: 231, endPoint x: 249, endPoint y: 233, distance: 158.3
click at [249, 233] on div "[EMAIL_ADDRESS][DOMAIN_NAME]" at bounding box center [391, 235] width 309 height 29
click at [1010, 40] on nav "Customer Profile Loading... Loading... Account" at bounding box center [716, 24] width 1029 height 48
click at [1032, 26] on input "text" at bounding box center [1043, 23] width 146 height 29
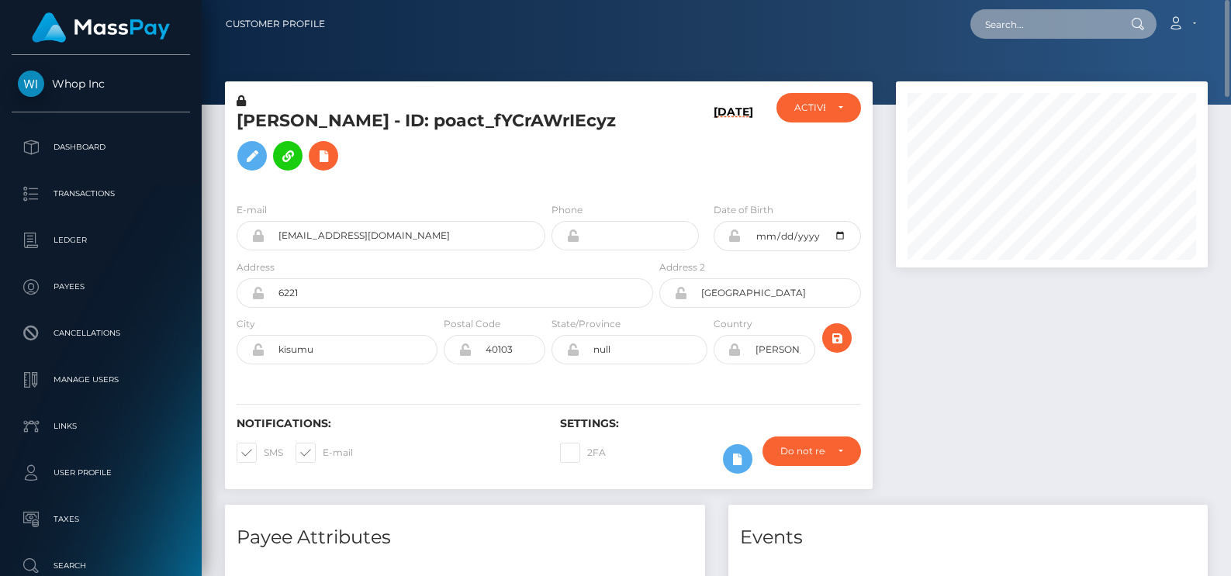
paste input "69719702-9771-11f0-bd85-0694aced620b"
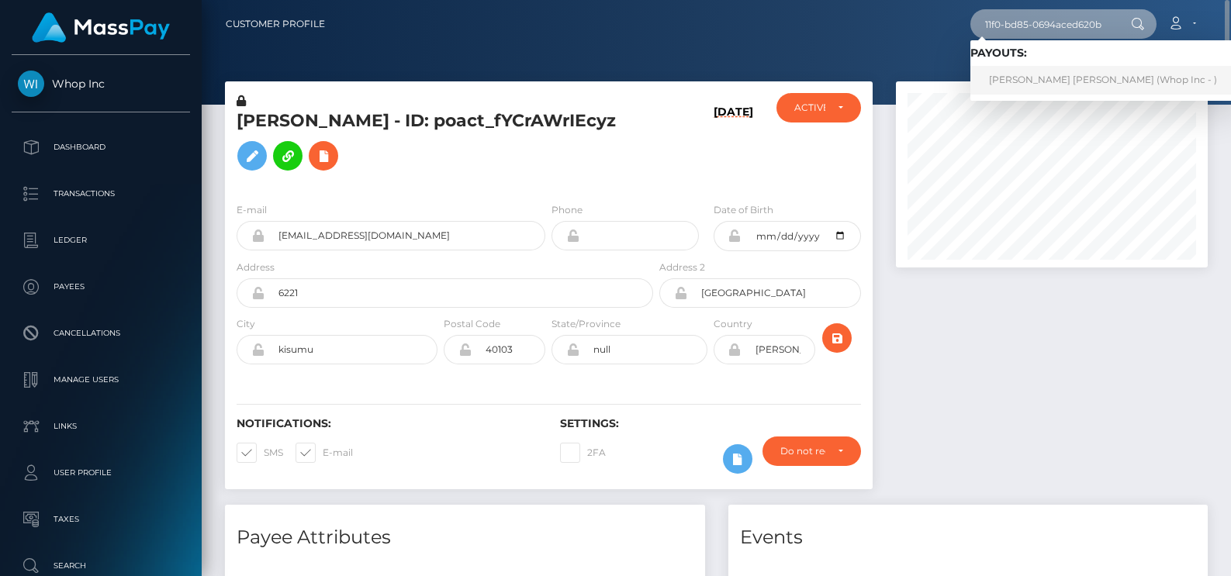
type input "69719702-9771-11f0-bd85-0694aced620b"
click at [1046, 73] on link "[PERSON_NAME] [PERSON_NAME] (Whop Inc - )" at bounding box center [1102, 80] width 265 height 29
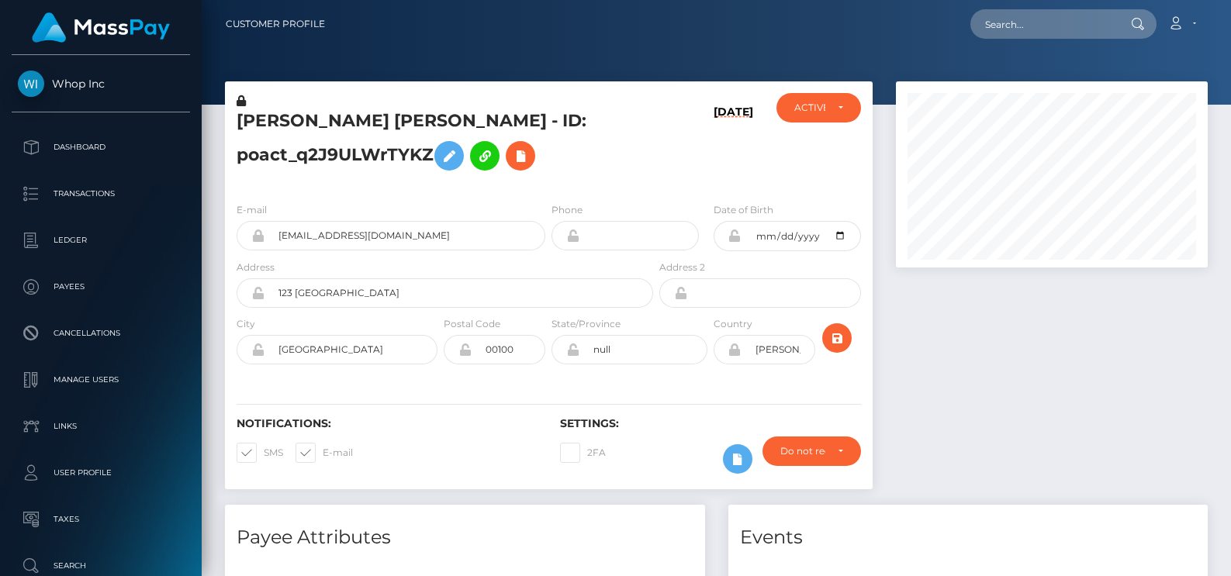
scroll to position [186, 313]
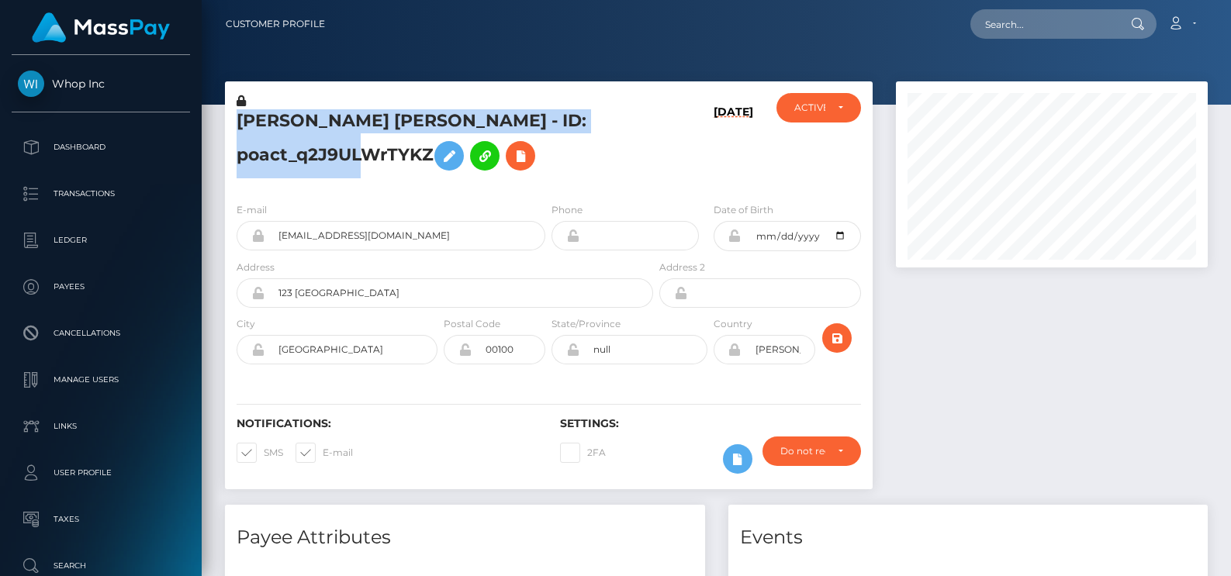
drag, startPoint x: 436, startPoint y: 162, endPoint x: 237, endPoint y: 124, distance: 202.2
click at [237, 124] on h5 "ELIJAH OTIENO OTIENO - ID: poact_q2J9ULWrTYKZ" at bounding box center [441, 143] width 408 height 69
copy h5 "ELIJAH OTIENO OTIENO - ID: poact_q2J9ULWrTYKZ"
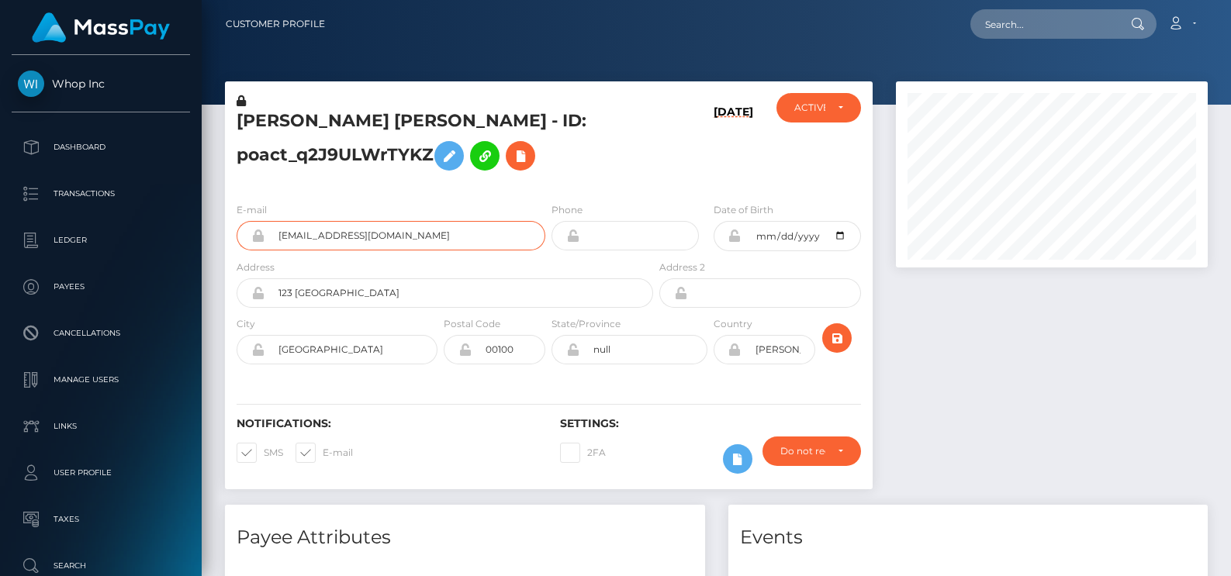
drag, startPoint x: 470, startPoint y: 233, endPoint x: 235, endPoint y: 223, distance: 235.2
click at [235, 223] on div "E-mail frankelijah58+ef0f9d04b0@gmail.com" at bounding box center [386, 230] width 323 height 57
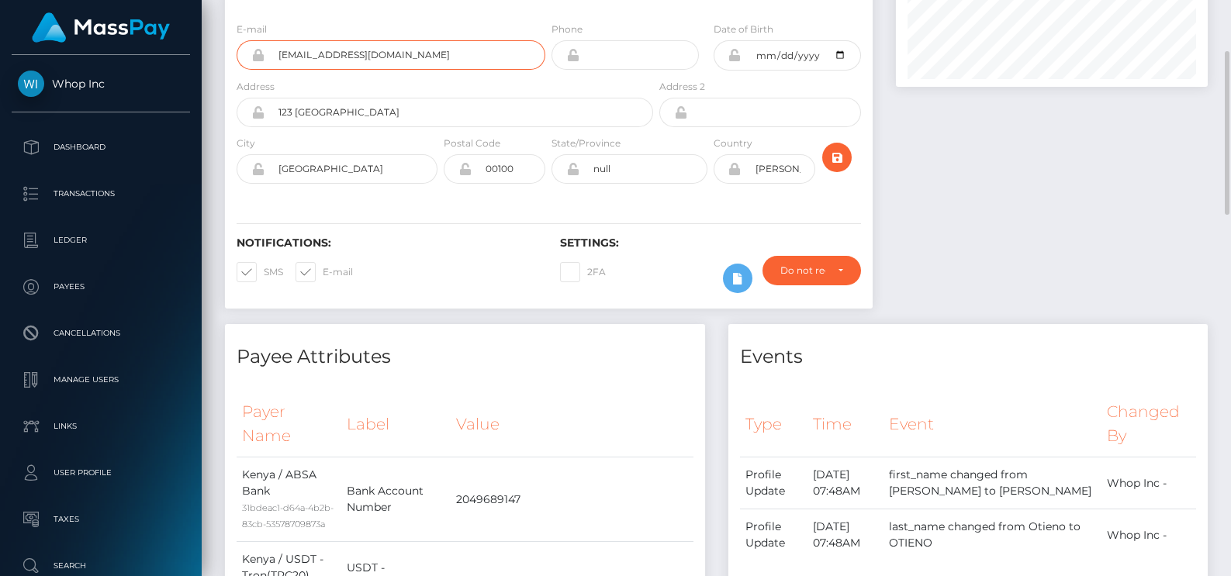
scroll to position [0, 0]
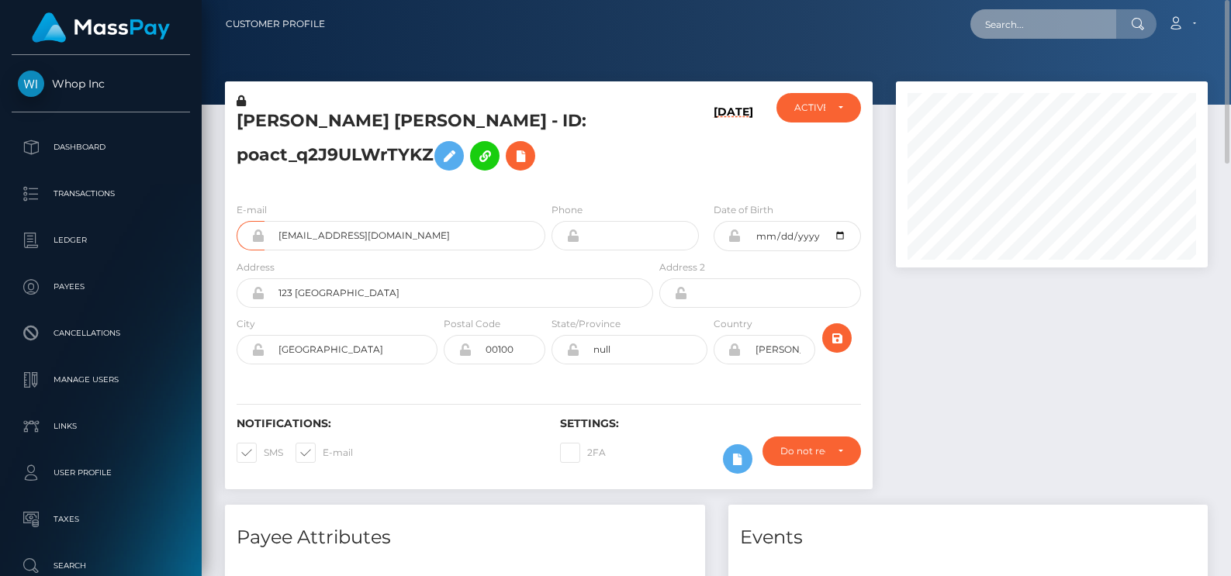
click at [1038, 23] on input "text" at bounding box center [1043, 23] width 146 height 29
paste input "fb141e6b-9d7d-11f0-bd85-0694aced620b"
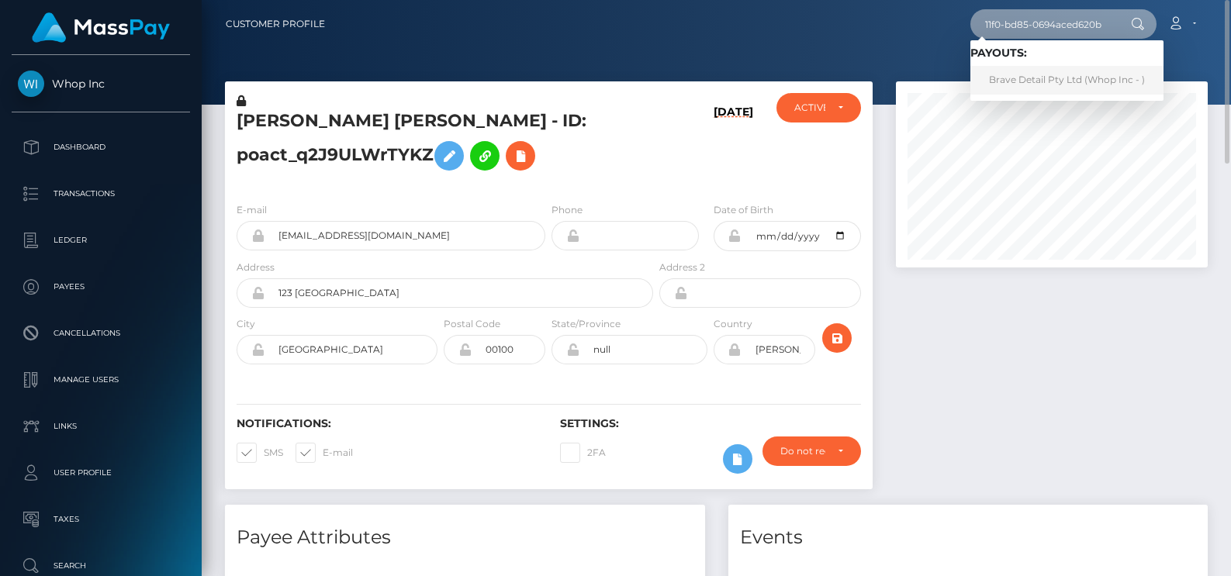
type input "fb141e6b-9d7d-11f0-bd85-0694aced620b"
click at [1067, 84] on link "Brave Detail Pty Ltd (Whop Inc - )" at bounding box center [1066, 80] width 193 height 29
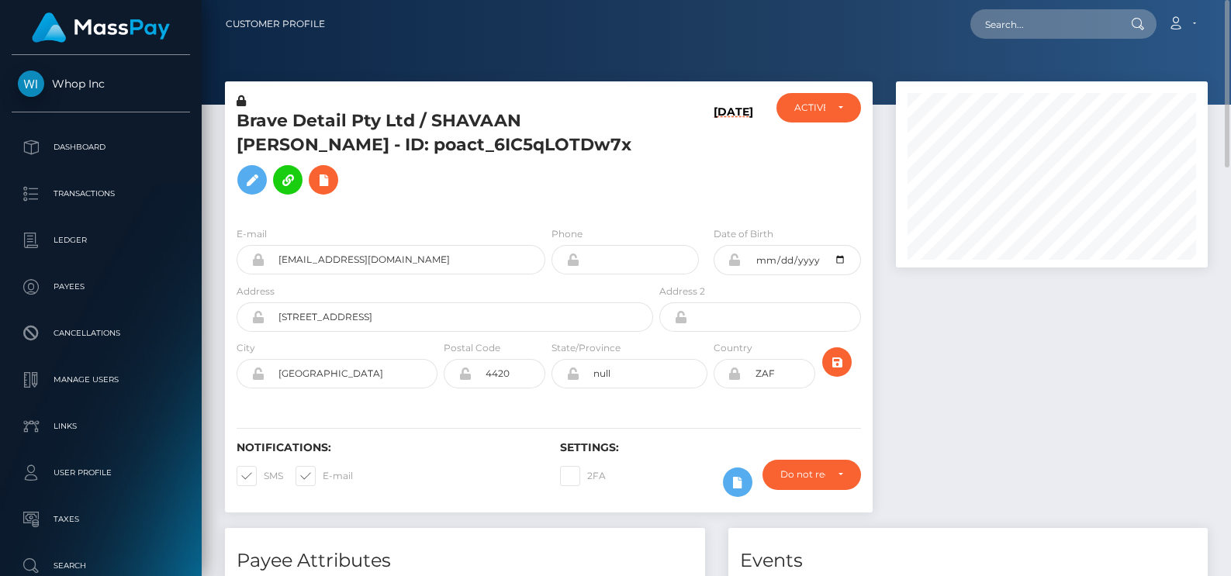
drag, startPoint x: 437, startPoint y: 181, endPoint x: 230, endPoint y: 130, distance: 213.3
click at [230, 130] on div "Brave Detail Pty Ltd / SHAVAAN [PERSON_NAME] - ID: poact_6IC5qLOTDw7x" at bounding box center [440, 153] width 431 height 121
copy h5 "Brave Detail Pty Ltd / SHAVAAN [PERSON_NAME] - ID: poact_6IC5qLOTDw7x"
drag, startPoint x: 457, startPoint y: 249, endPoint x: 271, endPoint y: 251, distance: 186.2
click at [271, 251] on input "[EMAIL_ADDRESS][DOMAIN_NAME]" at bounding box center [405, 259] width 281 height 29
